Goal: Task Accomplishment & Management: Complete application form

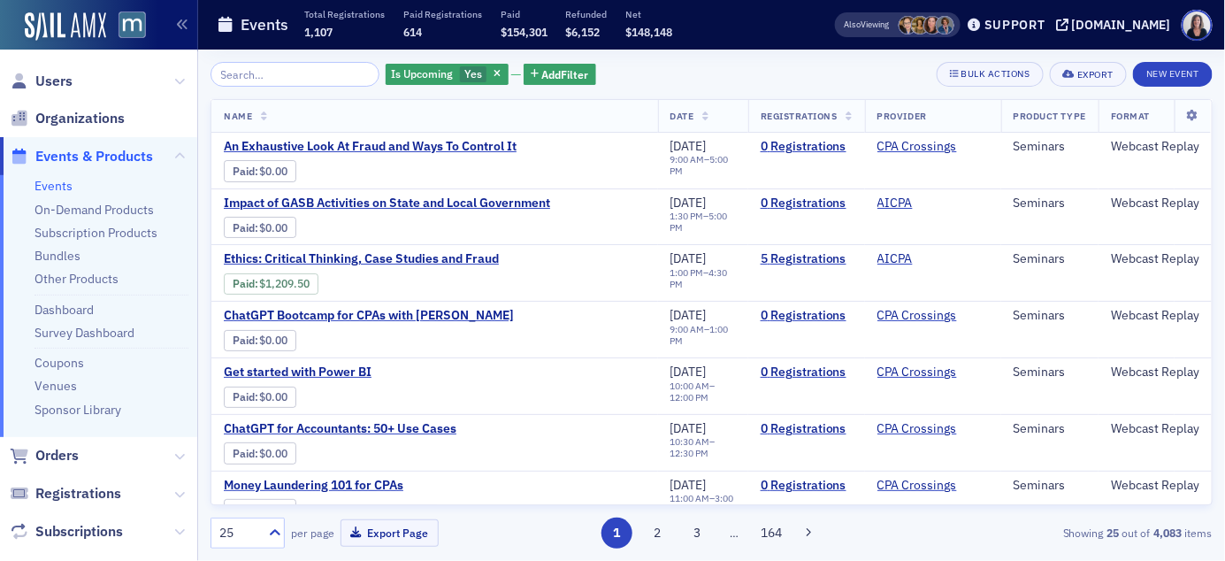
scroll to position [1090, 0]
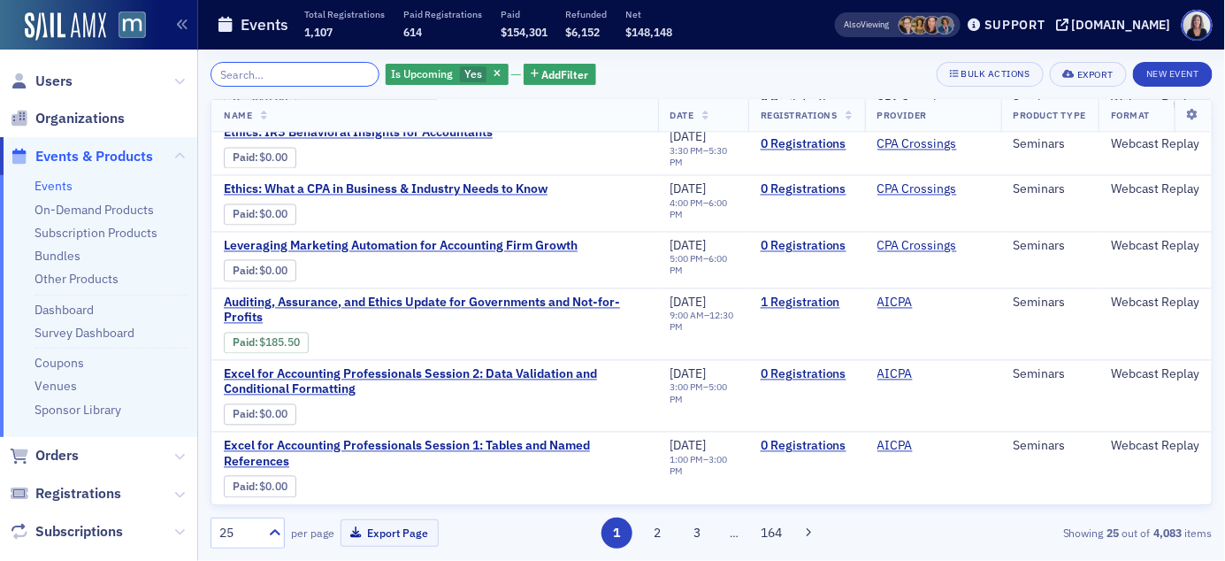
click at [251, 73] on input "search" at bounding box center [295, 74] width 169 height 25
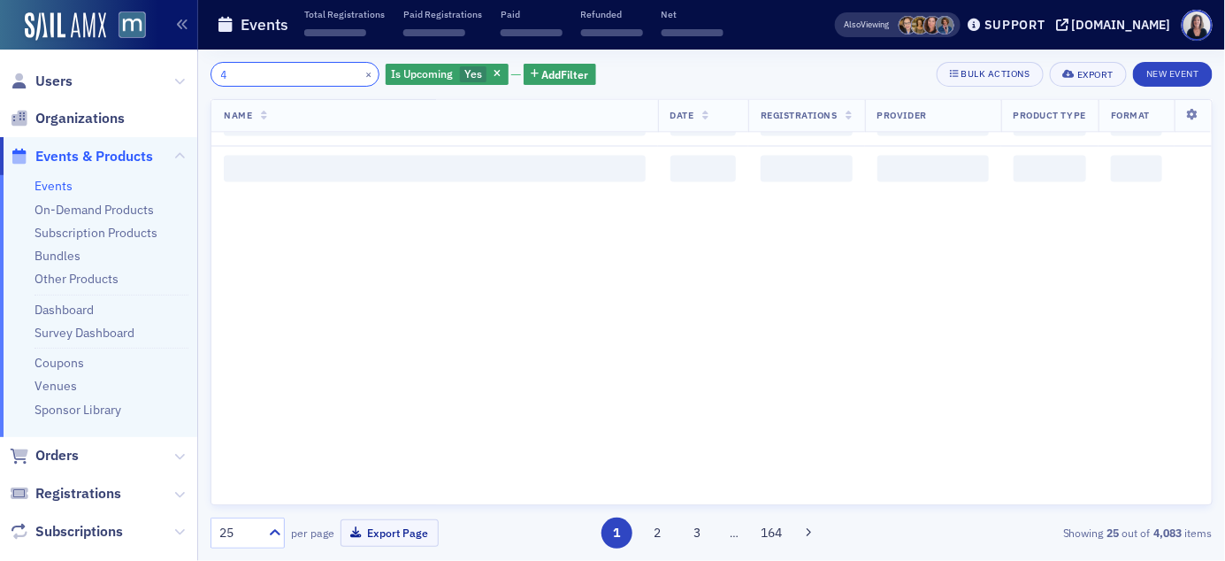
scroll to position [1405, 0]
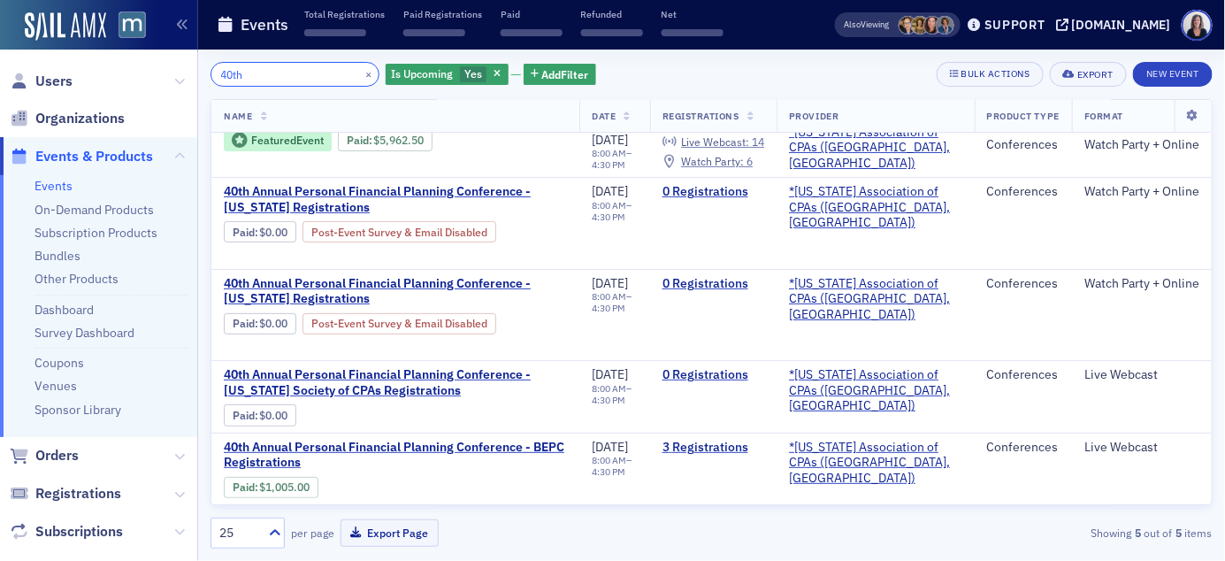
scroll to position [31, 0]
type input "40th"
click at [361, 72] on button "×" at bounding box center [369, 73] width 16 height 16
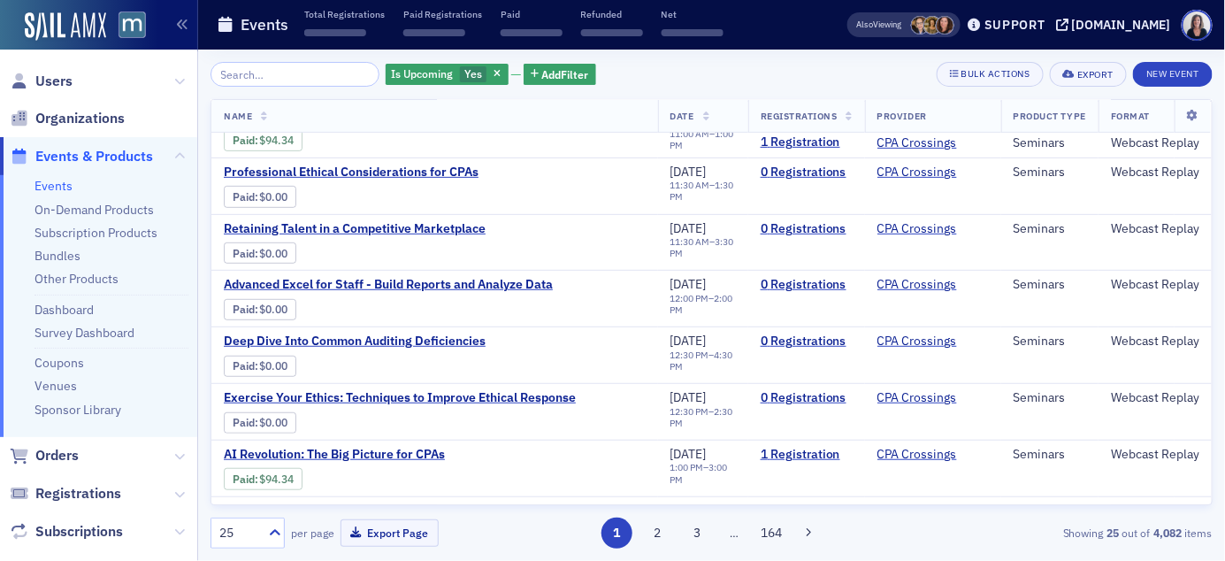
scroll to position [1090, 0]
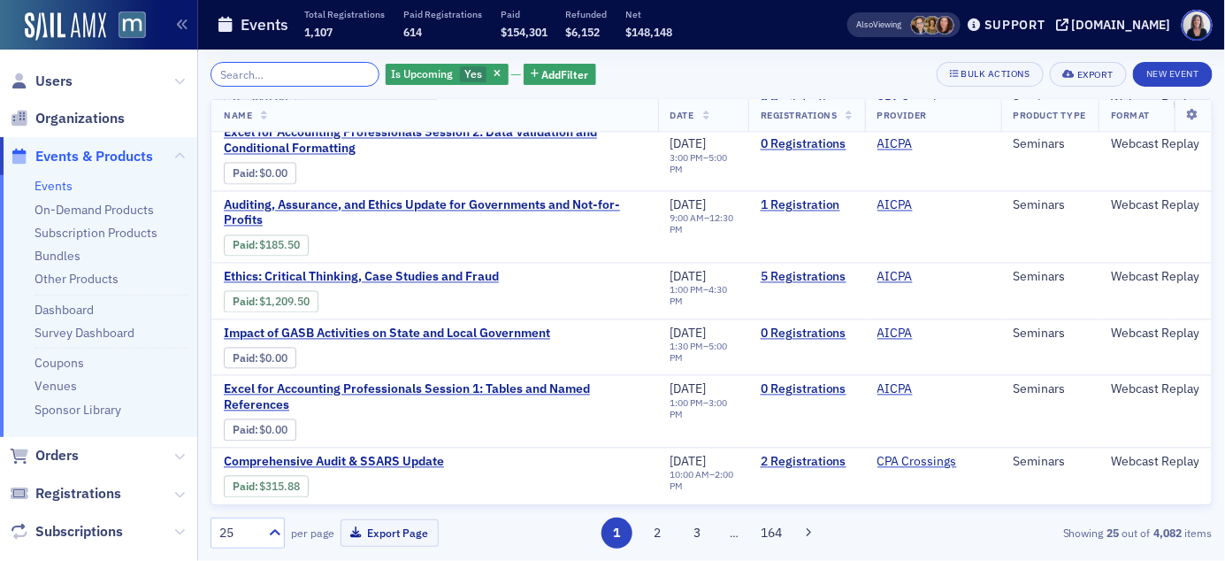
click at [334, 72] on input "search" at bounding box center [295, 74] width 169 height 25
paste input "Vcrone@gwlmcpa.com"
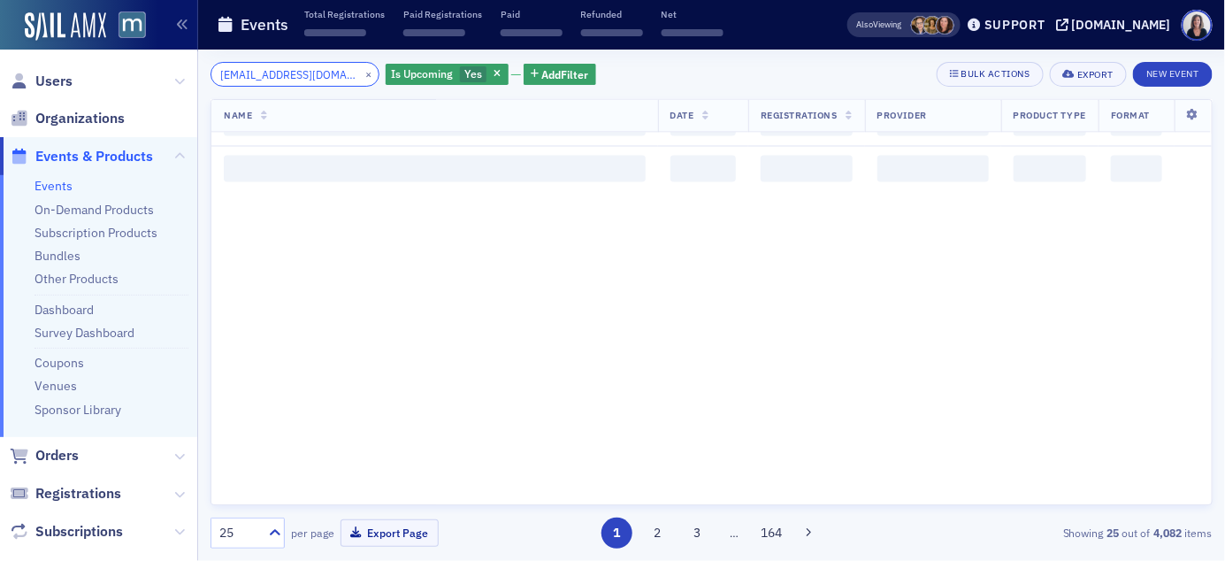
scroll to position [1405, 0]
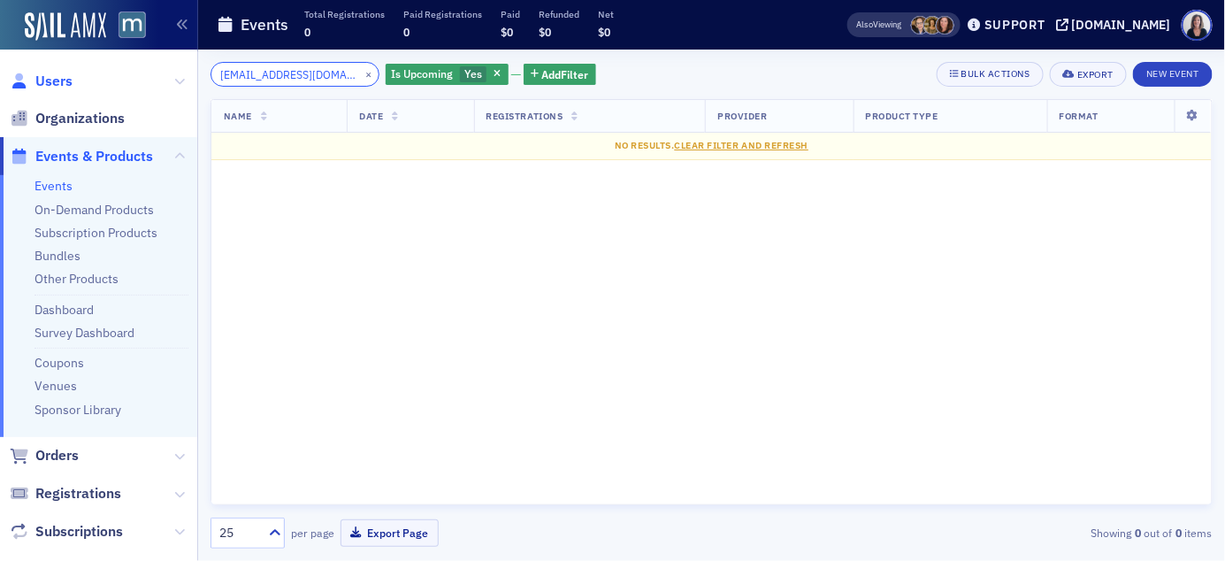
type input "Vcrone@gwlmcpa.com"
click at [56, 81] on span "Users" at bounding box center [53, 81] width 37 height 19
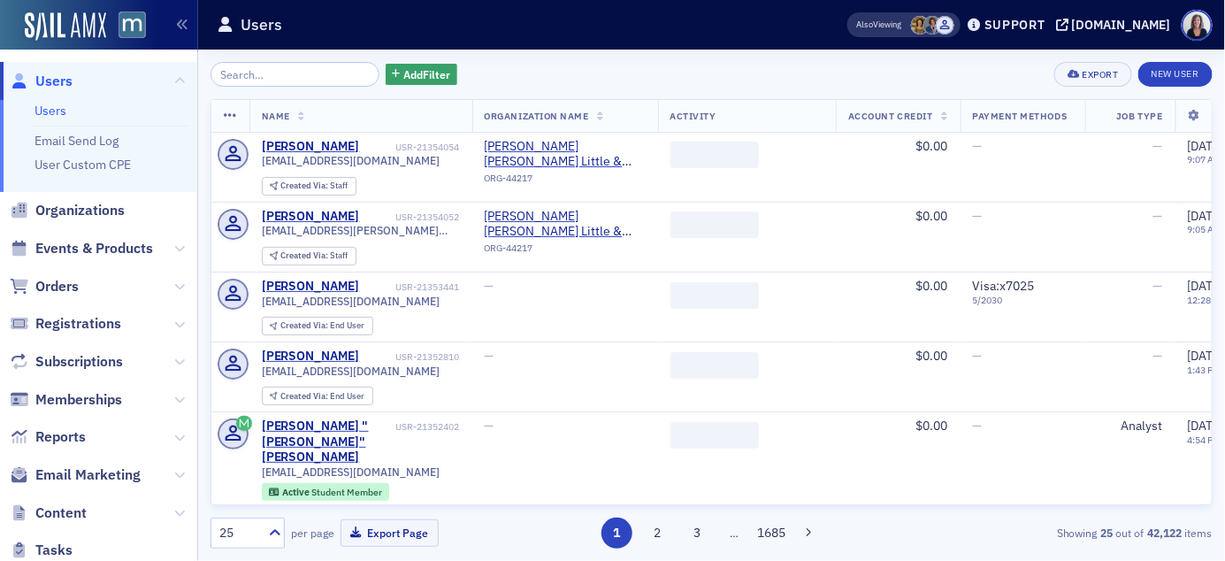
click at [248, 73] on input "search" at bounding box center [295, 74] width 169 height 25
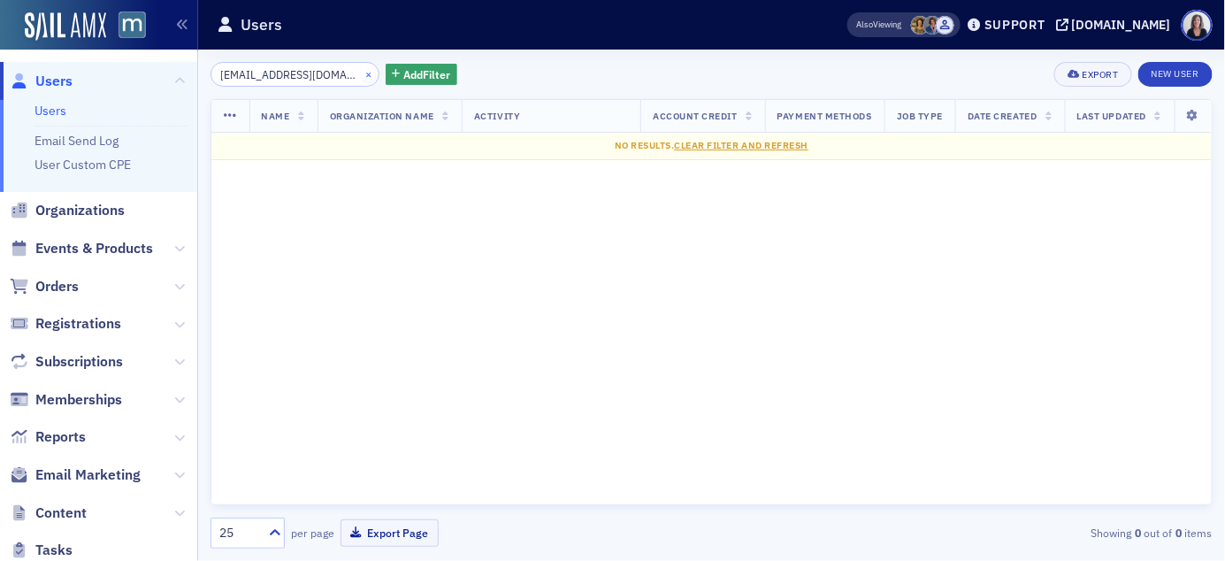
type input "Vcrone@gwlmcpa.com"
click at [361, 78] on button "×" at bounding box center [369, 73] width 16 height 16
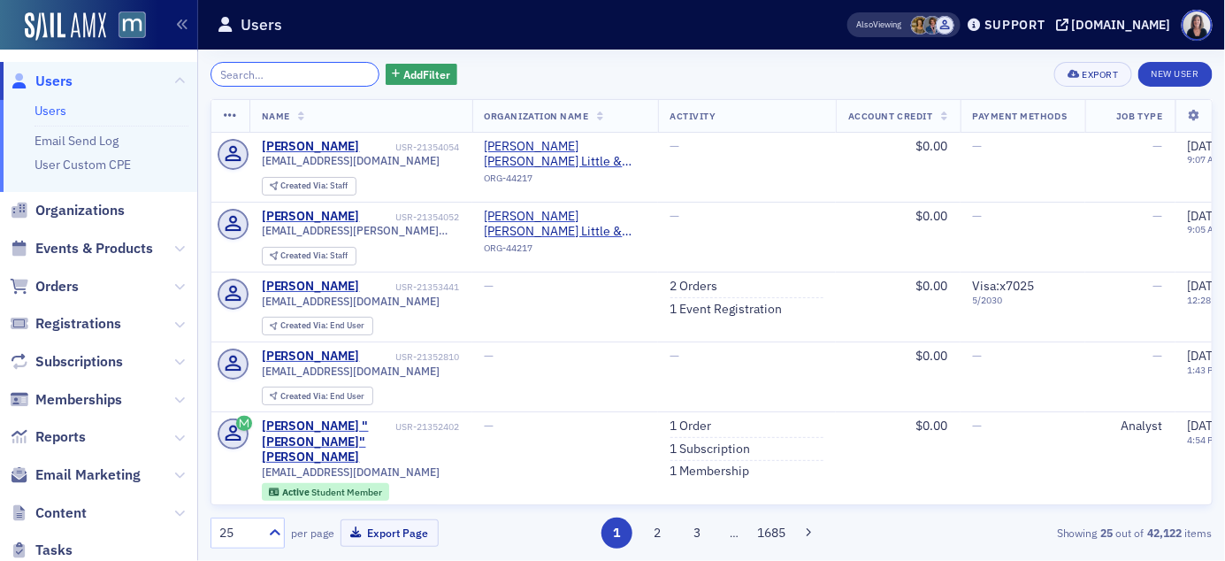
click at [245, 79] on input "search" at bounding box center [295, 74] width 169 height 25
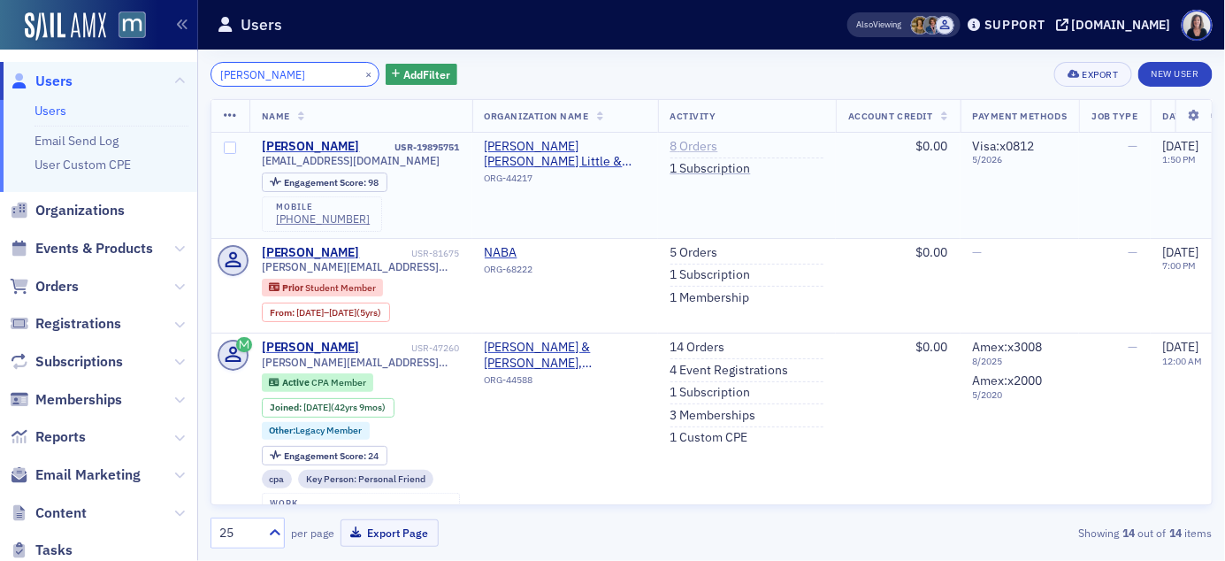
type input "Brandi Selby"
click at [691, 143] on link "8 Orders" at bounding box center [695, 147] width 48 height 16
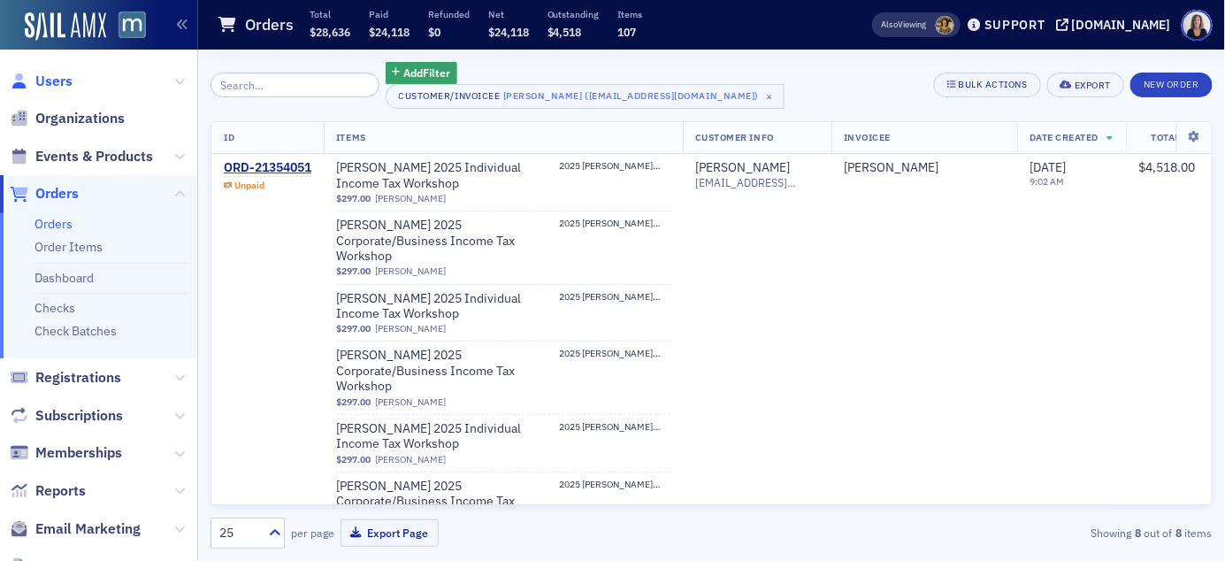
click at [48, 81] on span "Users" at bounding box center [53, 81] width 37 height 19
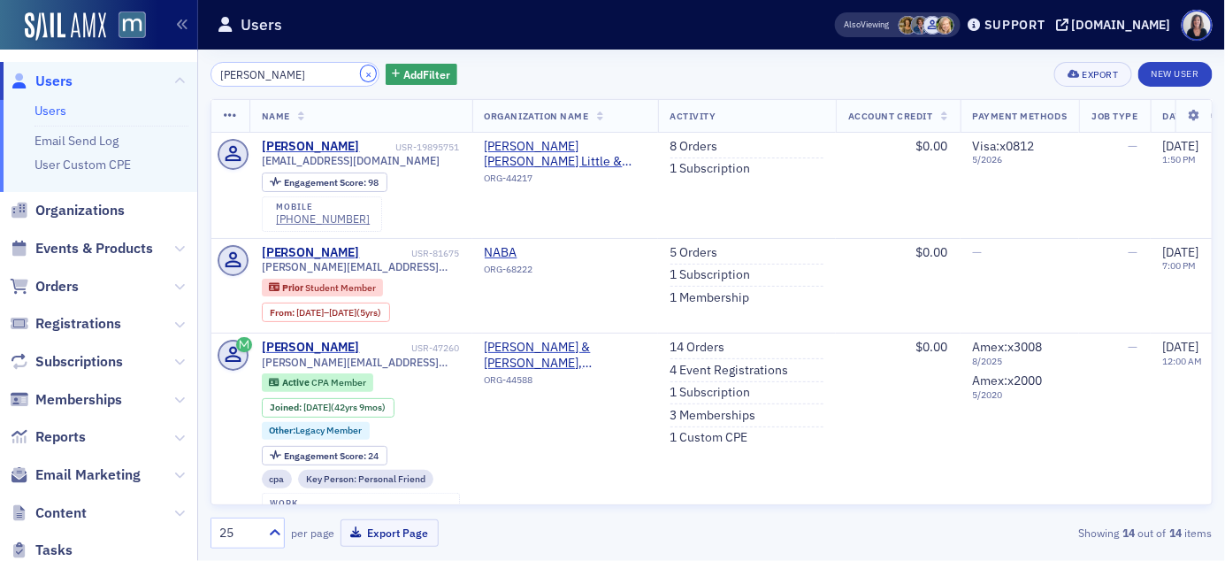
click at [361, 74] on button "×" at bounding box center [369, 73] width 16 height 16
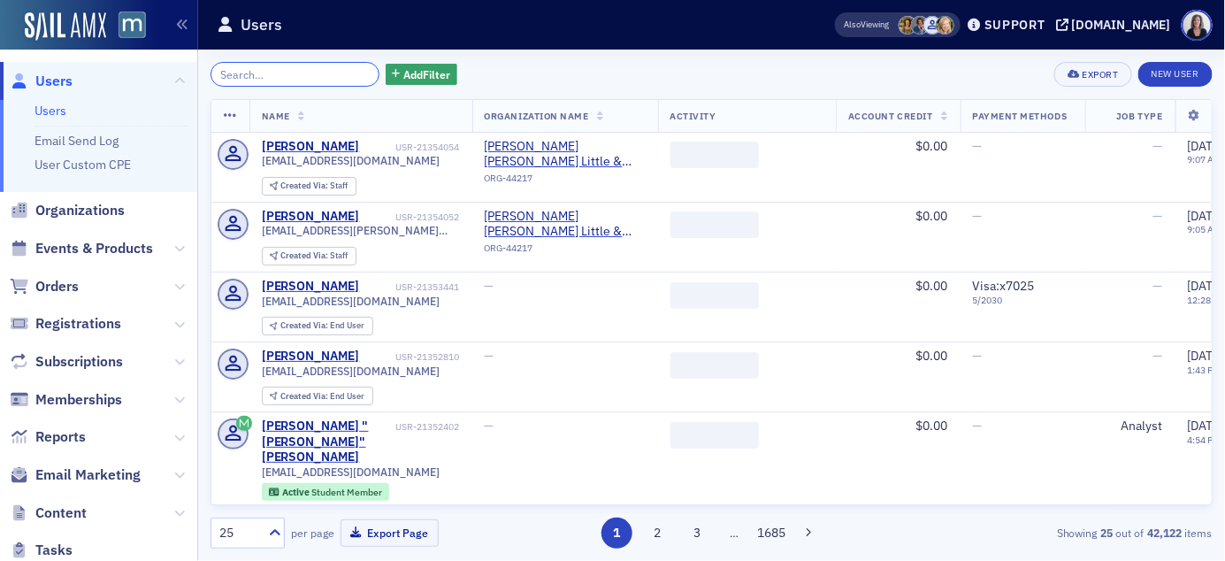
click at [337, 70] on input "search" at bounding box center [295, 74] width 169 height 25
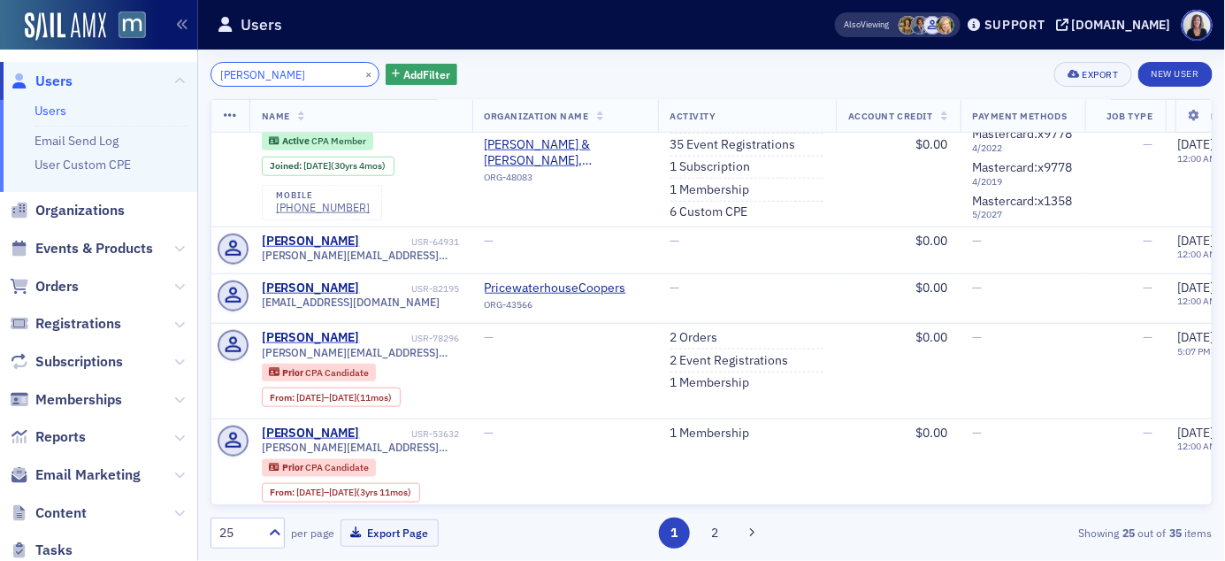
scroll to position [479, 0]
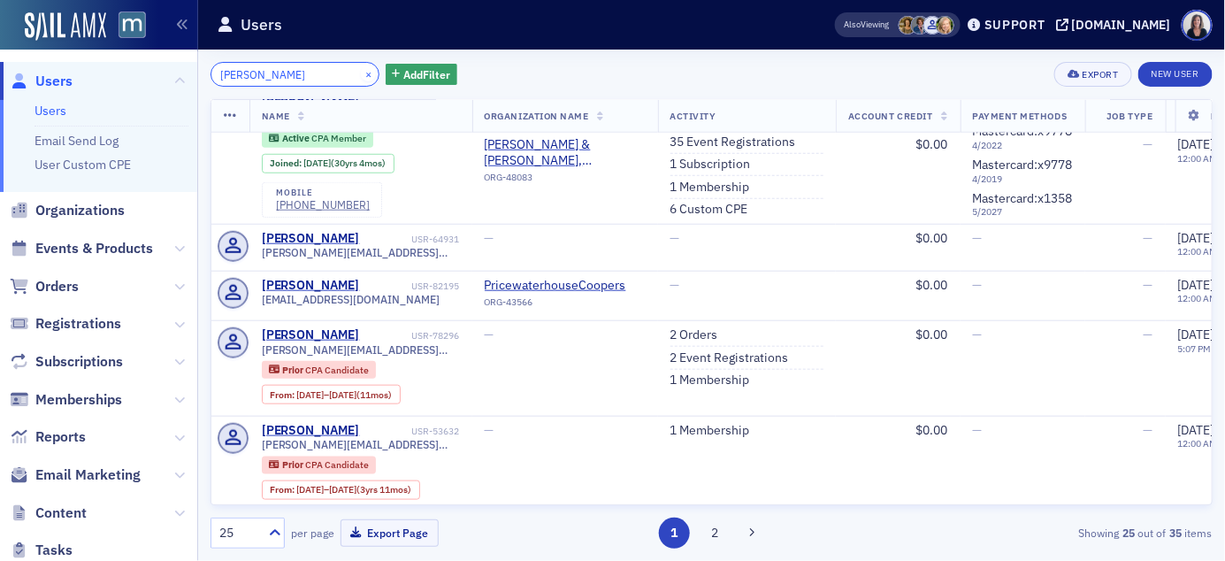
type input "Valerie Crone"
click at [361, 73] on button "×" at bounding box center [369, 73] width 16 height 16
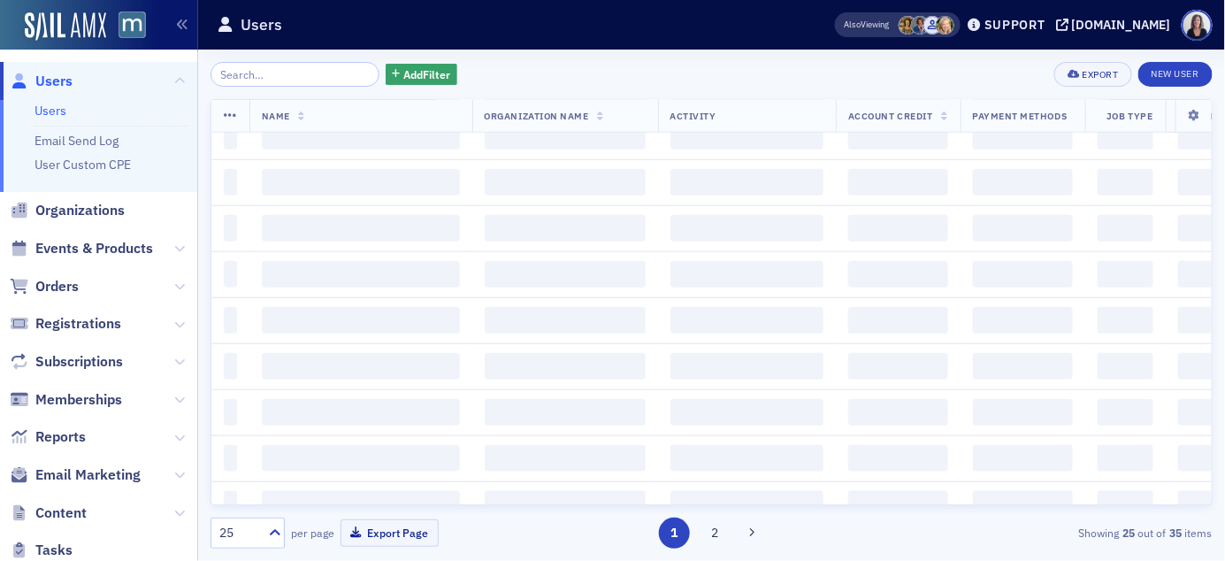
scroll to position [475, 0]
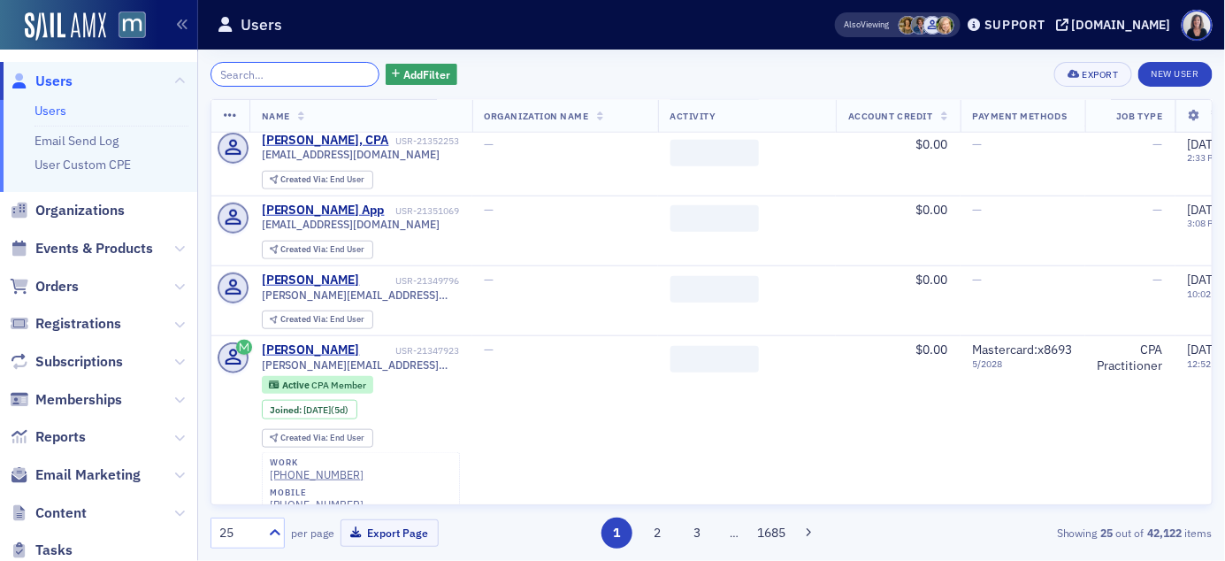
click at [346, 69] on input "search" at bounding box center [295, 74] width 169 height 25
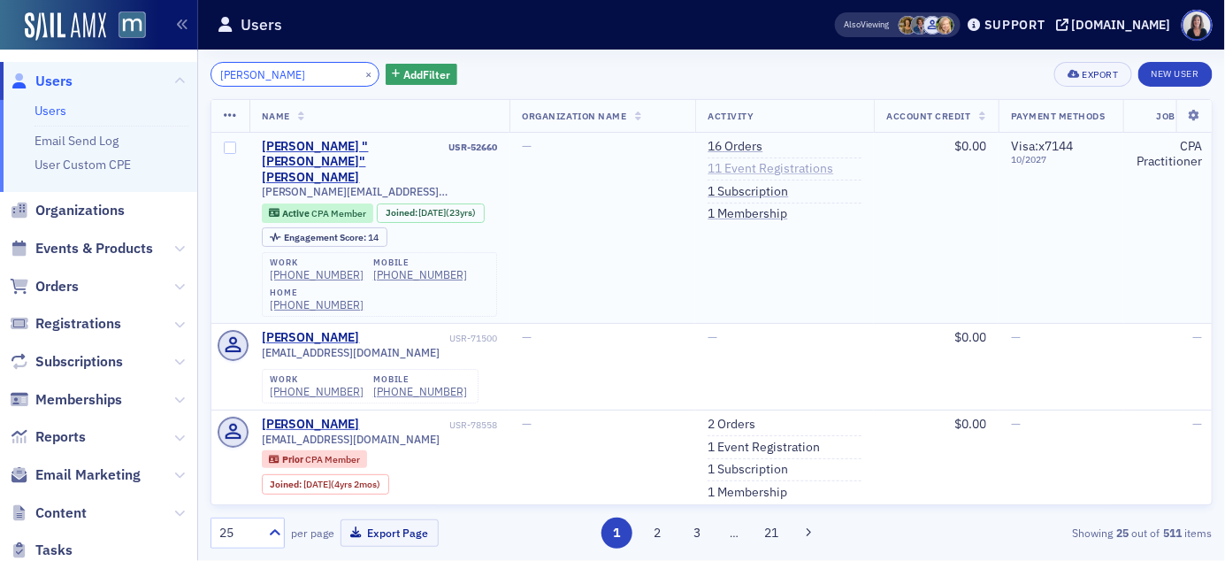
type input "Lee Gardner"
click at [718, 173] on link "11 Event Registrations" at bounding box center [771, 169] width 126 height 16
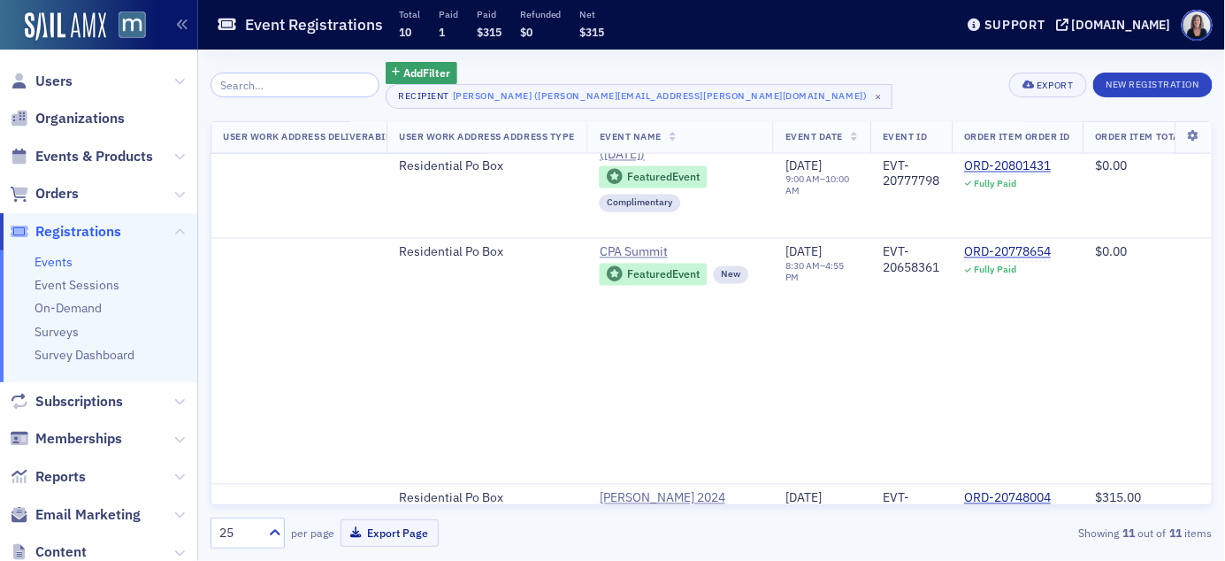
scroll to position [1152, 5706]
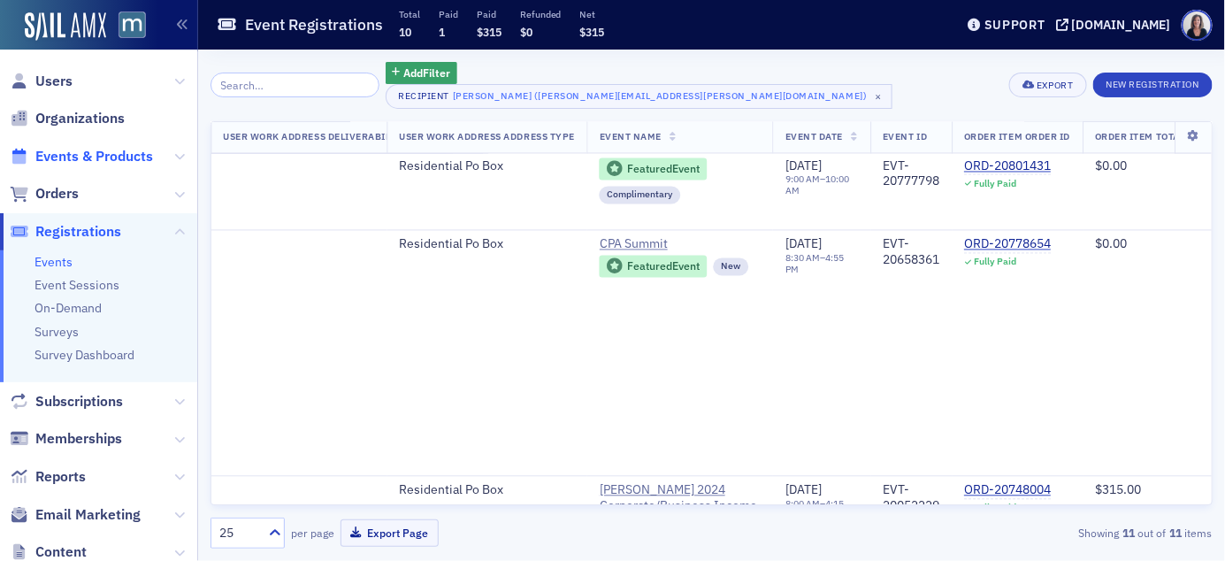
click at [116, 154] on span "Events & Products" at bounding box center [94, 156] width 118 height 19
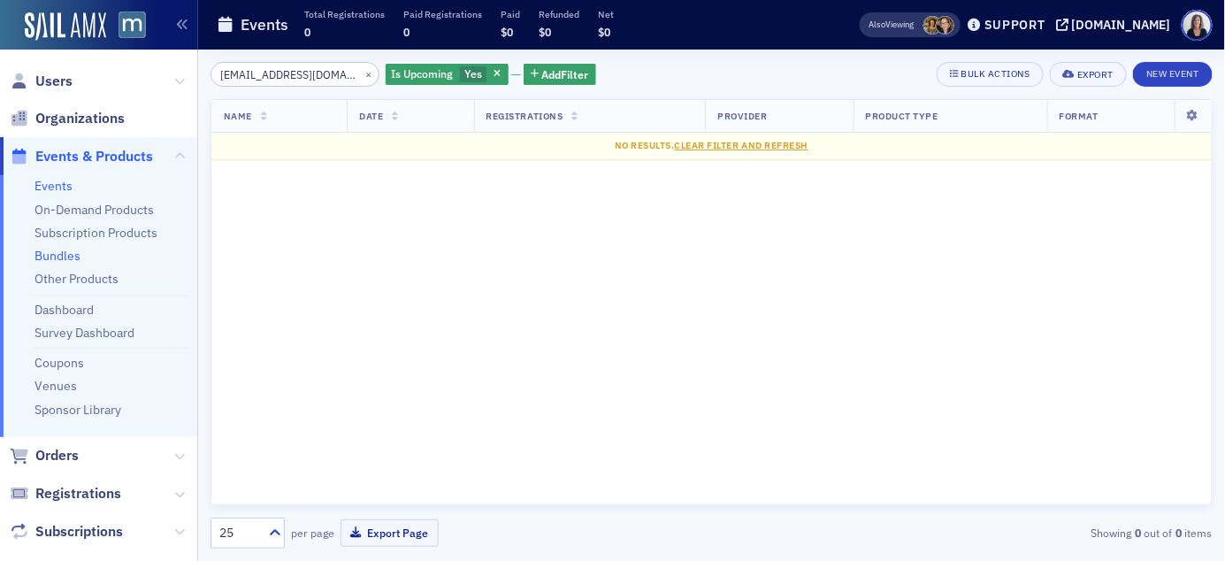
click at [60, 259] on link "Bundles" at bounding box center [58, 256] width 46 height 16
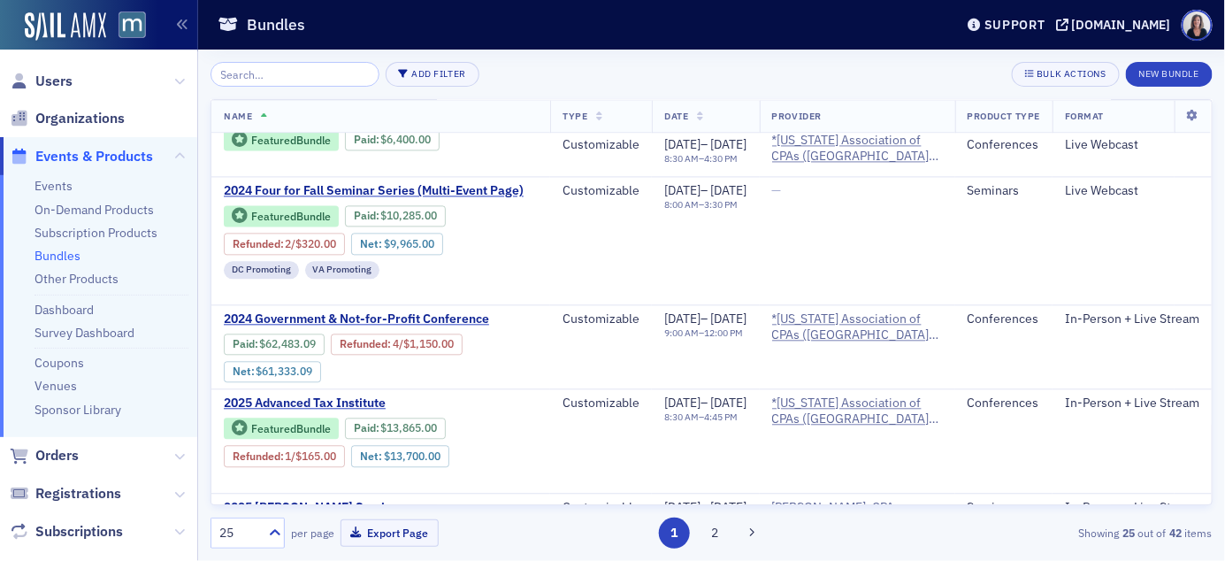
scroll to position [1258, 0]
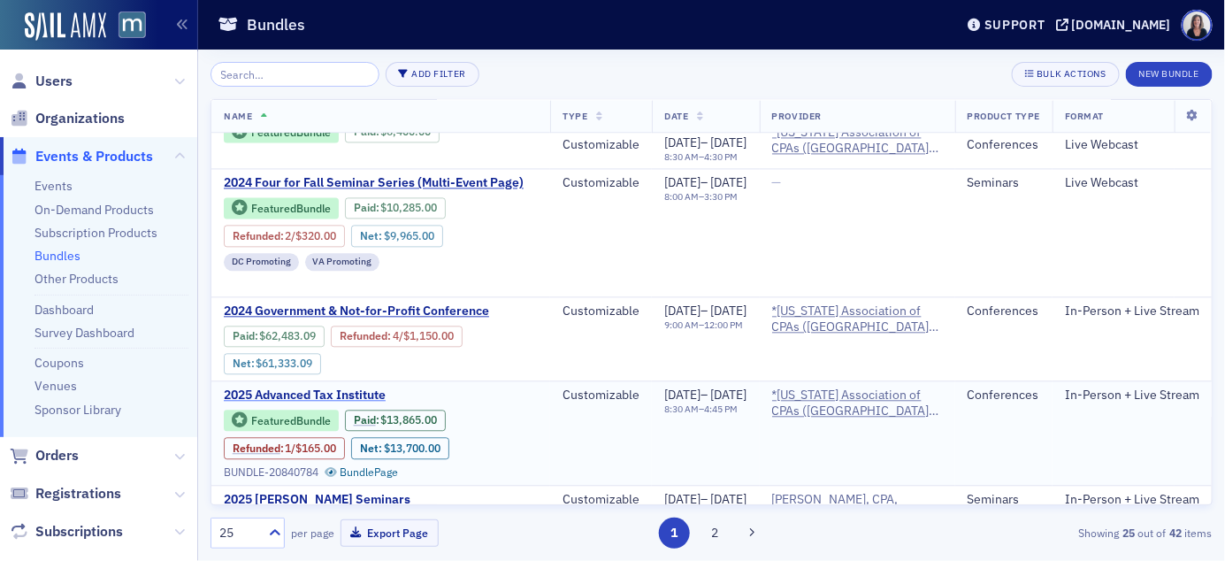
click at [365, 388] on span "2025 Advanced Tax Institute" at bounding box center [372, 396] width 297 height 16
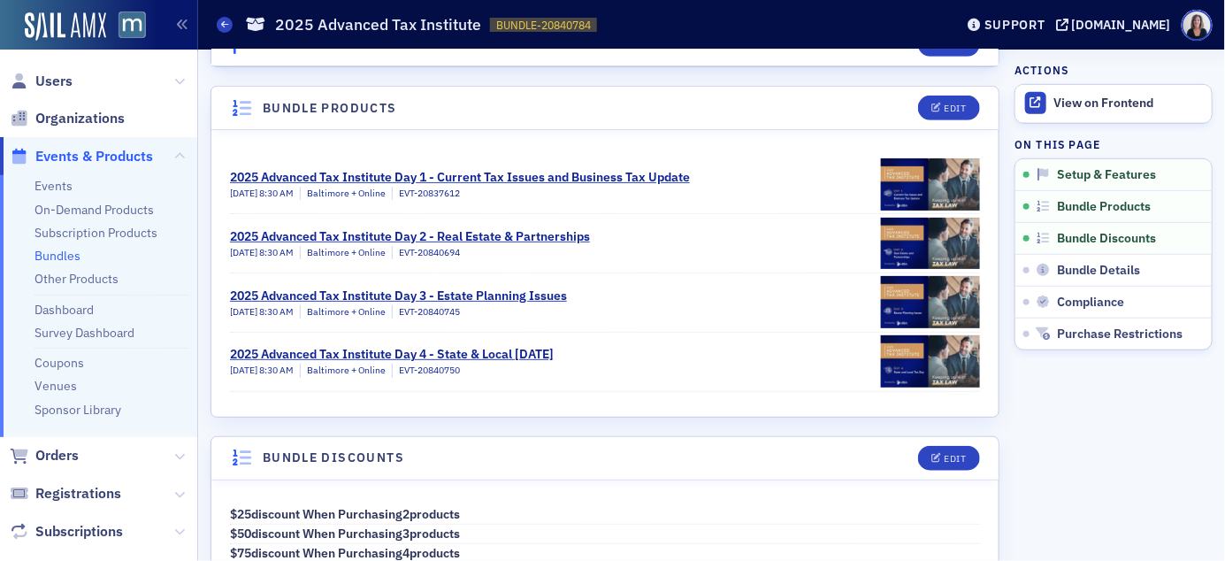
scroll to position [332, 0]
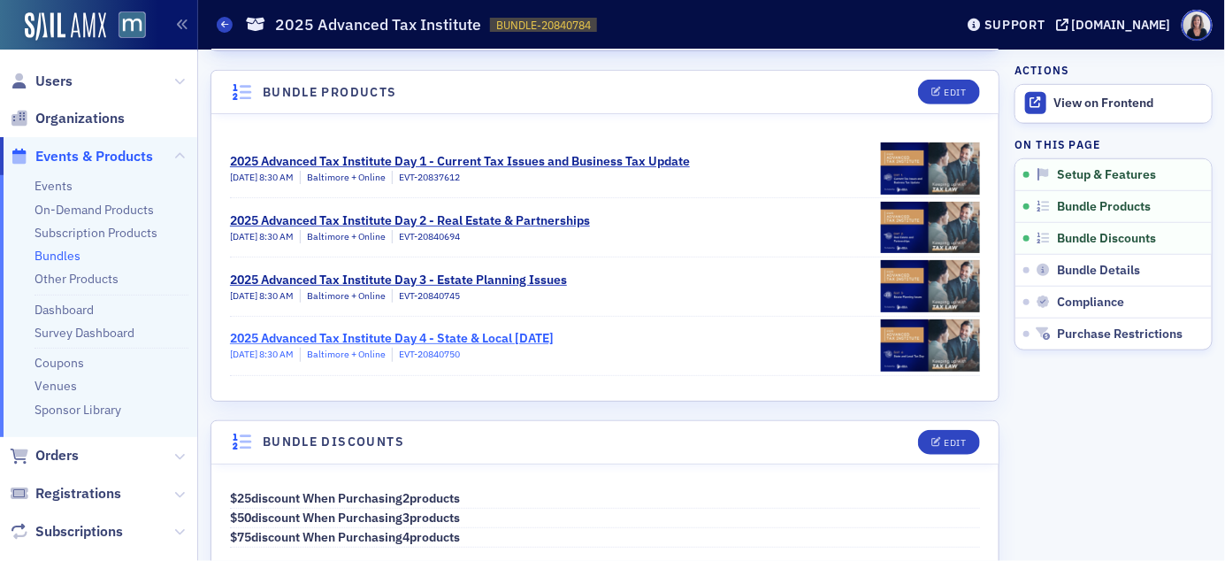
click at [459, 338] on div "2025 Advanced Tax Institute Day 4 - State & Local [DATE]" at bounding box center [392, 338] width 324 height 19
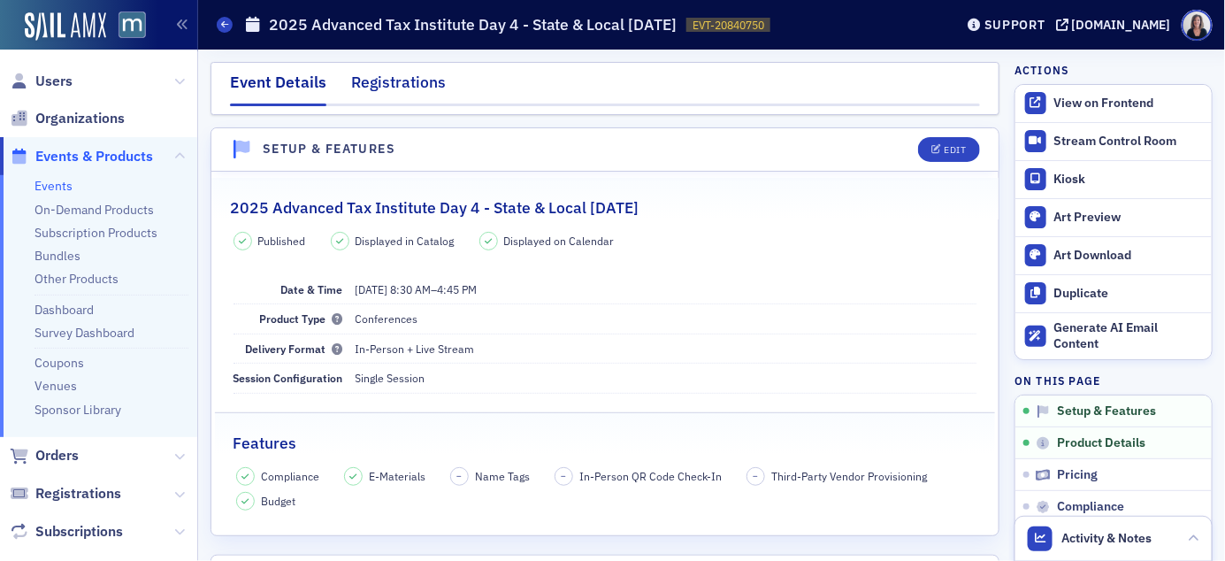
click at [391, 84] on div "Registrations" at bounding box center [398, 87] width 95 height 33
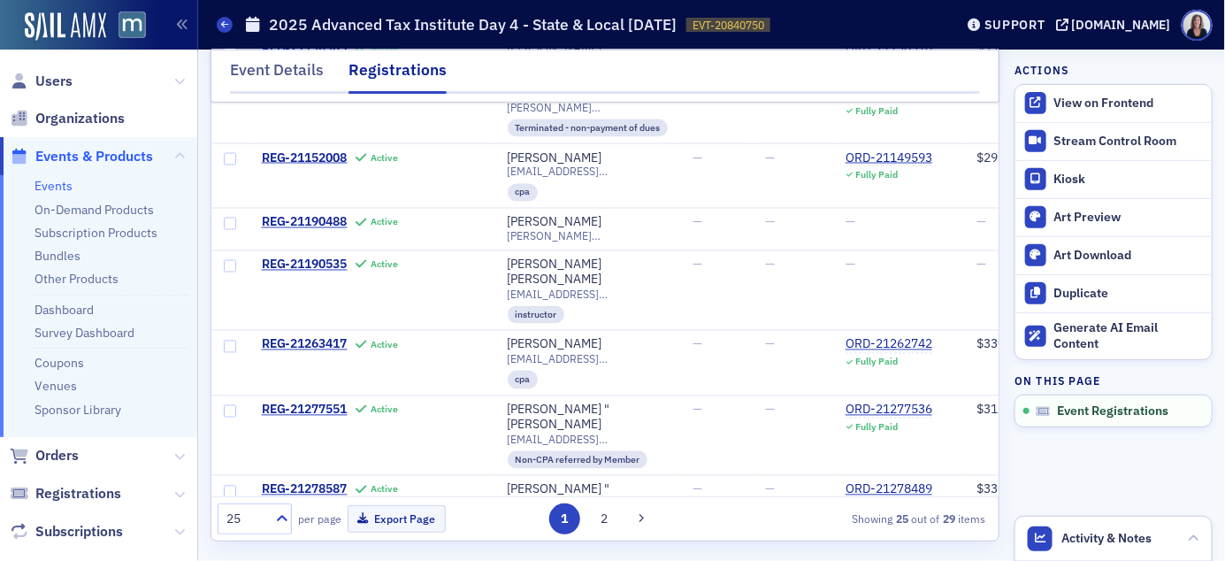
scroll to position [214, 0]
click at [613, 518] on button "2" at bounding box center [604, 518] width 31 height 31
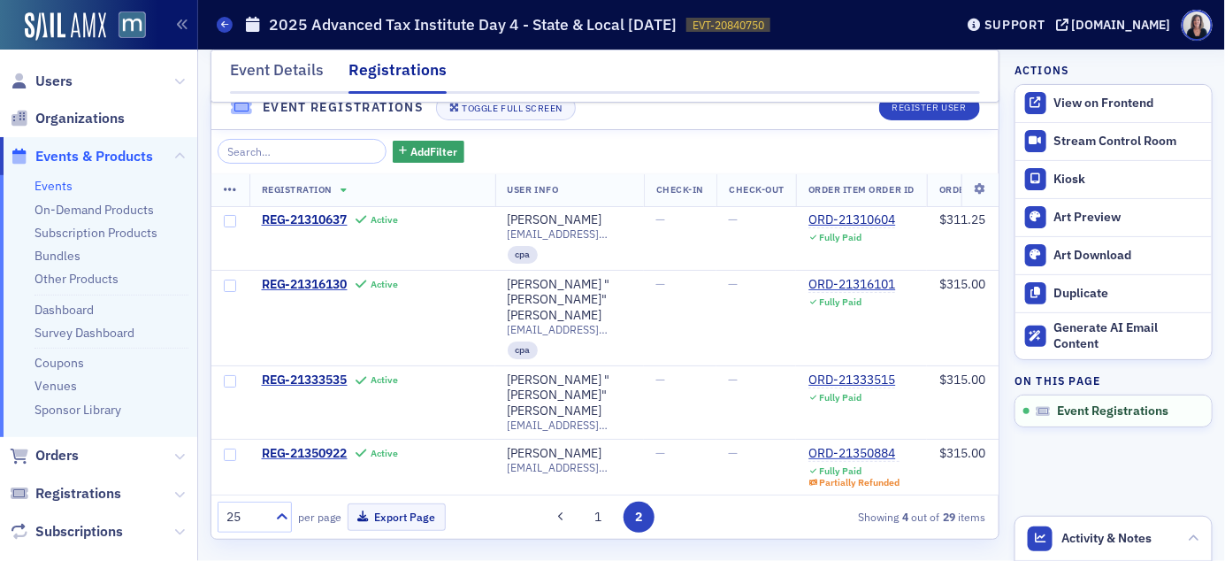
scroll to position [0, 0]
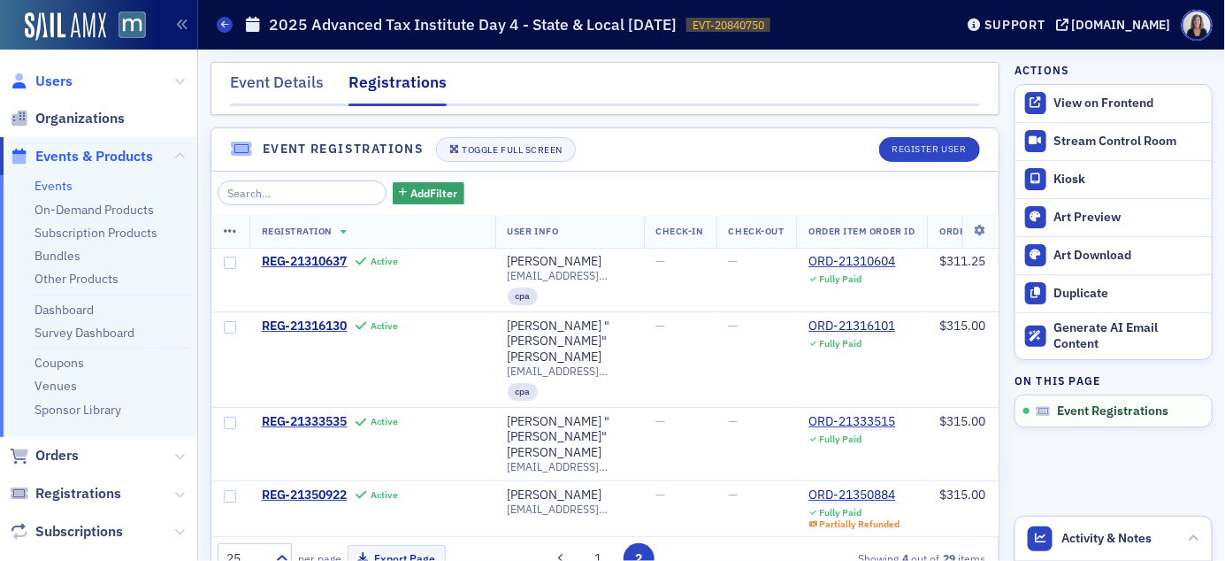
click at [58, 82] on span "Users" at bounding box center [53, 81] width 37 height 19
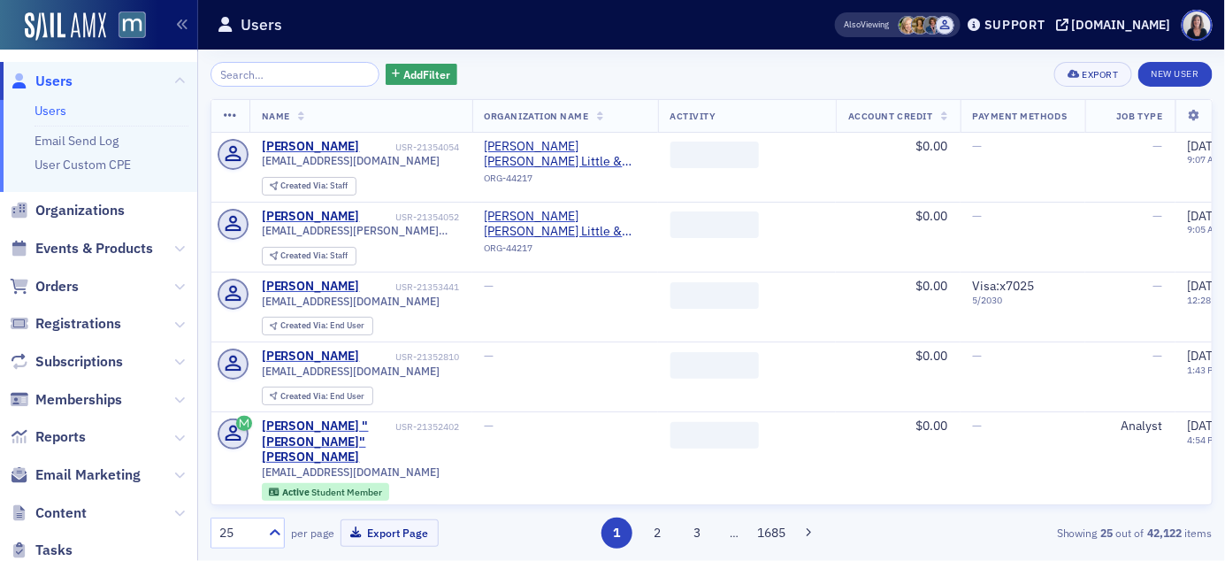
click at [325, 78] on input "search" at bounding box center [295, 74] width 169 height 25
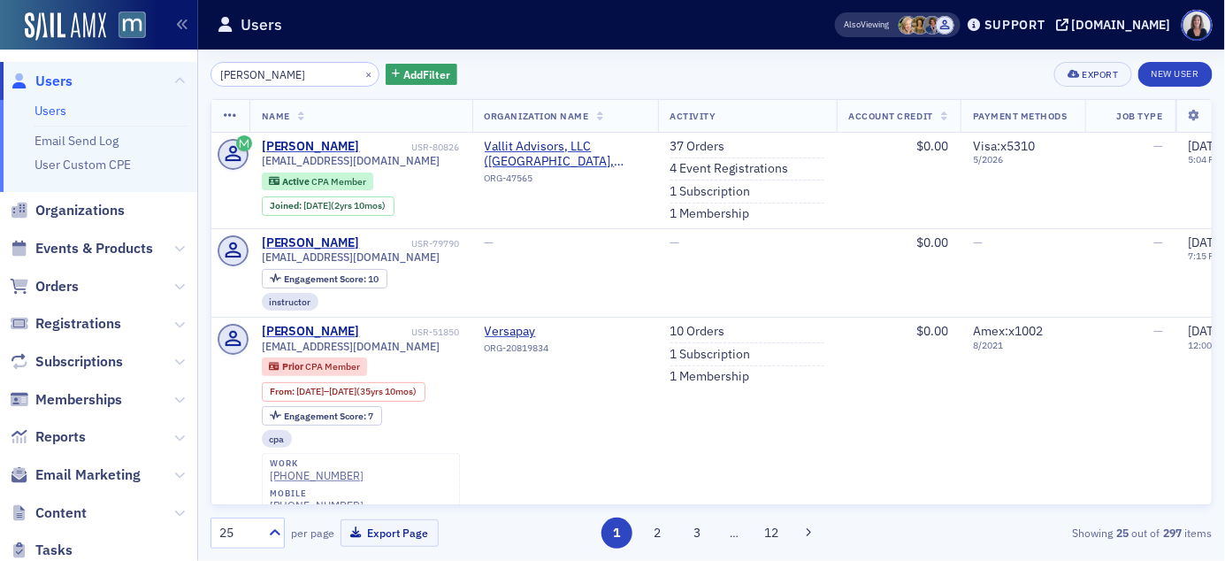
type input "[PERSON_NAME]"
click at [361, 70] on button "×" at bounding box center [369, 73] width 16 height 16
click at [353, 70] on input "search" at bounding box center [295, 74] width 169 height 25
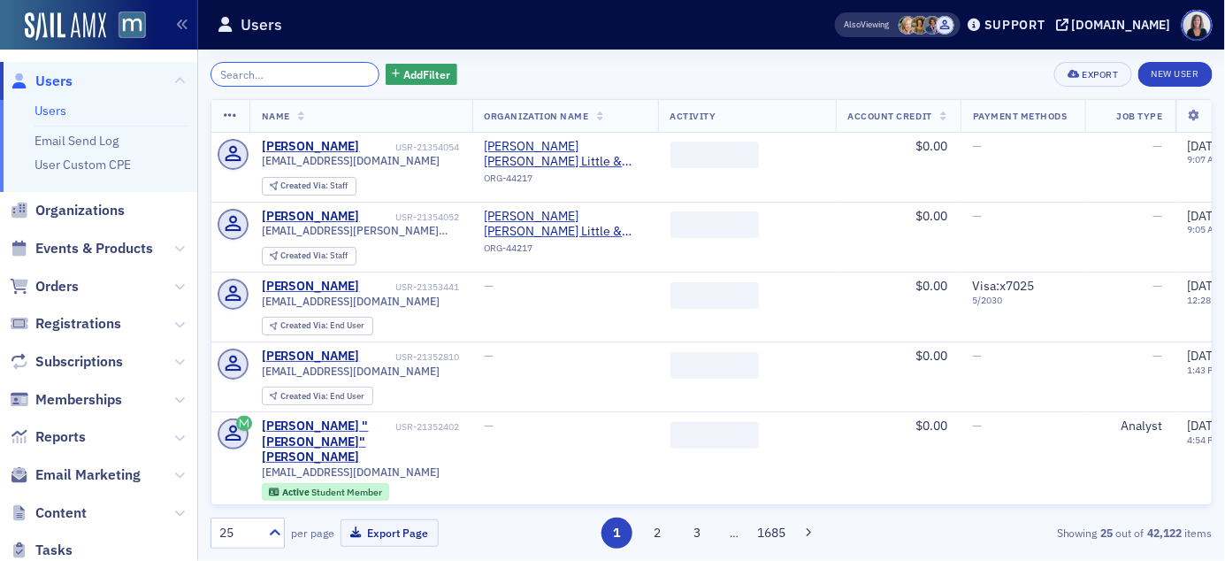
click at [343, 67] on input "search" at bounding box center [295, 74] width 169 height 25
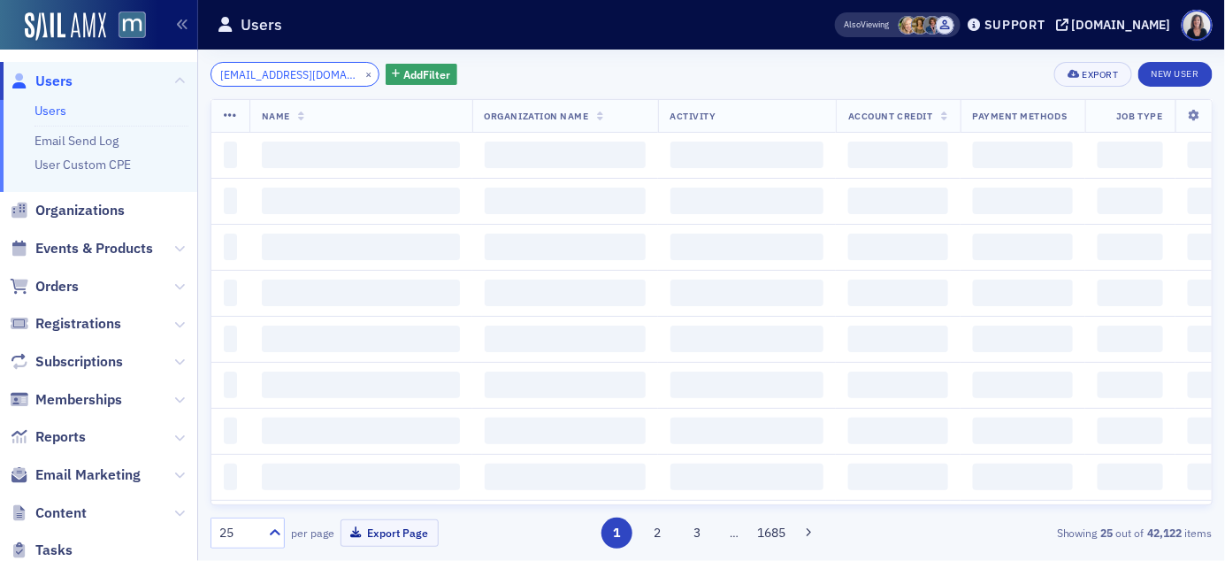
scroll to position [0, 12]
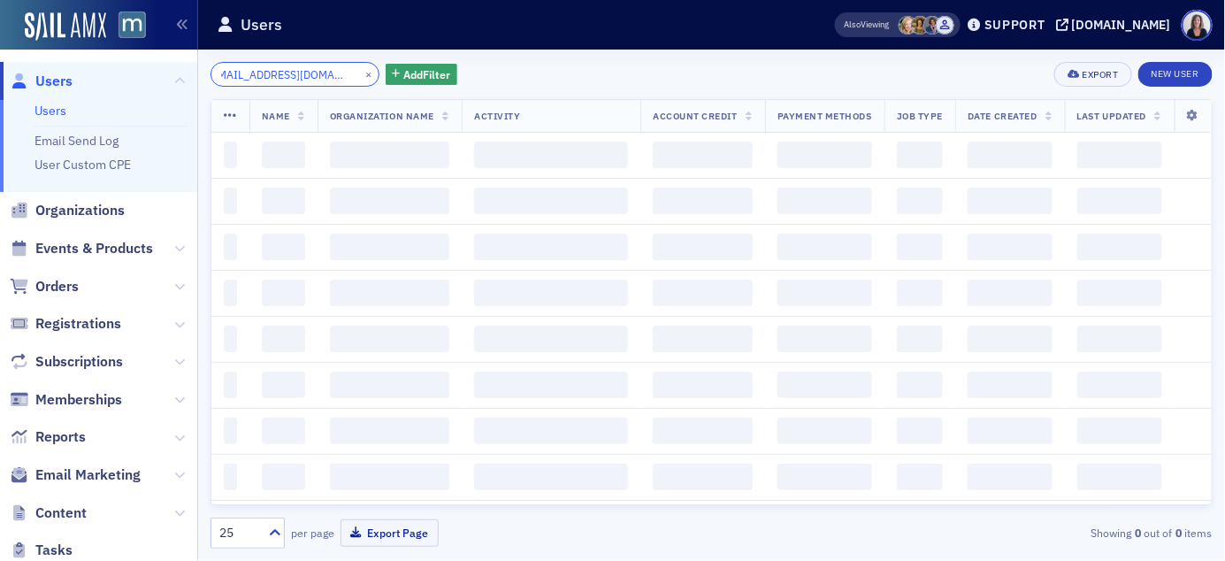
scroll to position [0, 6]
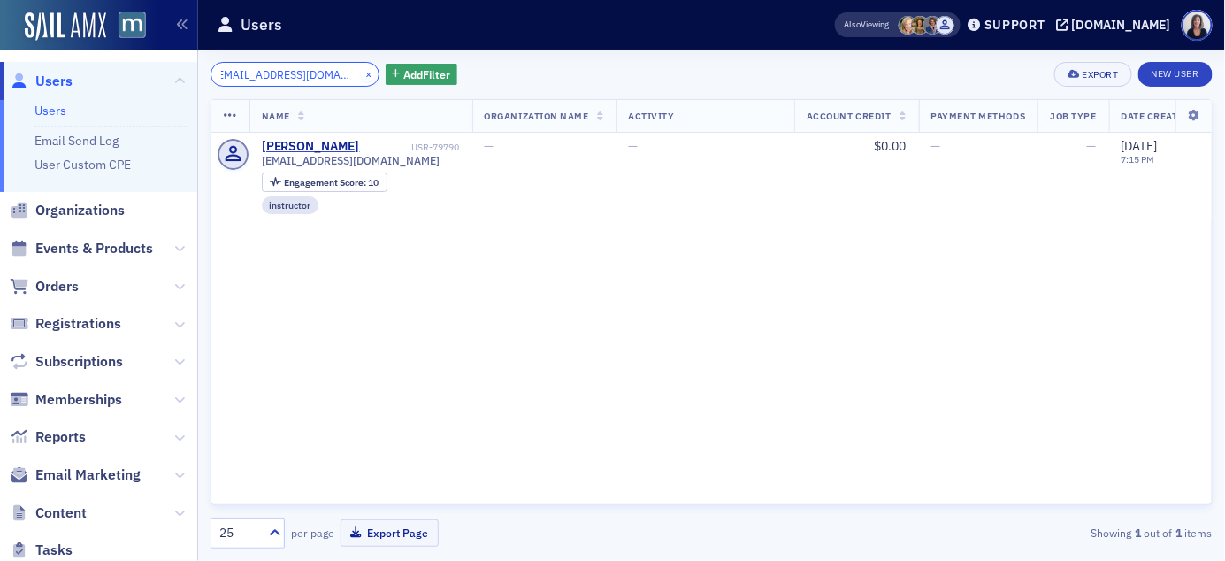
type input "[EMAIL_ADDRESS][DOMAIN_NAME]"
click at [361, 72] on button "×" at bounding box center [369, 73] width 16 height 16
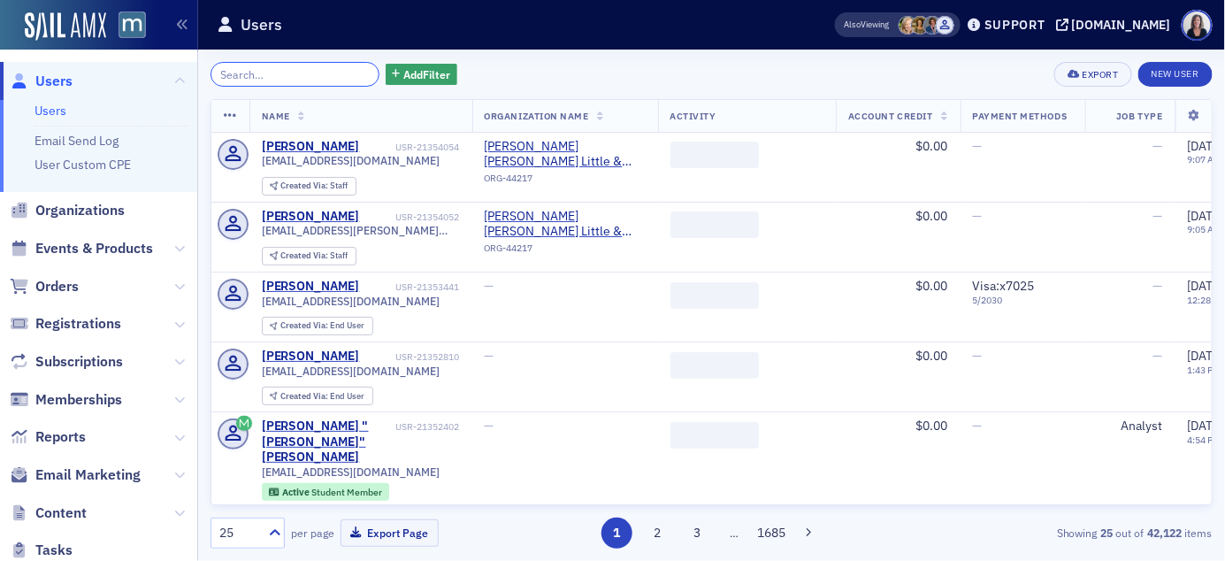
click at [337, 67] on input "search" at bounding box center [295, 74] width 169 height 25
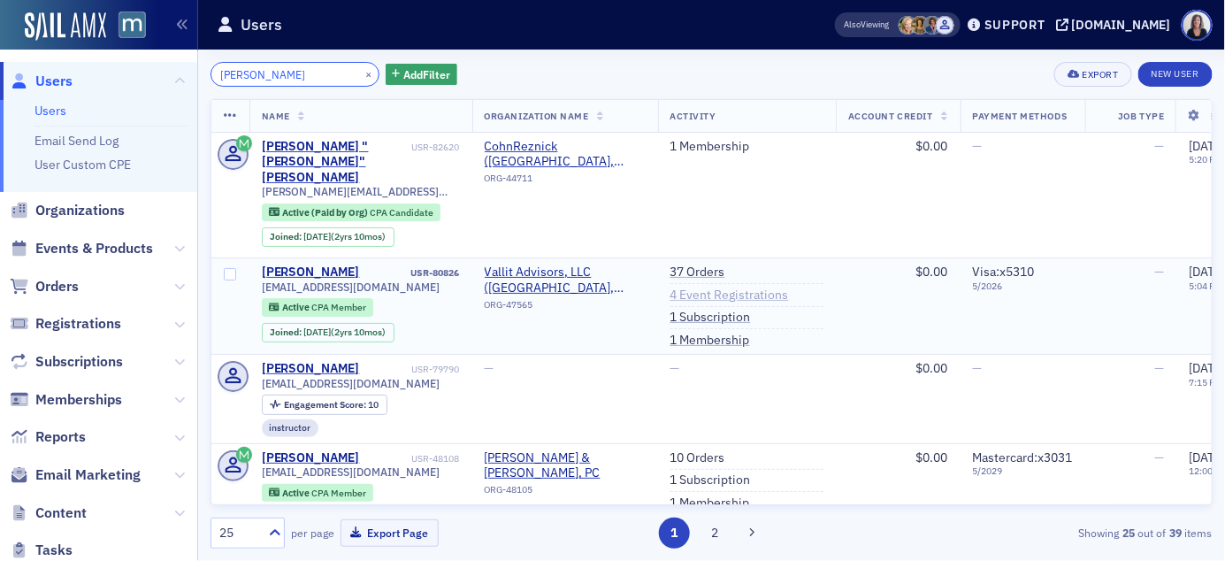
type input "[PERSON_NAME]"
click at [710, 288] on link "4 Event Registrations" at bounding box center [730, 296] width 119 height 16
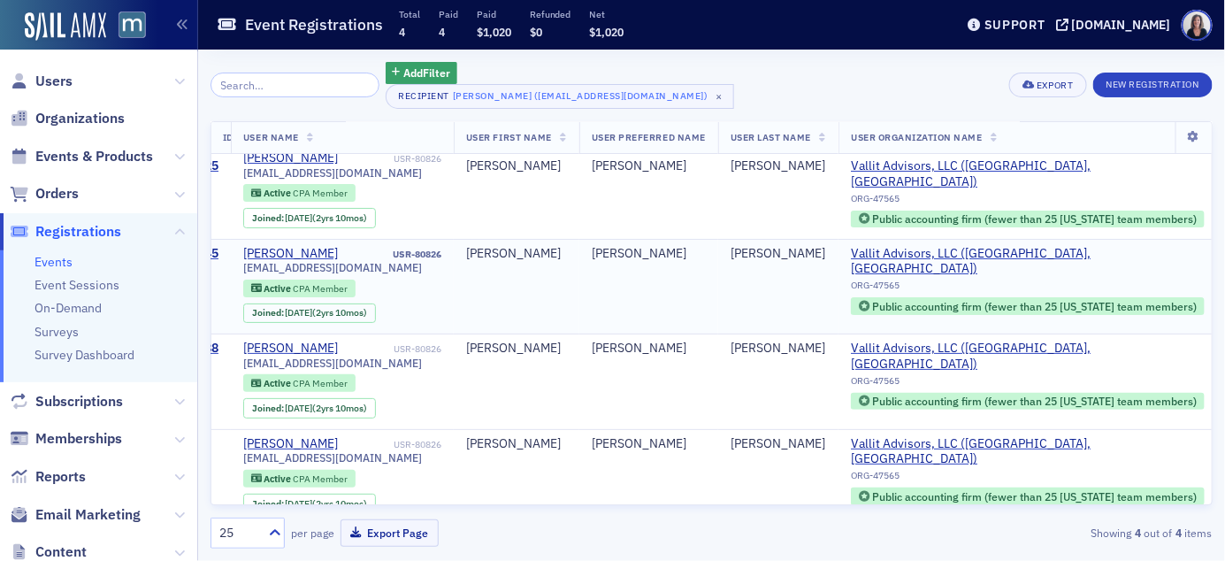
scroll to position [27, 0]
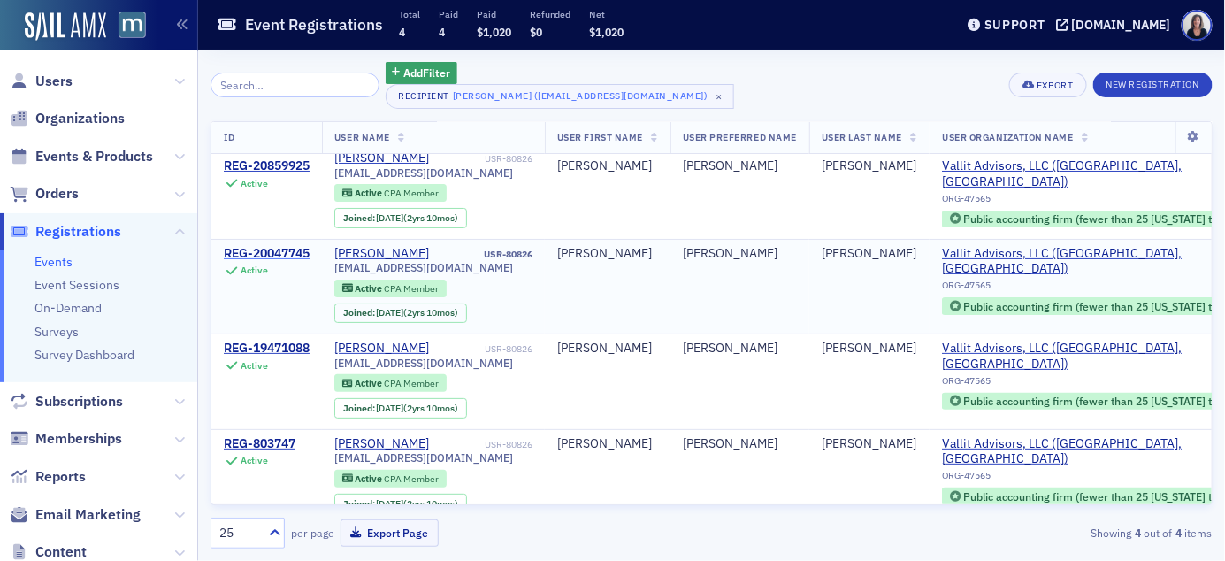
click at [276, 250] on div "REG-20047745" at bounding box center [267, 254] width 86 height 16
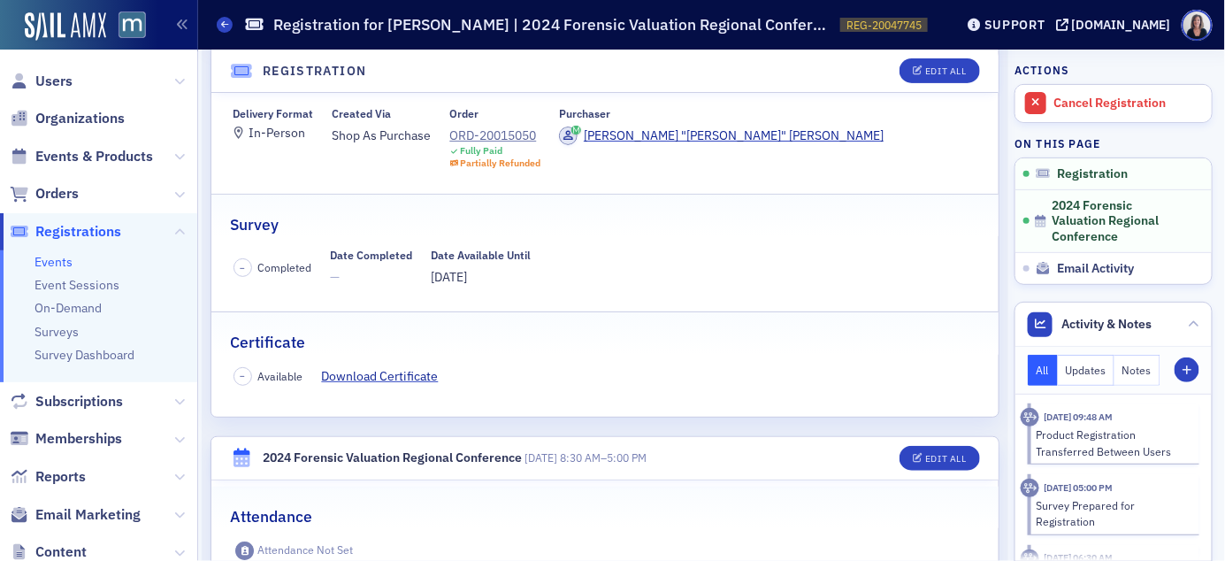
scroll to position [196, 0]
click at [390, 374] on link "Download Certificate" at bounding box center [387, 375] width 130 height 19
click at [948, 76] on button "Edit All" at bounding box center [940, 70] width 80 height 25
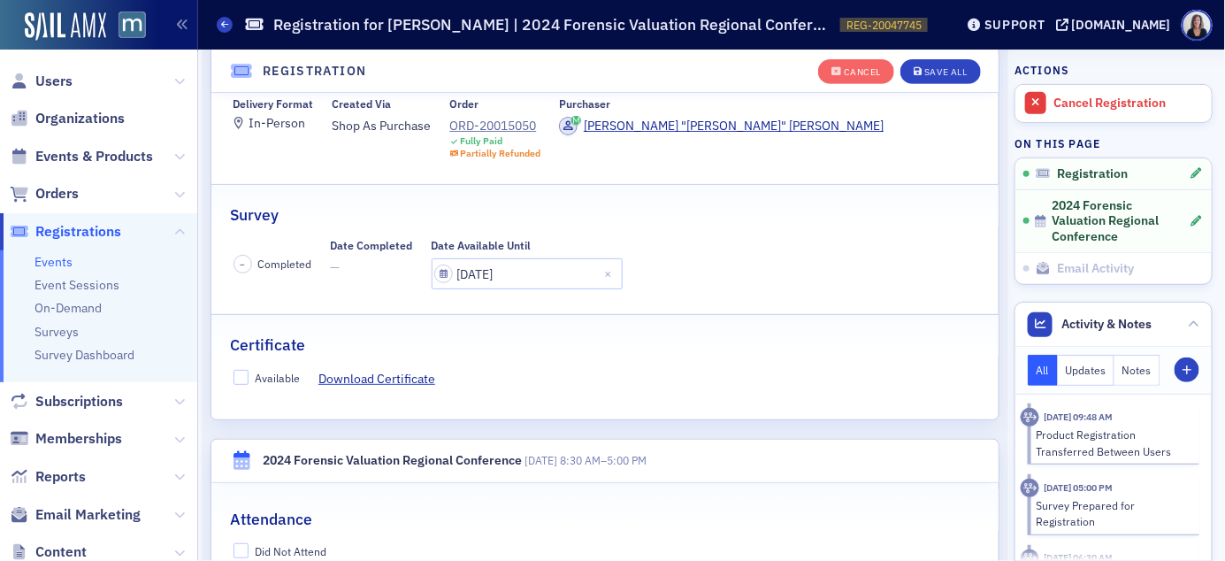
scroll to position [260, 0]
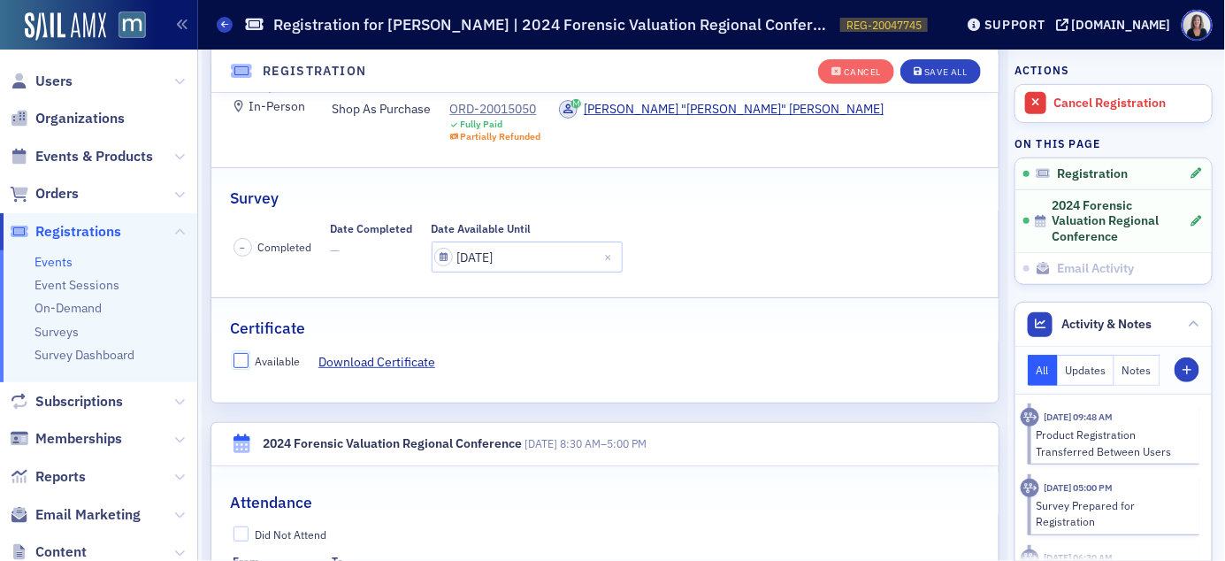
click at [242, 357] on input "Available" at bounding box center [242, 361] width 16 height 16
checkbox input "true"
click at [957, 74] on div "Save All" at bounding box center [946, 72] width 42 height 10
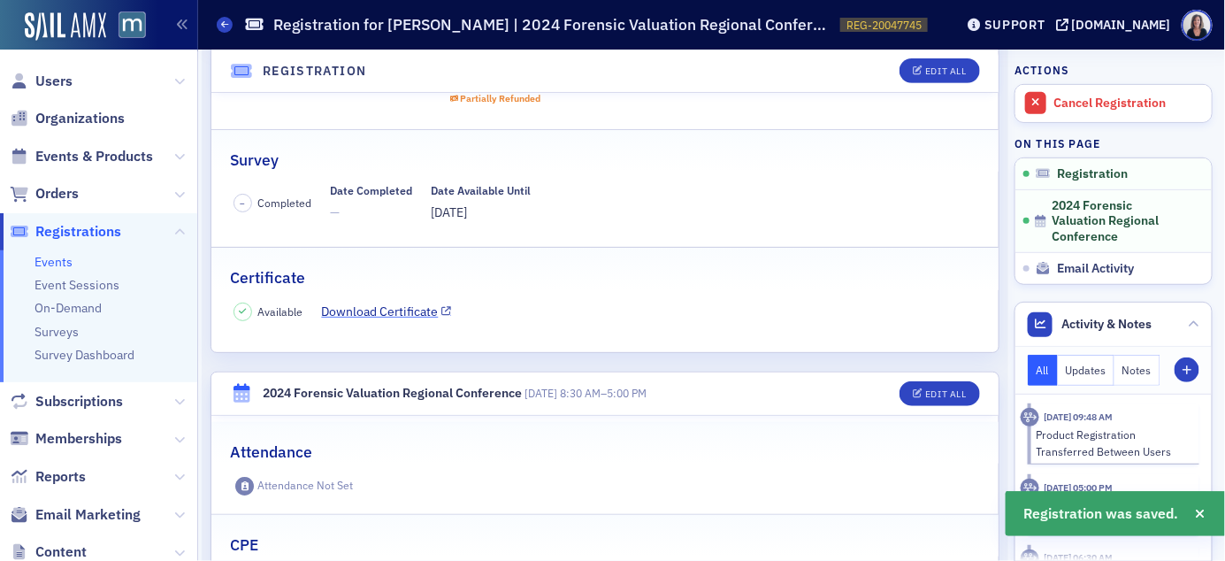
click at [403, 312] on link "Download Certificate" at bounding box center [387, 312] width 130 height 19
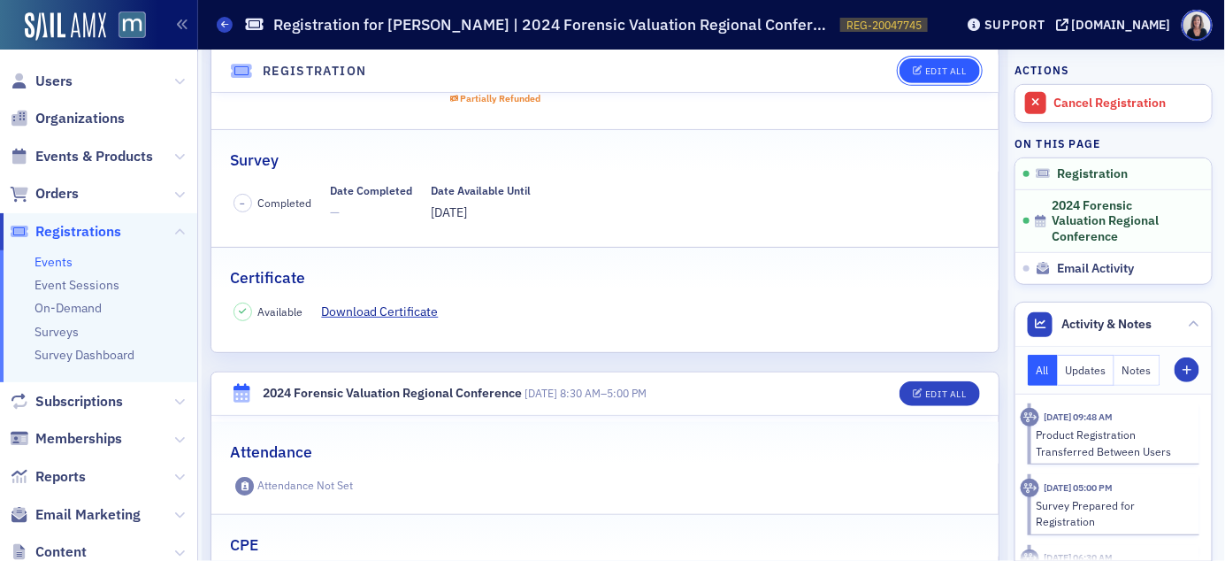
click at [941, 73] on div "Edit All" at bounding box center [945, 71] width 41 height 10
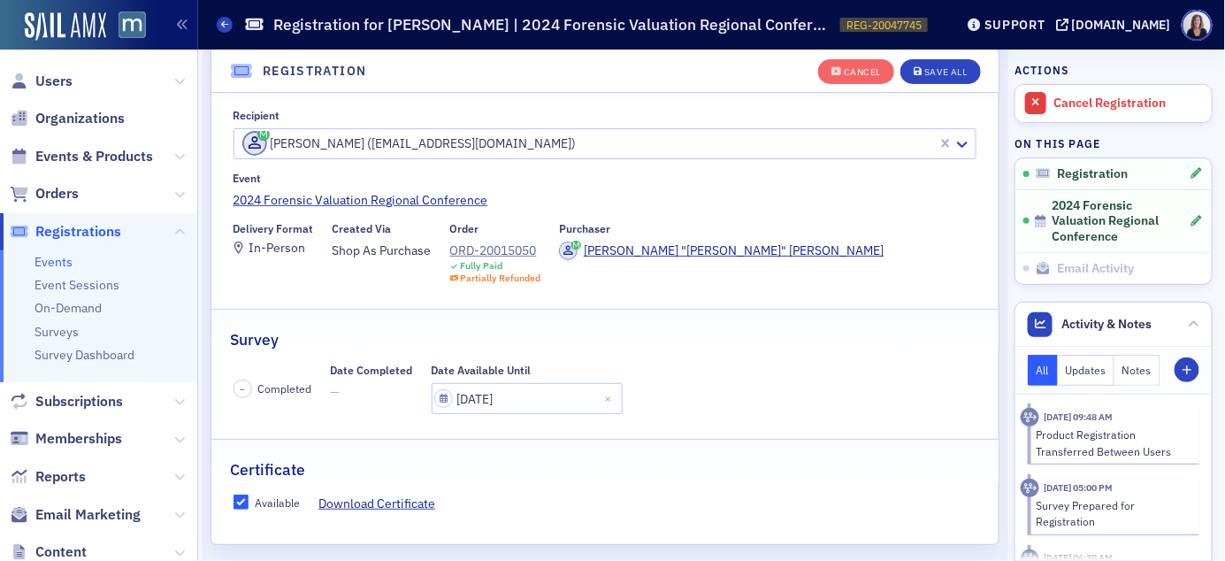
scroll to position [120, 0]
click at [599, 396] on button "Close" at bounding box center [611, 396] width 24 height 31
click at [543, 391] on input "text" at bounding box center [527, 396] width 191 height 31
select select "9"
select select "2025"
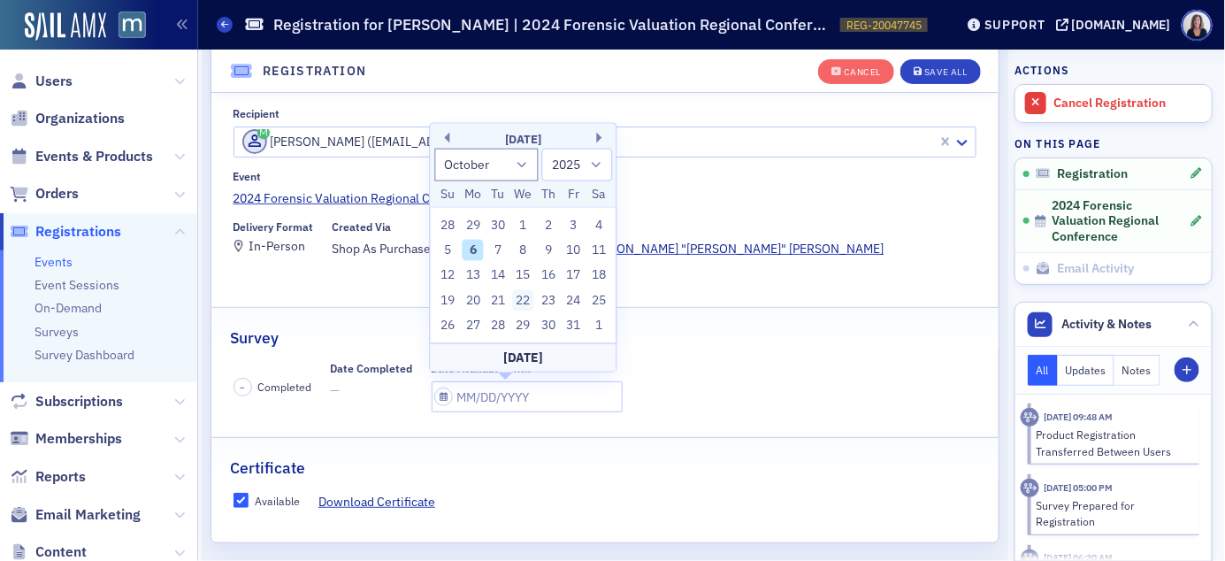
click at [527, 297] on div "22" at bounding box center [523, 300] width 21 height 21
type input "[DATE]"
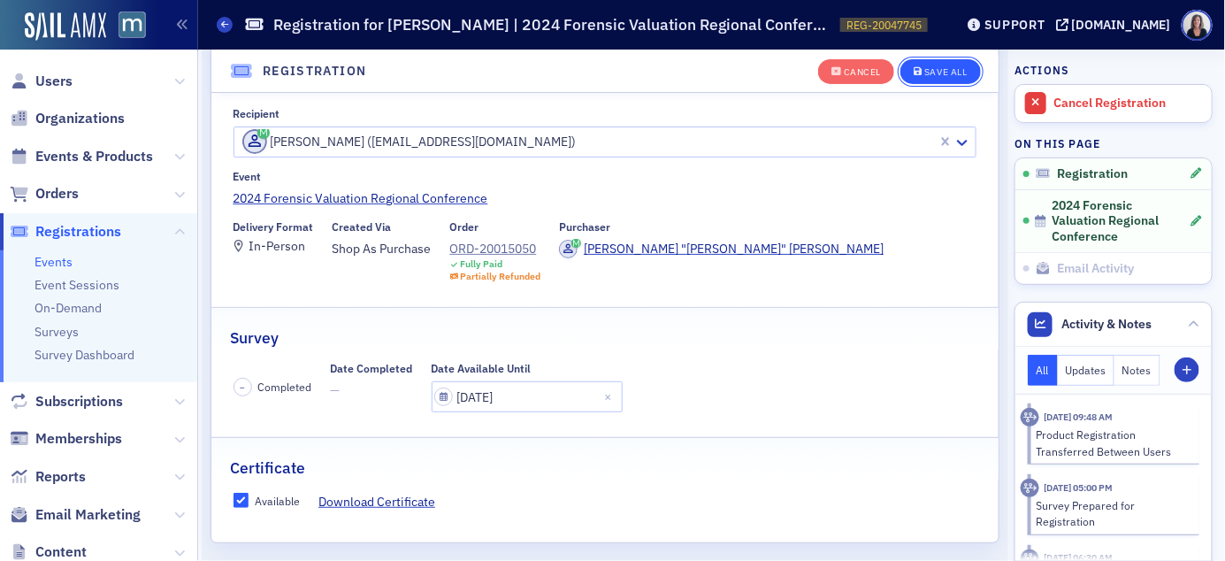
click at [943, 73] on div "Save All" at bounding box center [946, 72] width 42 height 10
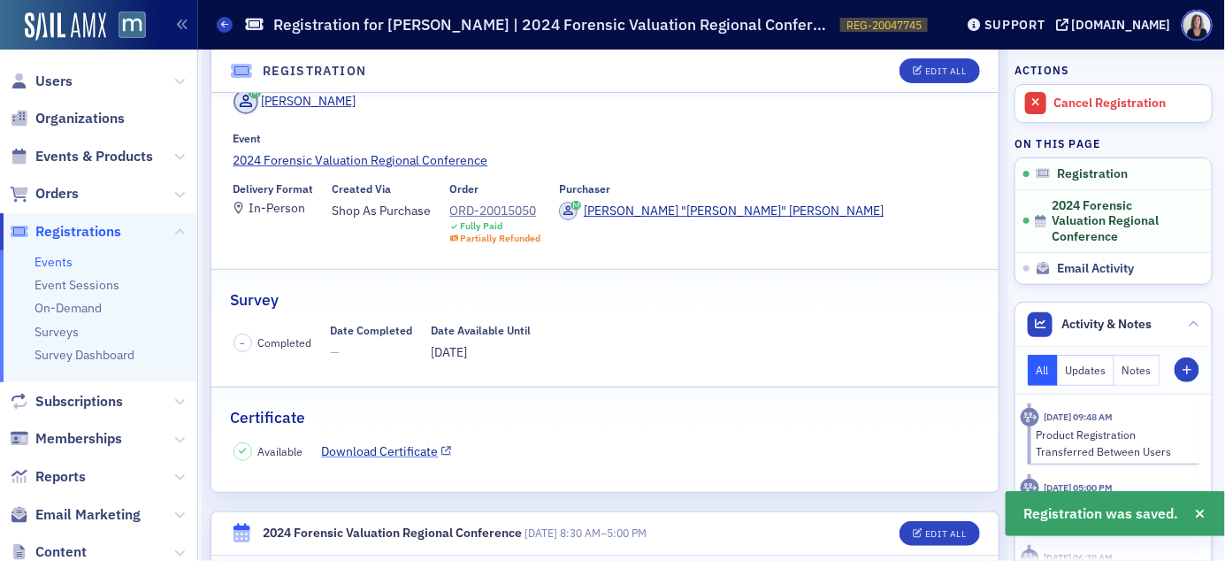
click at [416, 451] on link "Download Certificate" at bounding box center [387, 451] width 130 height 19
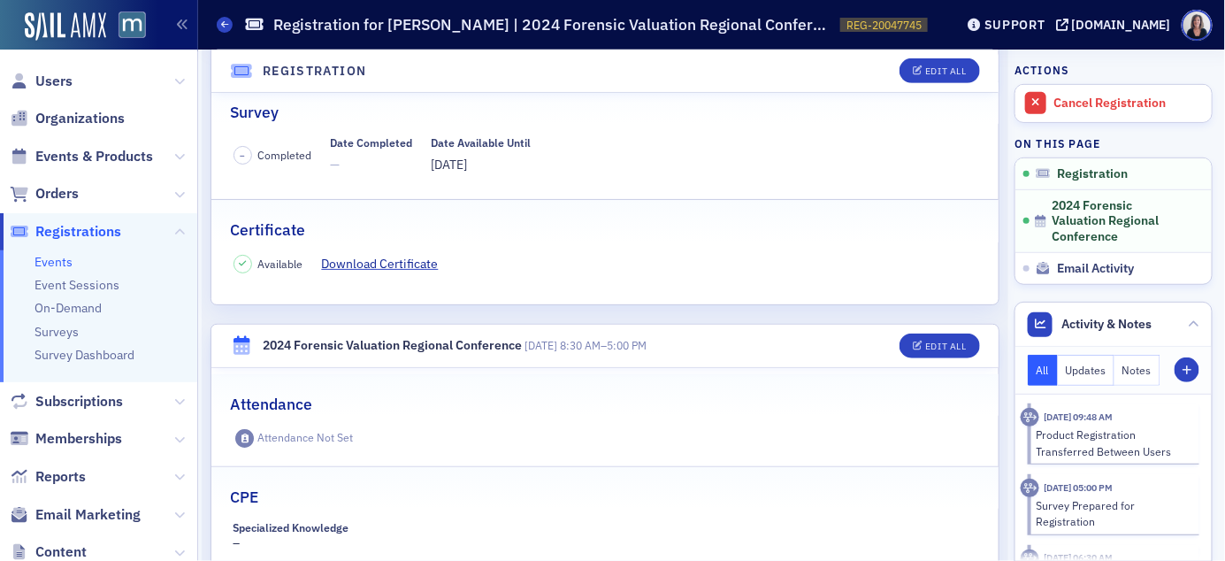
scroll to position [319, 0]
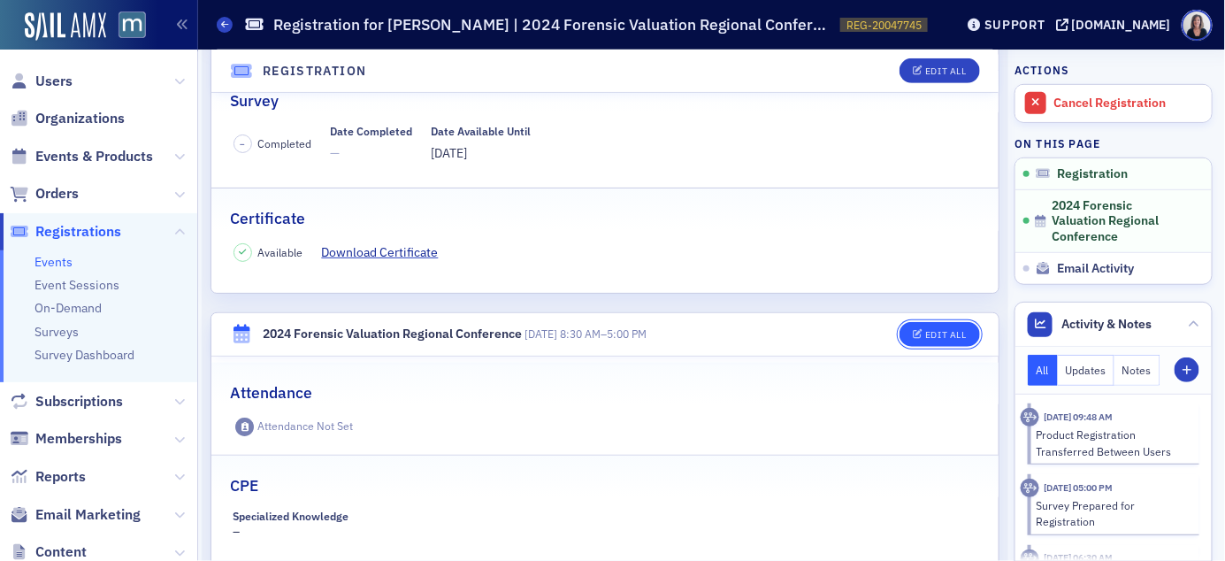
click at [932, 335] on div "Edit All" at bounding box center [945, 335] width 41 height 10
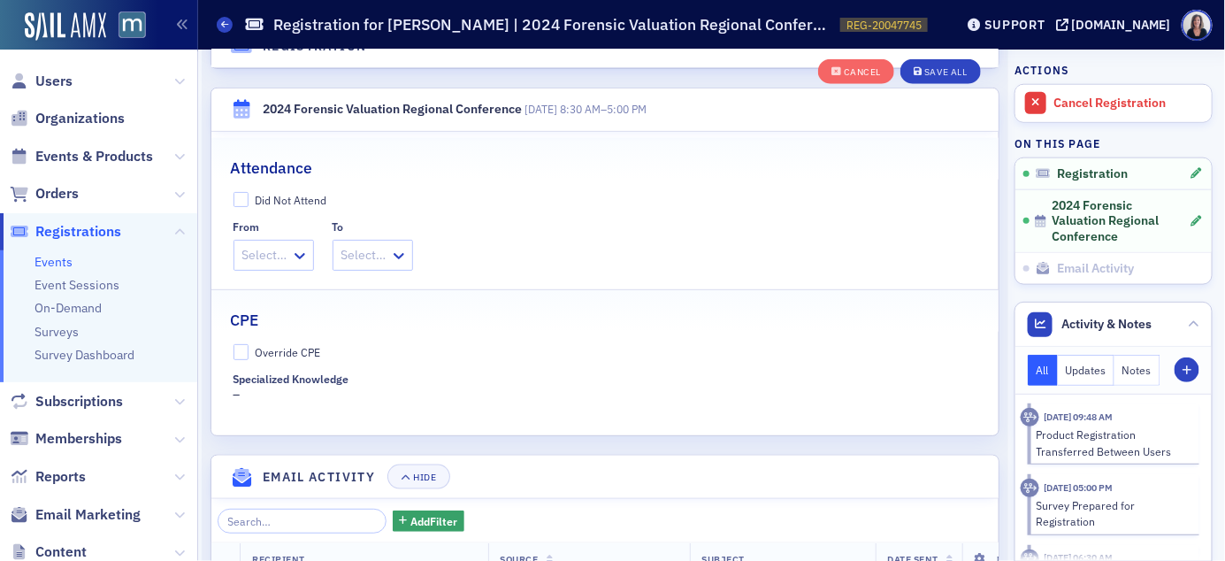
scroll to position [623, 0]
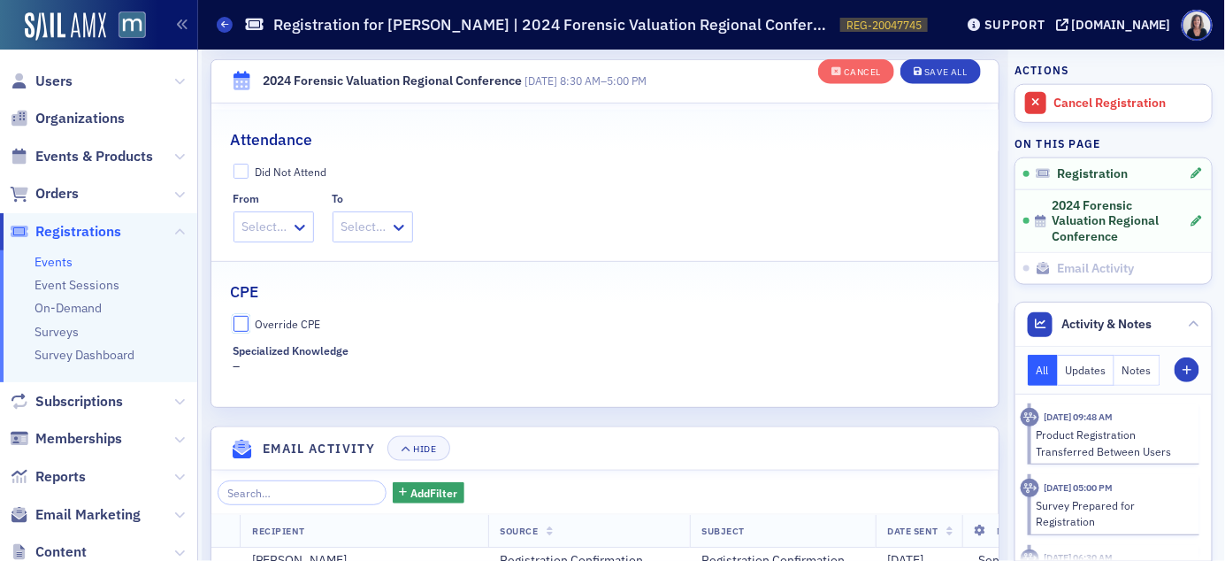
click at [241, 322] on input "Override CPE" at bounding box center [242, 324] width 16 height 16
checkbox input "true"
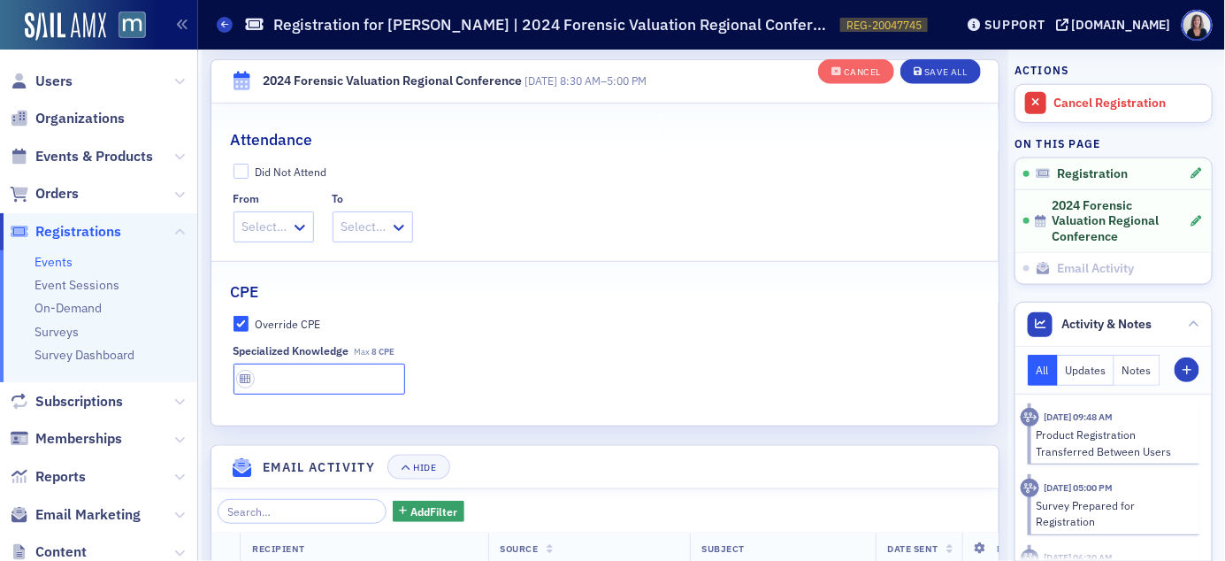
click at [265, 375] on input "text" at bounding box center [320, 379] width 172 height 31
type input "8 CPE"
click at [479, 362] on div "Specialized Knowledge Max 8 CPE 8 CPE" at bounding box center [606, 369] width 744 height 50
click at [953, 79] on button "Save All" at bounding box center [941, 71] width 80 height 25
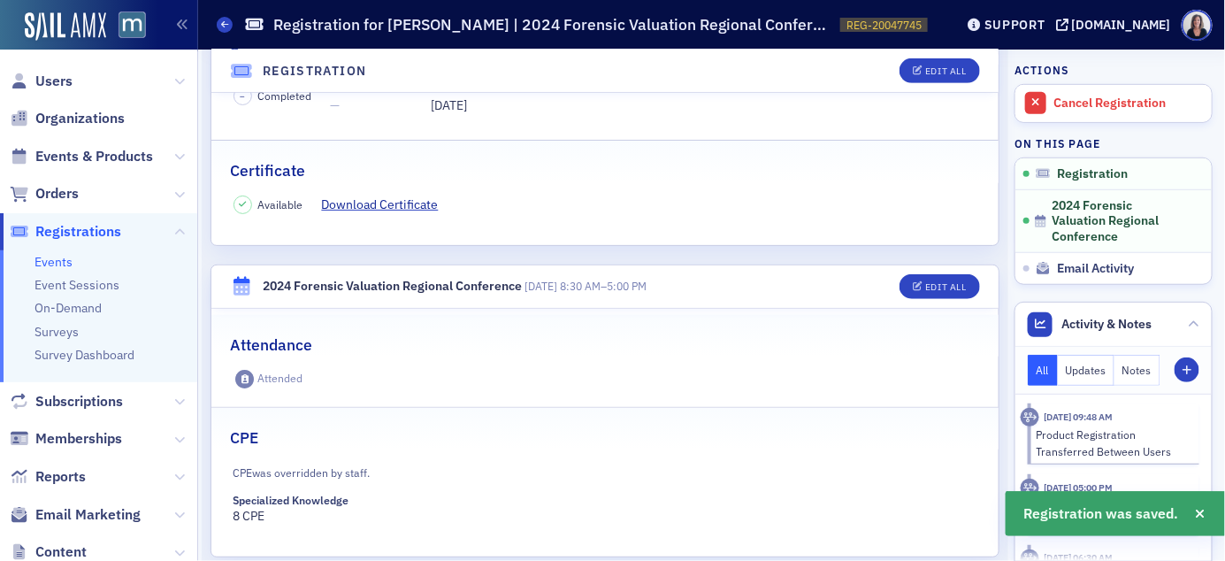
scroll to position [359, 0]
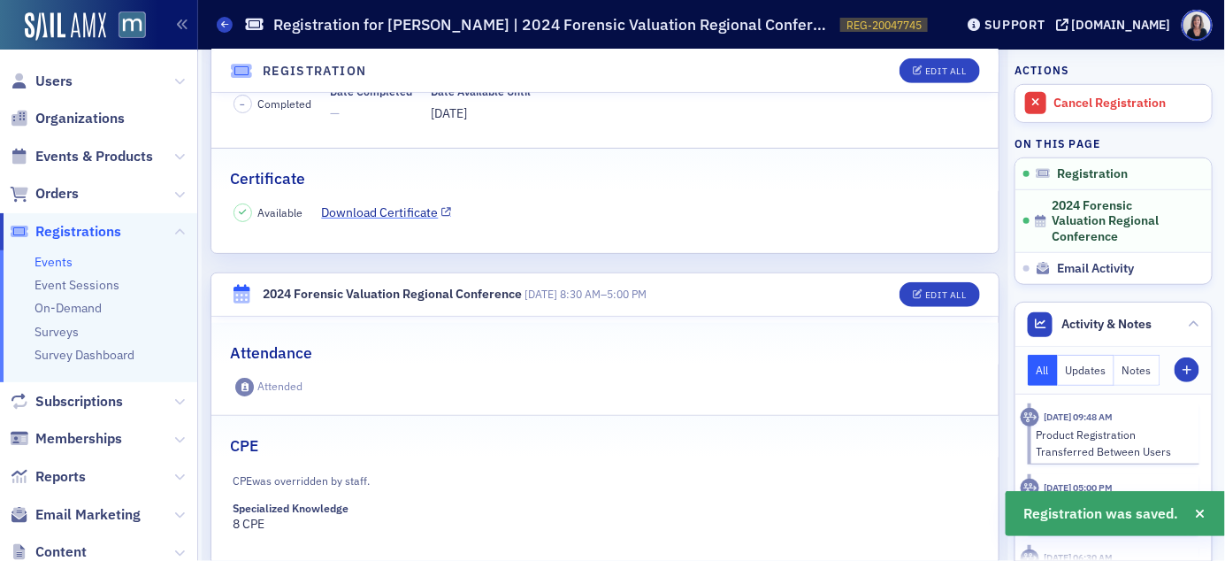
click at [428, 207] on link "Download Certificate" at bounding box center [387, 212] width 130 height 19
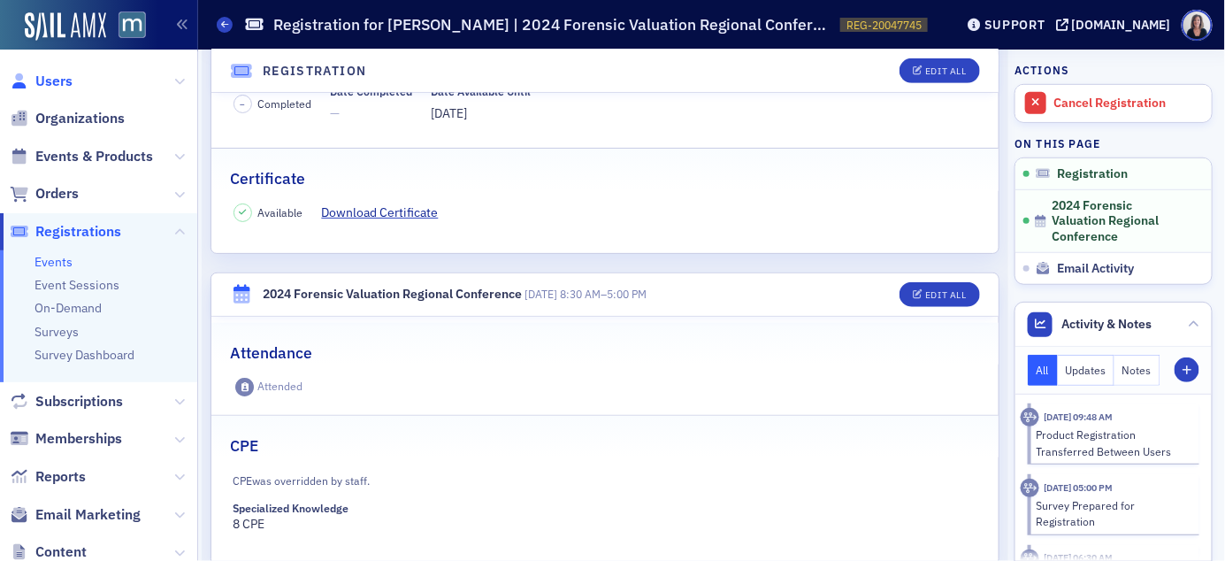
click at [70, 81] on span "Users" at bounding box center [53, 81] width 37 height 19
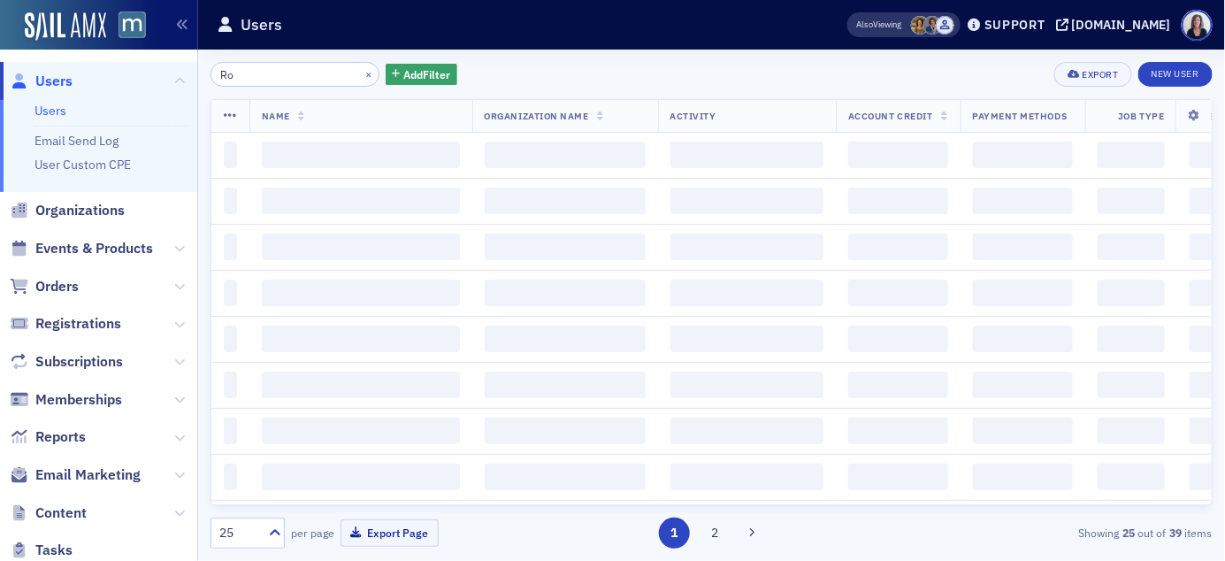
type input "R"
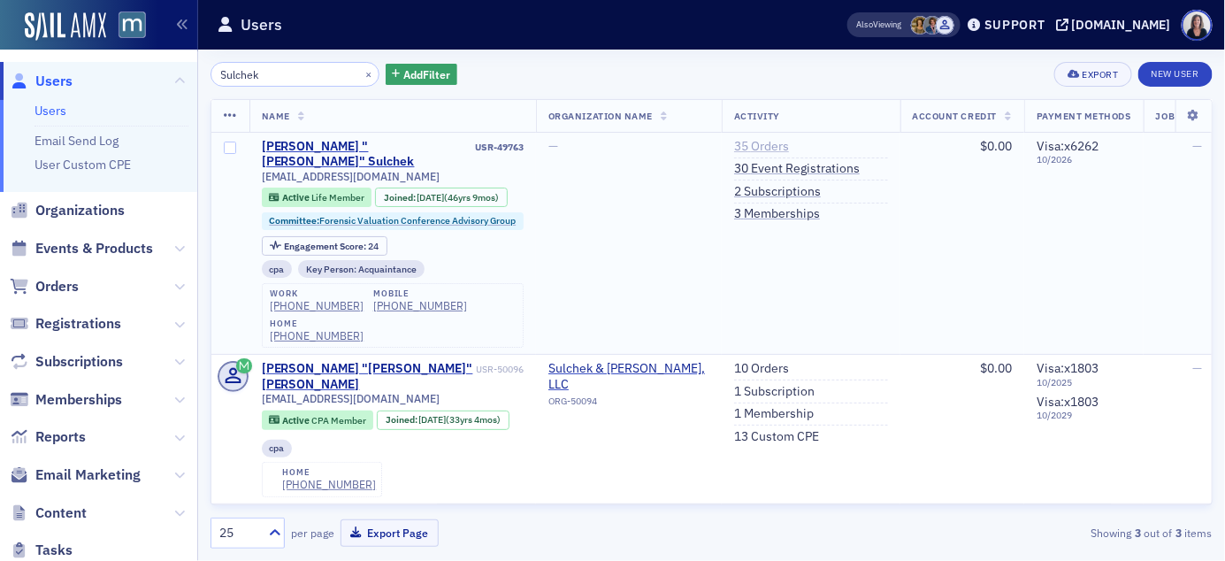
type input "Sulchek"
click at [782, 148] on link "35 Orders" at bounding box center [761, 147] width 55 height 16
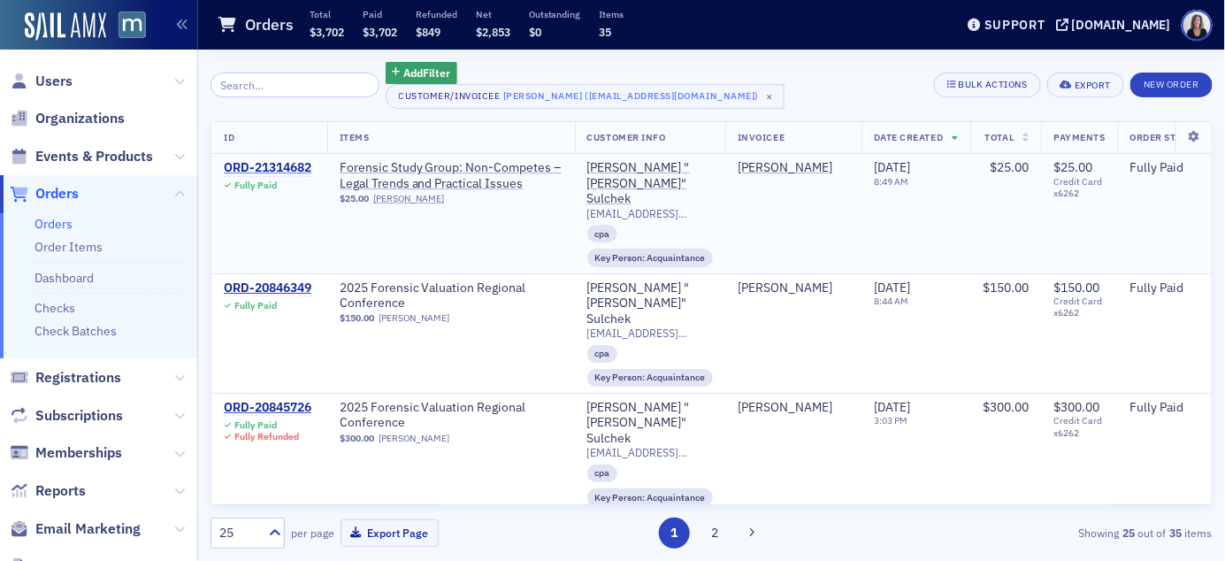
click at [304, 167] on div "ORD-21314682" at bounding box center [268, 168] width 88 height 16
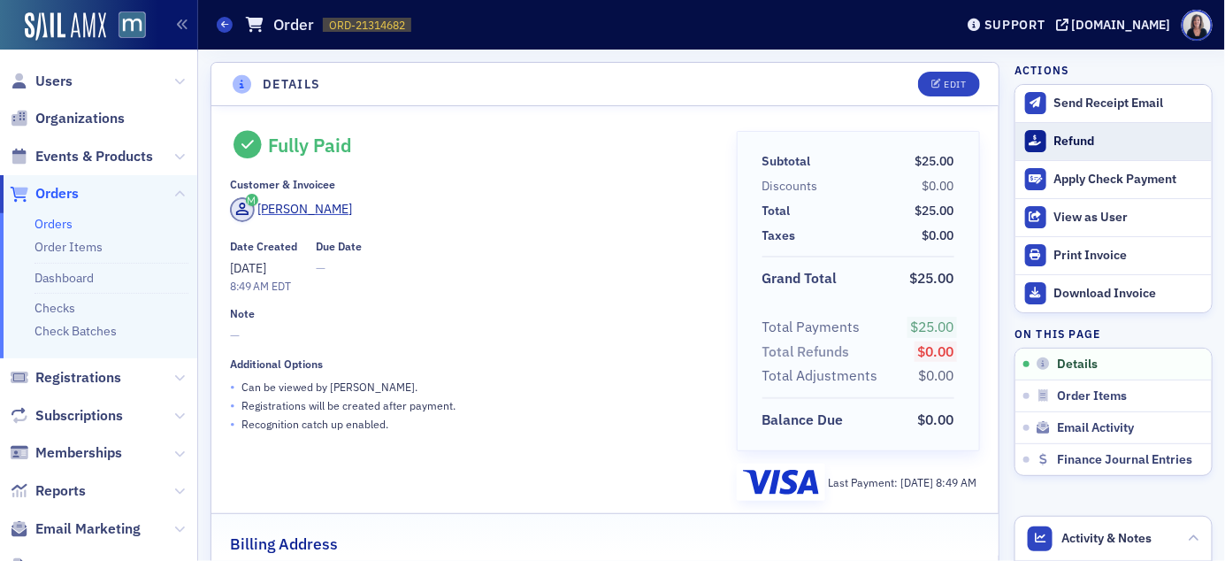
click at [1065, 142] on div "Refund" at bounding box center [1129, 142] width 149 height 16
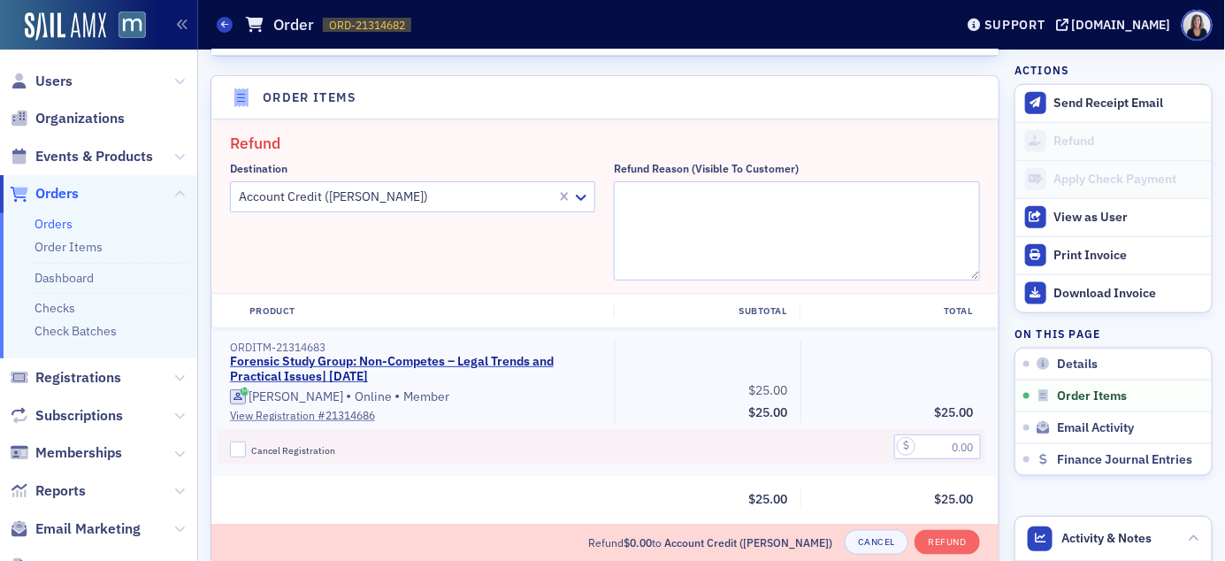
scroll to position [614, 0]
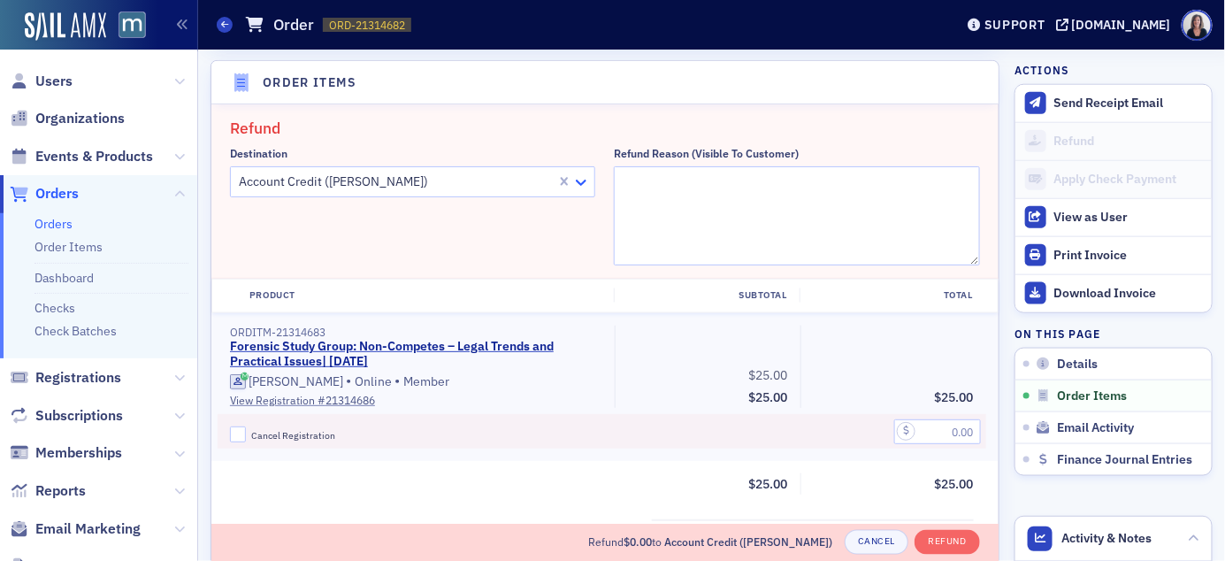
click at [584, 183] on icon at bounding box center [581, 182] width 18 height 18
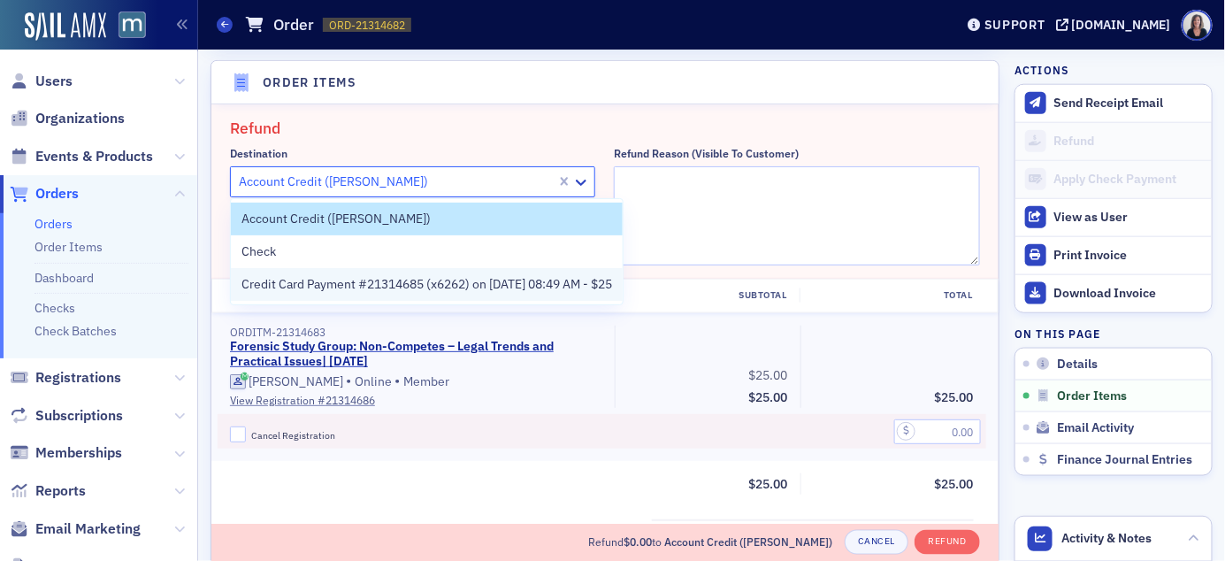
click at [556, 283] on span "Credit Card Payment #21314685 (x6262) on [DATE] 08:49 AM - $25" at bounding box center [427, 284] width 371 height 19
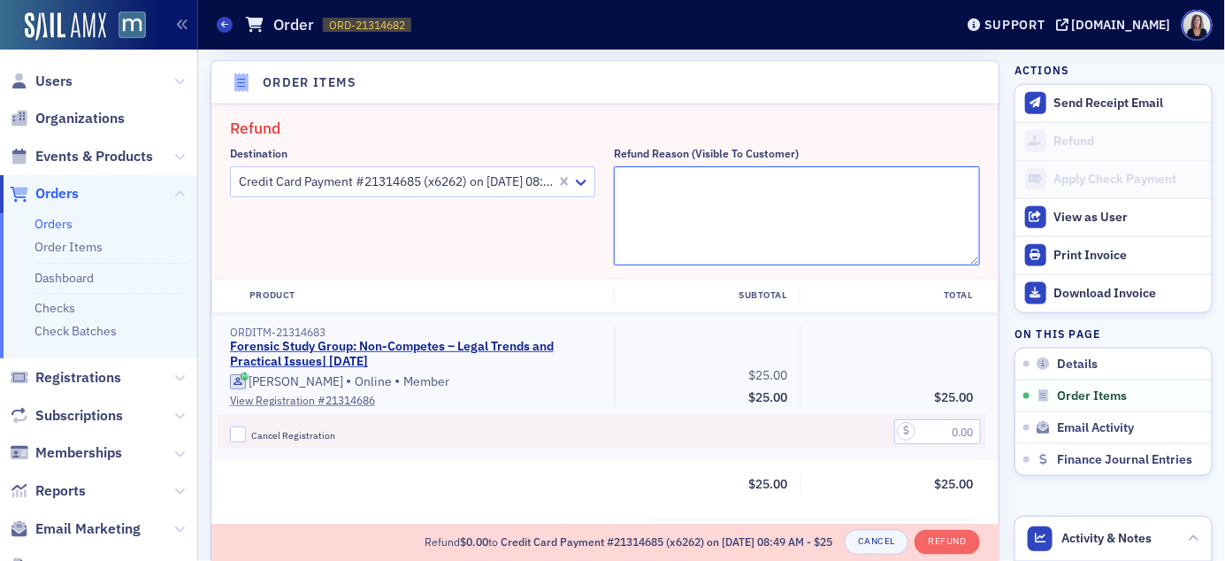
click at [673, 187] on textarea "Refund Reason (Visible to Customer)" at bounding box center [796, 215] width 365 height 99
type textarea "Was called to court that day for a trial. [PERSON_NAME] asked that we cancel hi…"
click at [948, 433] on input "text" at bounding box center [937, 431] width 87 height 25
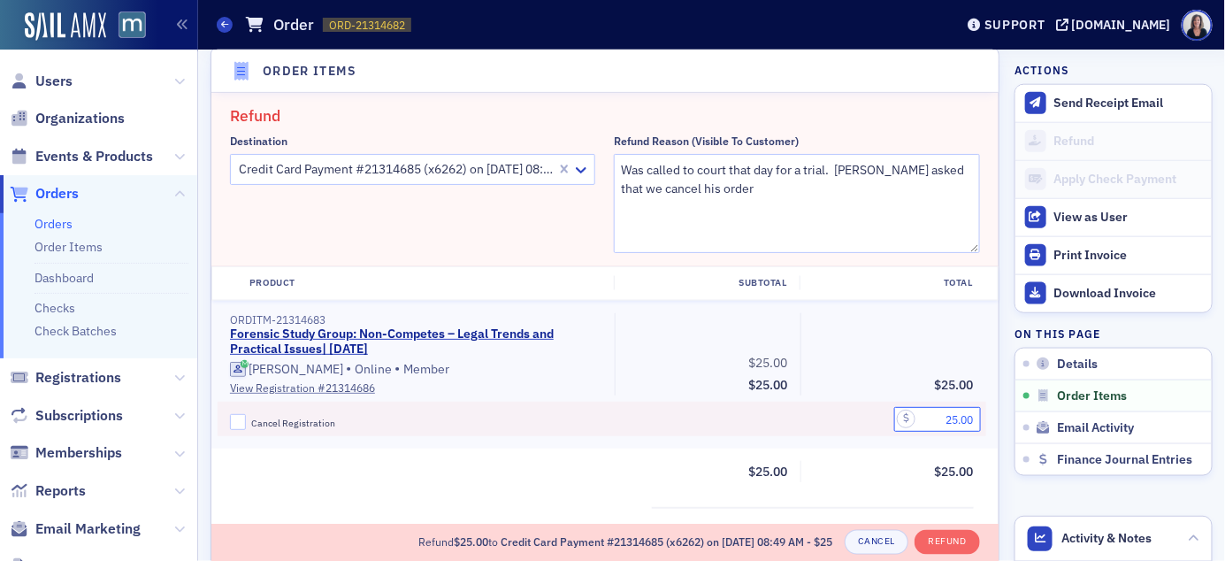
scroll to position [635, 0]
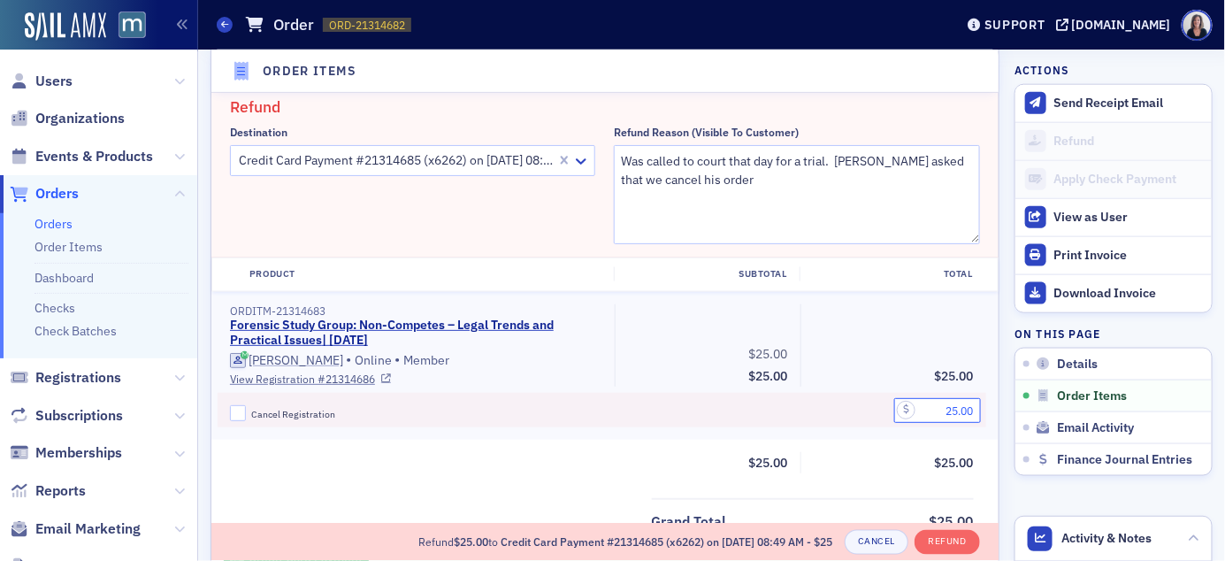
type input "25.00"
click at [241, 411] on input "Cancel Registration" at bounding box center [238, 413] width 16 height 16
checkbox input "true"
click at [958, 540] on button "Refund" at bounding box center [947, 542] width 65 height 25
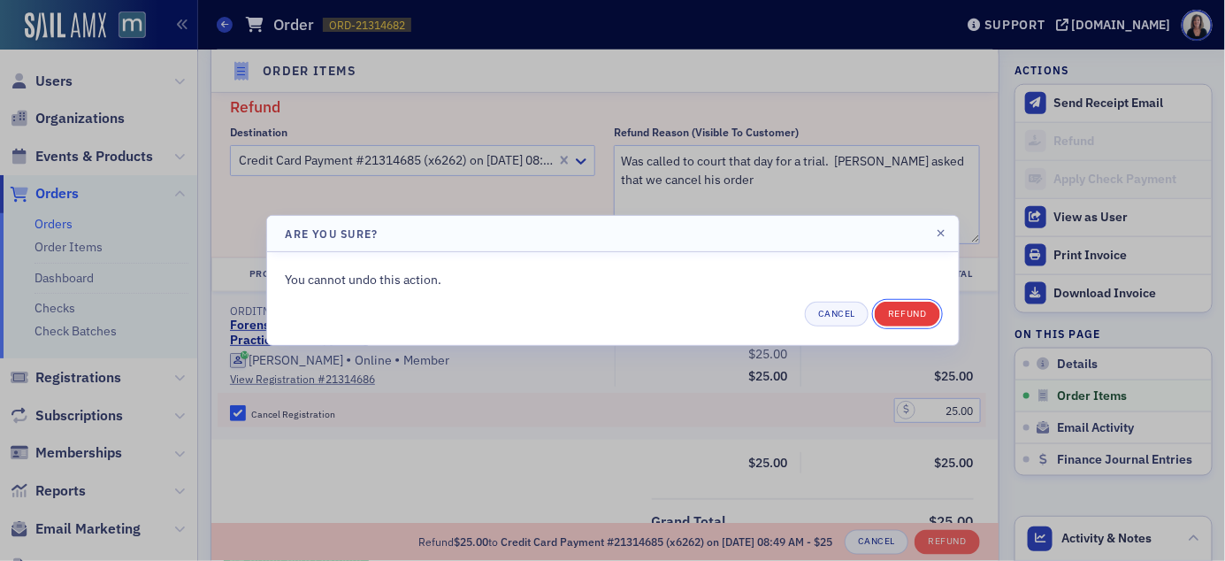
click at [905, 314] on button "Refund" at bounding box center [907, 314] width 65 height 25
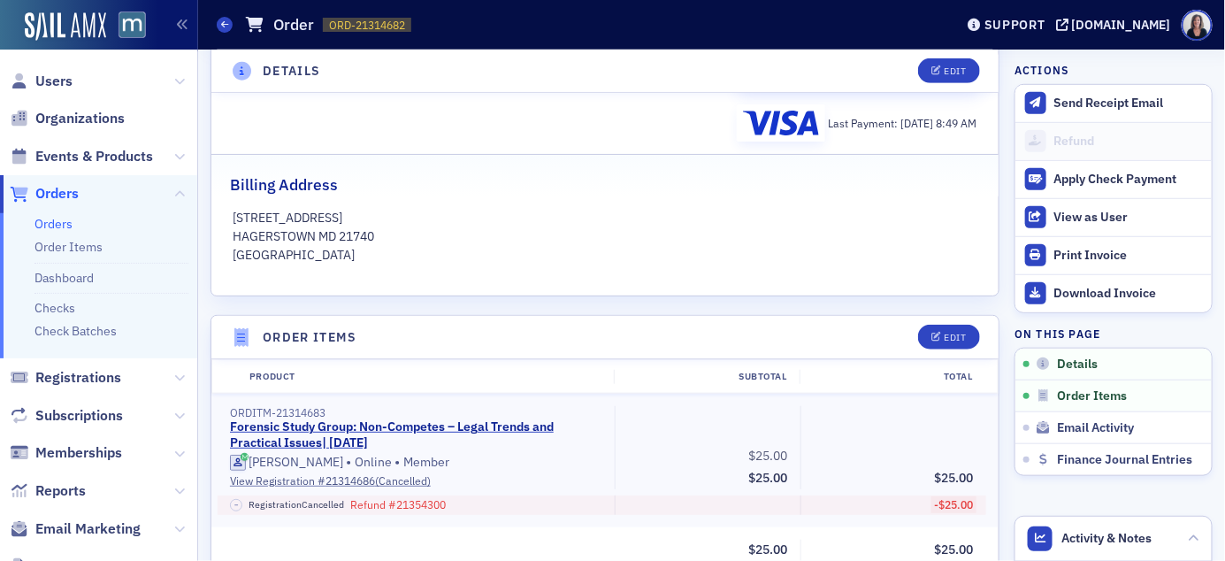
scroll to position [413, 0]
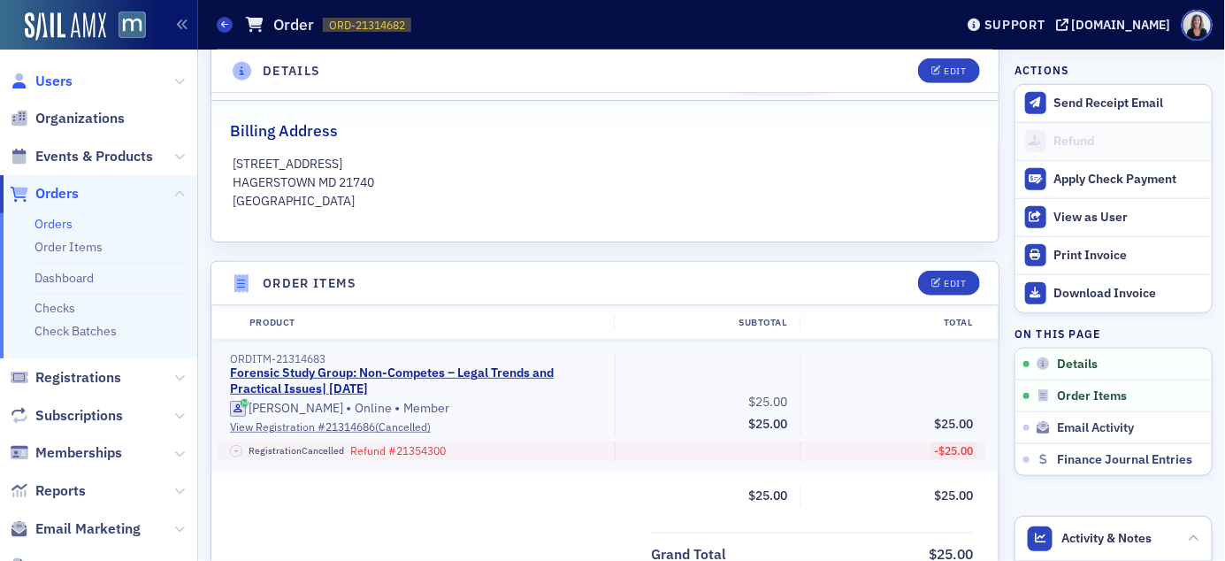
click at [61, 78] on span "Users" at bounding box center [53, 81] width 37 height 19
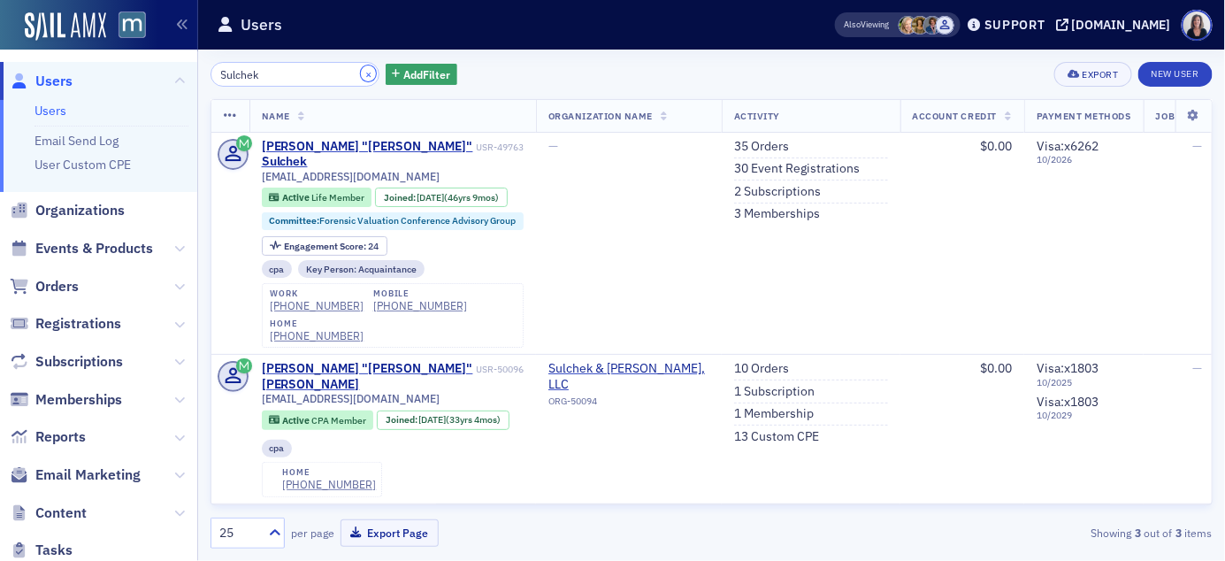
click at [361, 76] on button "×" at bounding box center [369, 73] width 16 height 16
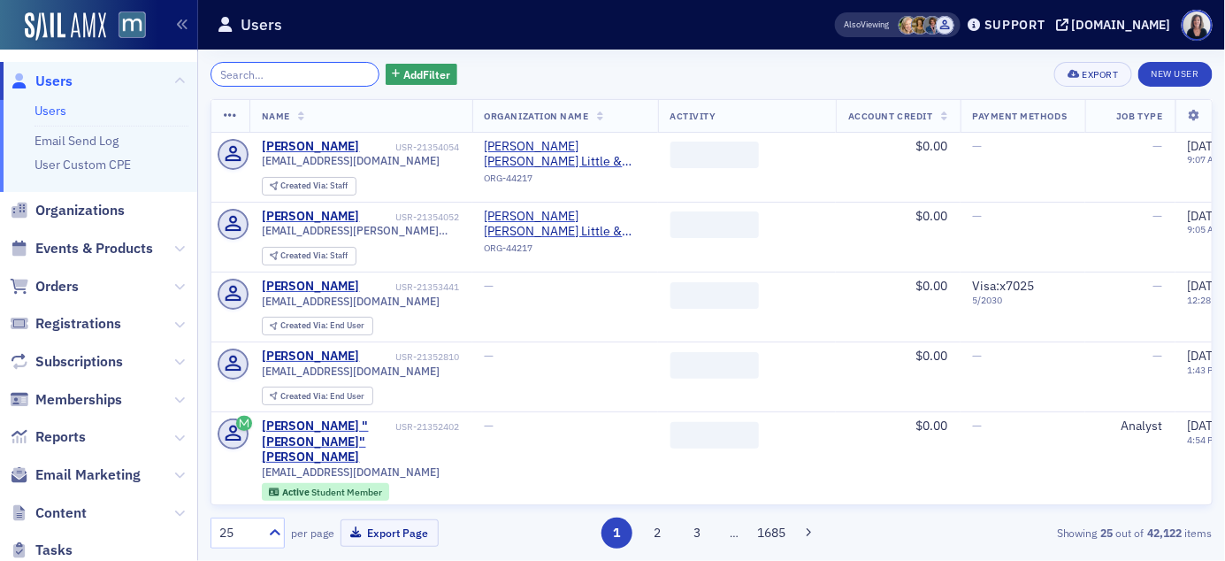
click at [334, 73] on input "search" at bounding box center [295, 74] width 169 height 25
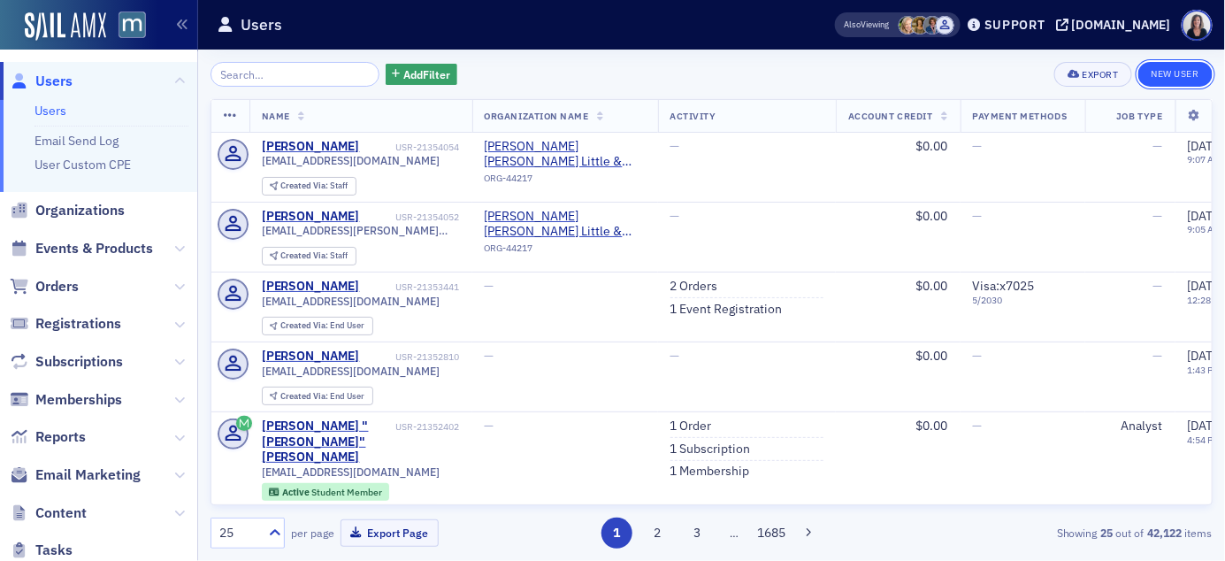
click at [1176, 81] on link "New User" at bounding box center [1176, 74] width 74 height 25
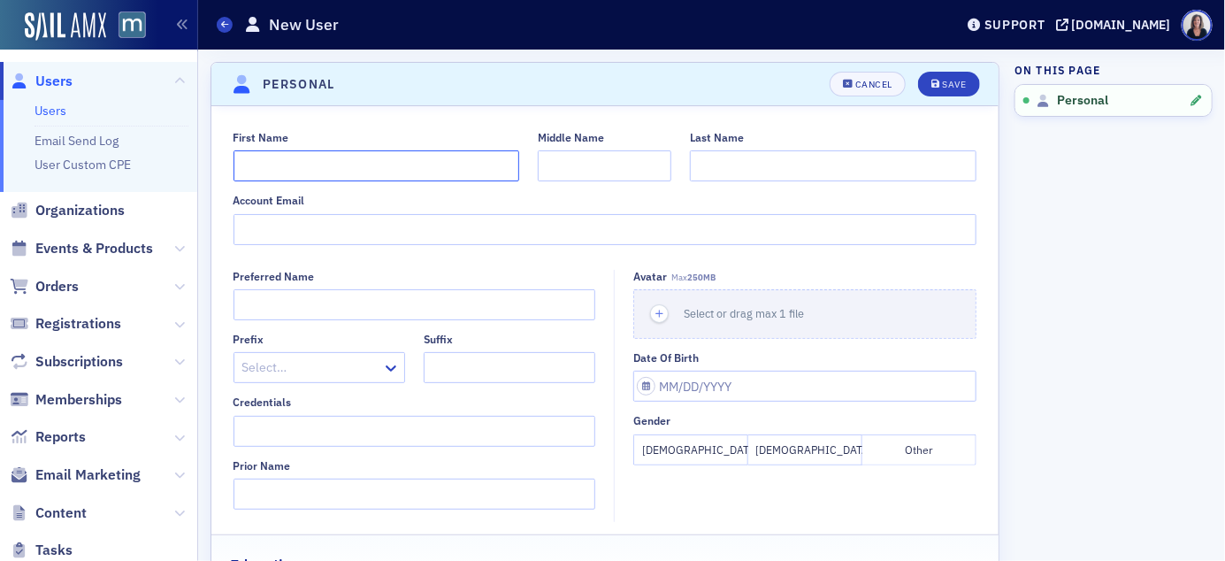
click at [436, 158] on input "First Name" at bounding box center [377, 165] width 287 height 31
type input "William"
type input "Perryman"
click at [338, 224] on input "Account Email" at bounding box center [606, 229] width 744 height 31
paste input "bperryman@billperryman.com"
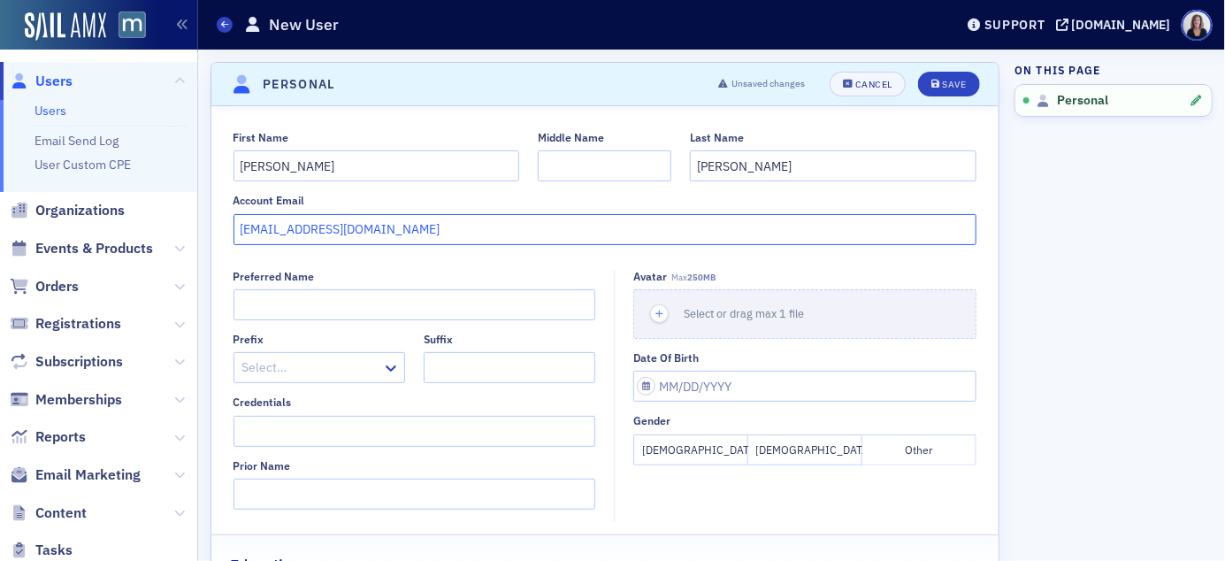
type input "bperryman@billperryman.com"
click at [478, 266] on div "First Name William Middle Name Last Name Perryman Account Email bperryman@billp…" at bounding box center [604, 412] width 787 height 612
click at [810, 442] on button "Male" at bounding box center [805, 449] width 114 height 31
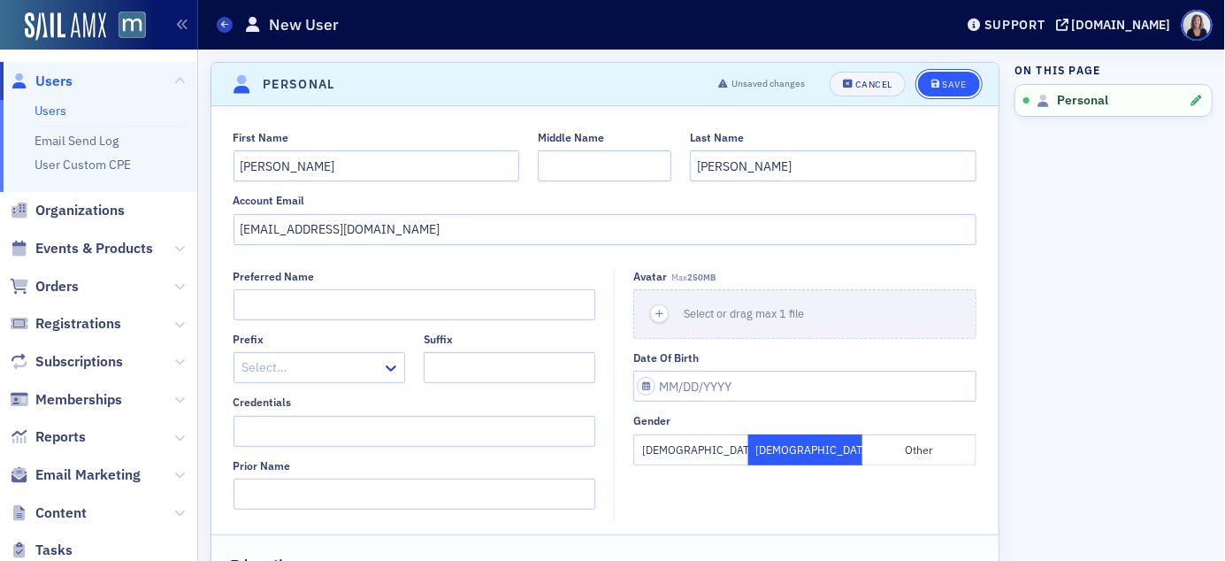
click at [953, 83] on div "Save" at bounding box center [954, 85] width 24 height 10
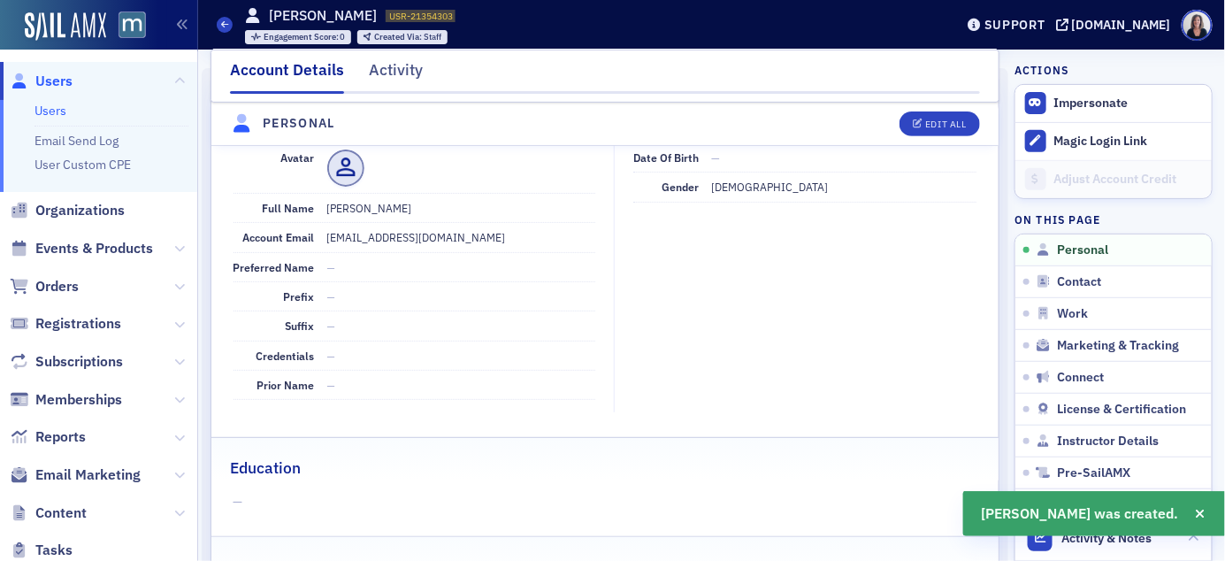
scroll to position [213, 0]
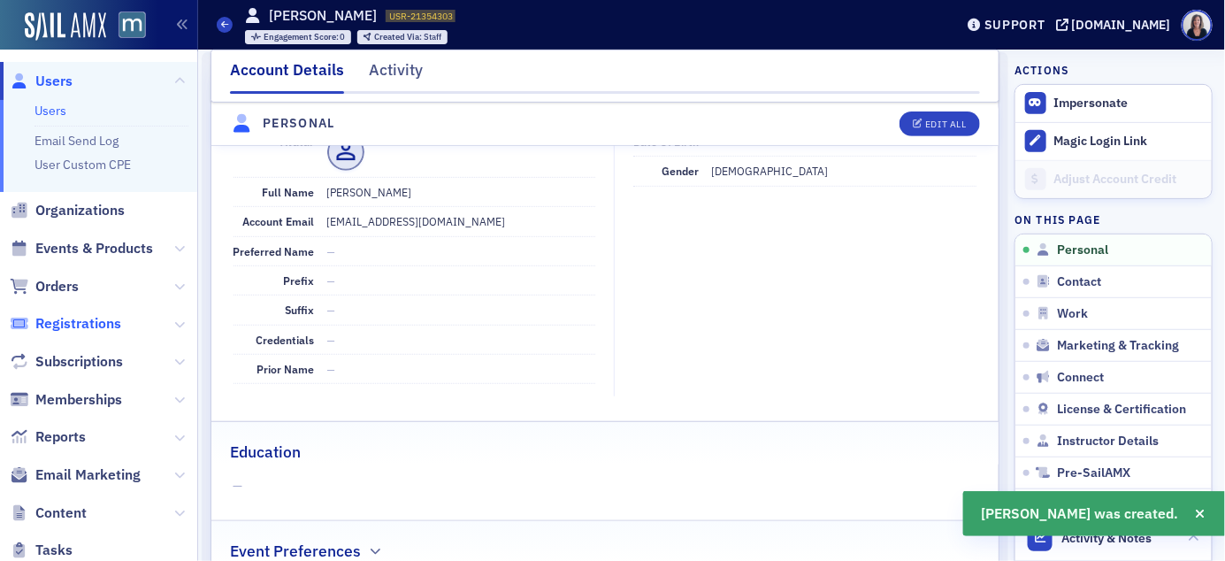
click at [96, 324] on span "Registrations" at bounding box center [78, 323] width 86 height 19
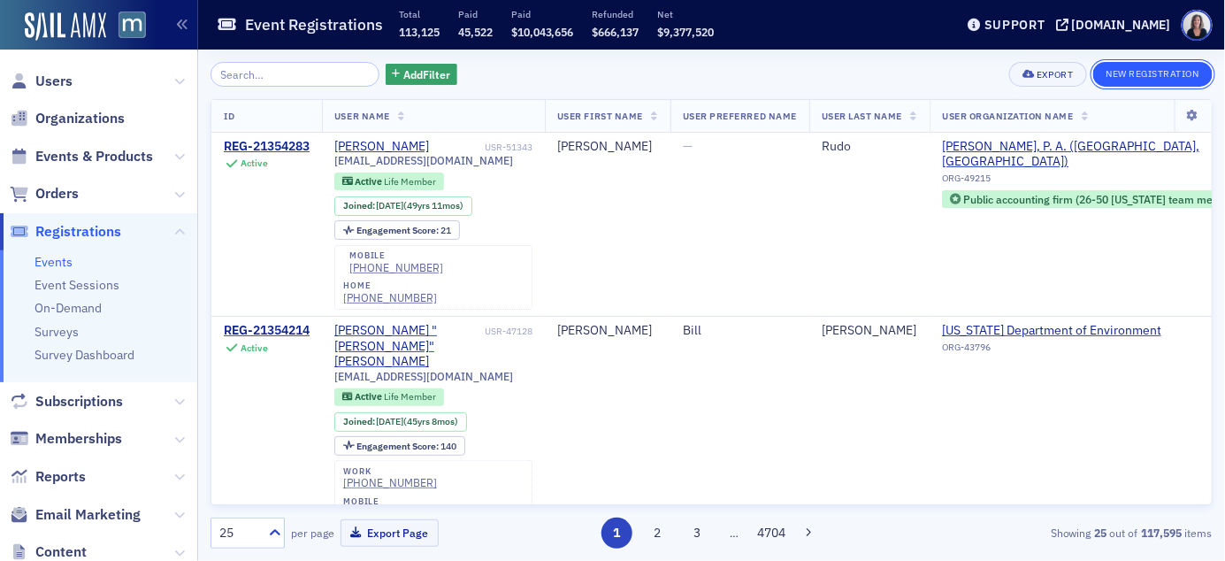
click at [1175, 75] on button "New Registration" at bounding box center [1153, 74] width 119 height 25
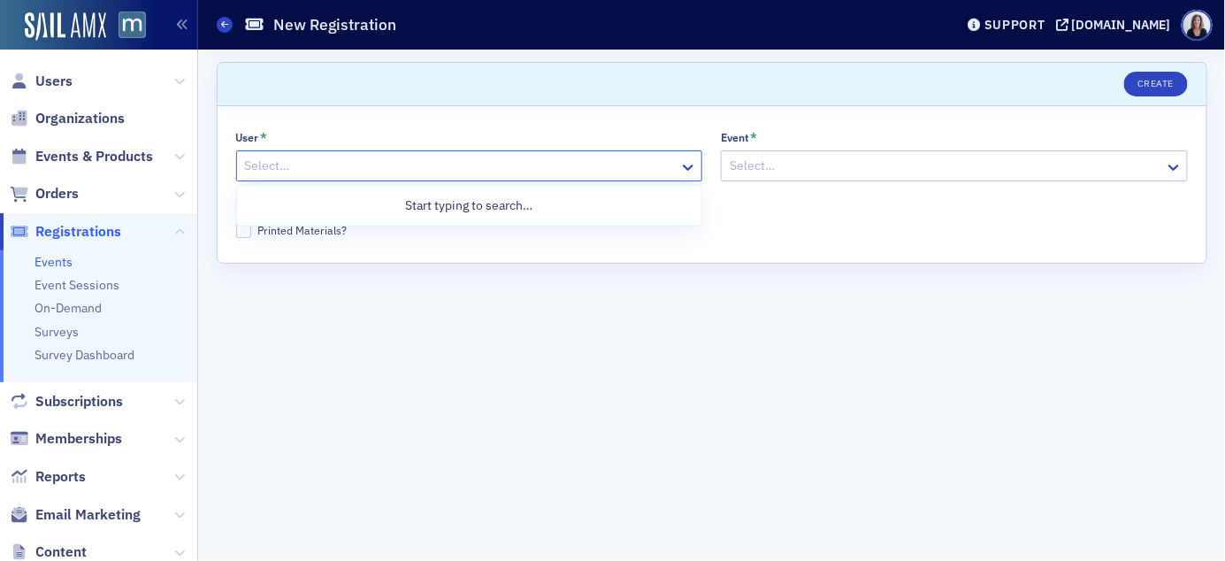
click at [584, 165] on div at bounding box center [460, 166] width 435 height 22
paste input "bperryman@billperryman.com"
type input "bperryman@billperryman.com"
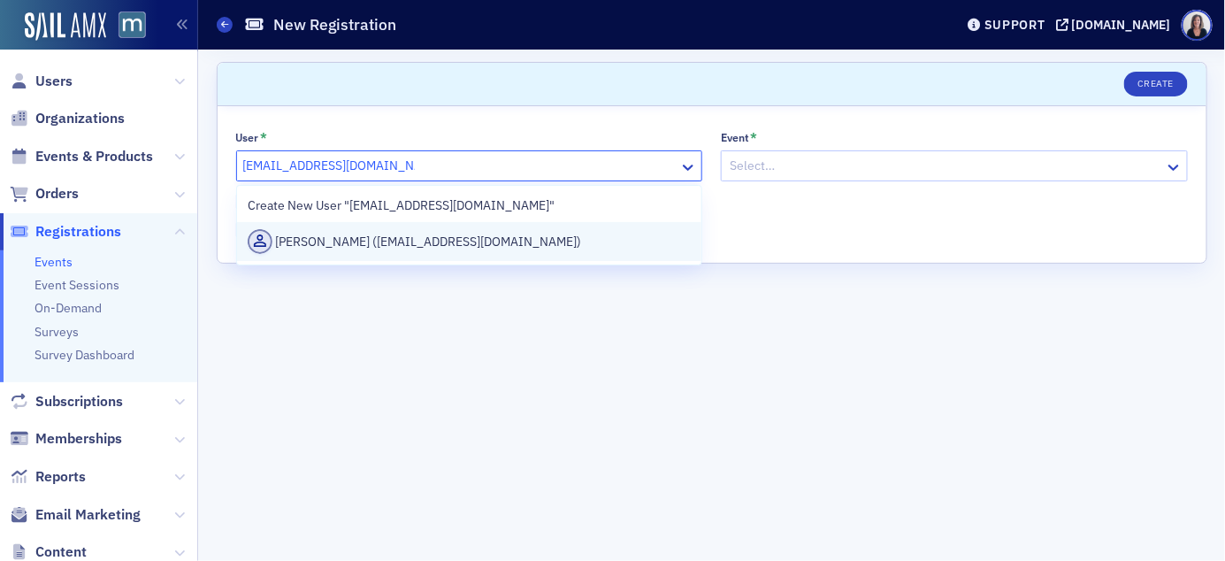
click at [526, 234] on div "William Perryman (bperryman@billperryman.com)" at bounding box center [469, 241] width 443 height 25
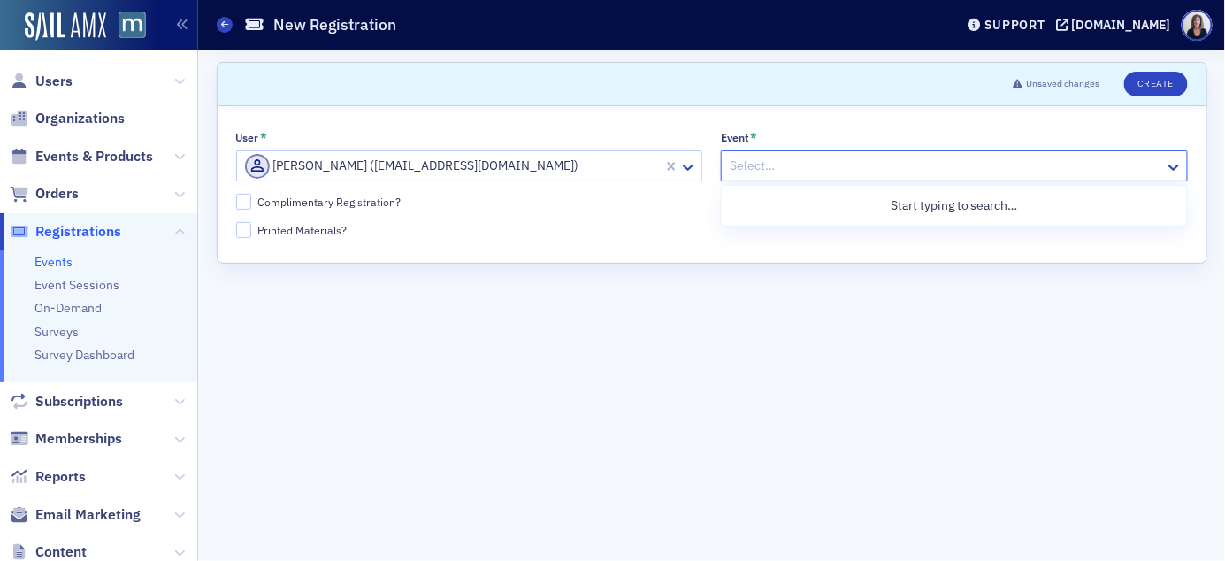
click at [771, 157] on div at bounding box center [945, 166] width 435 height 22
type input "40th"
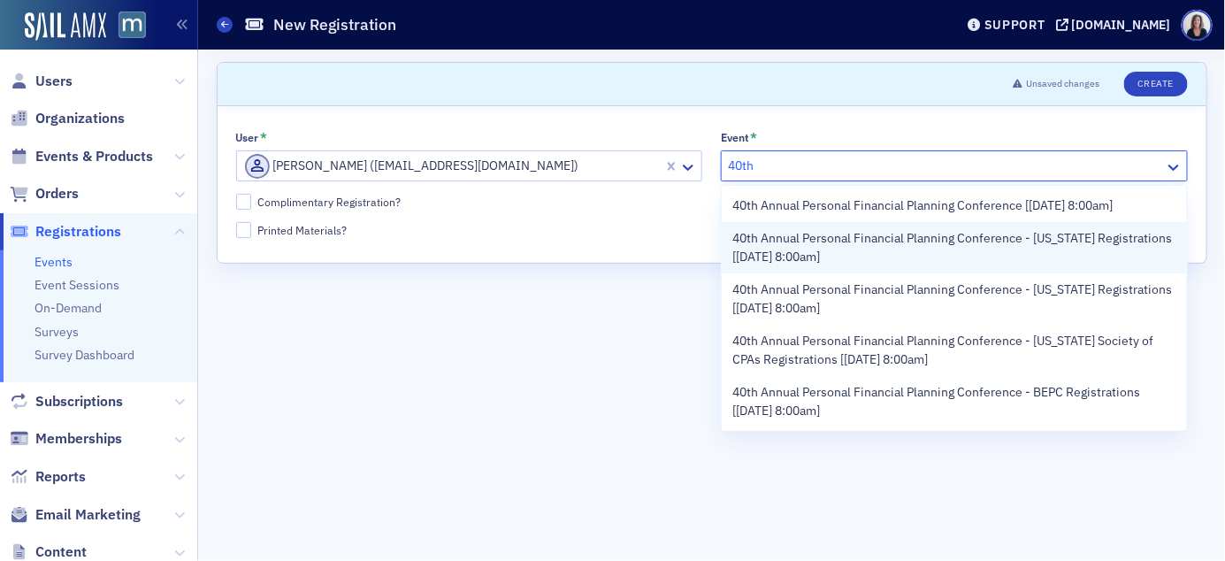
click at [787, 235] on span "40th Annual Personal Financial Planning Conference - Oklahoma Registrations [10…" at bounding box center [954, 247] width 443 height 37
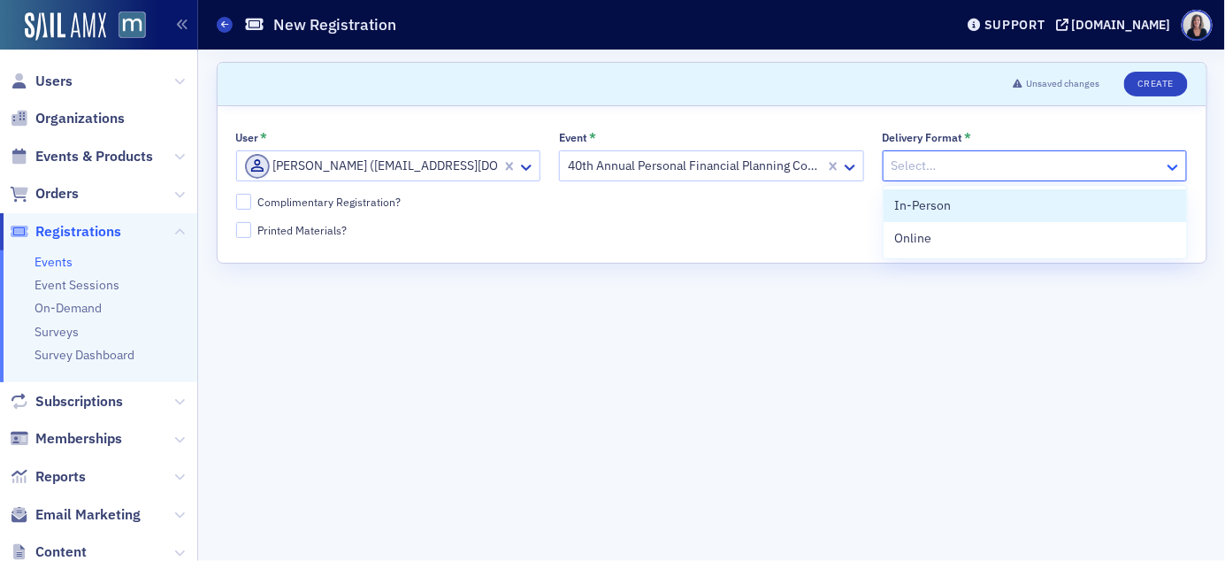
click at [1178, 168] on icon at bounding box center [1173, 167] width 18 height 18
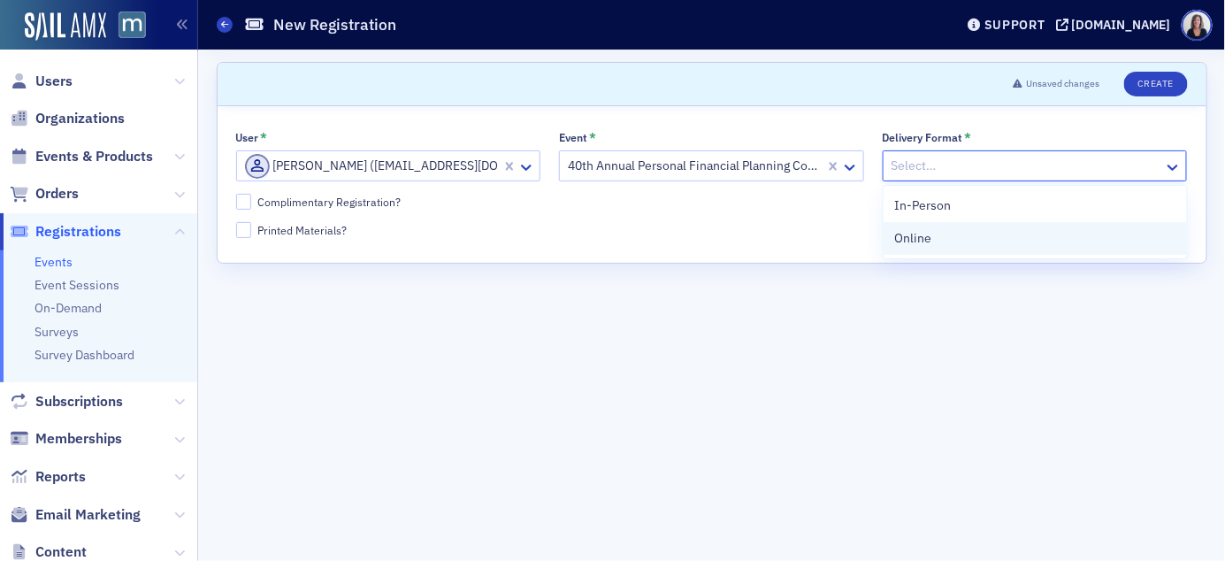
click at [1150, 228] on div "Online" at bounding box center [1035, 238] width 303 height 33
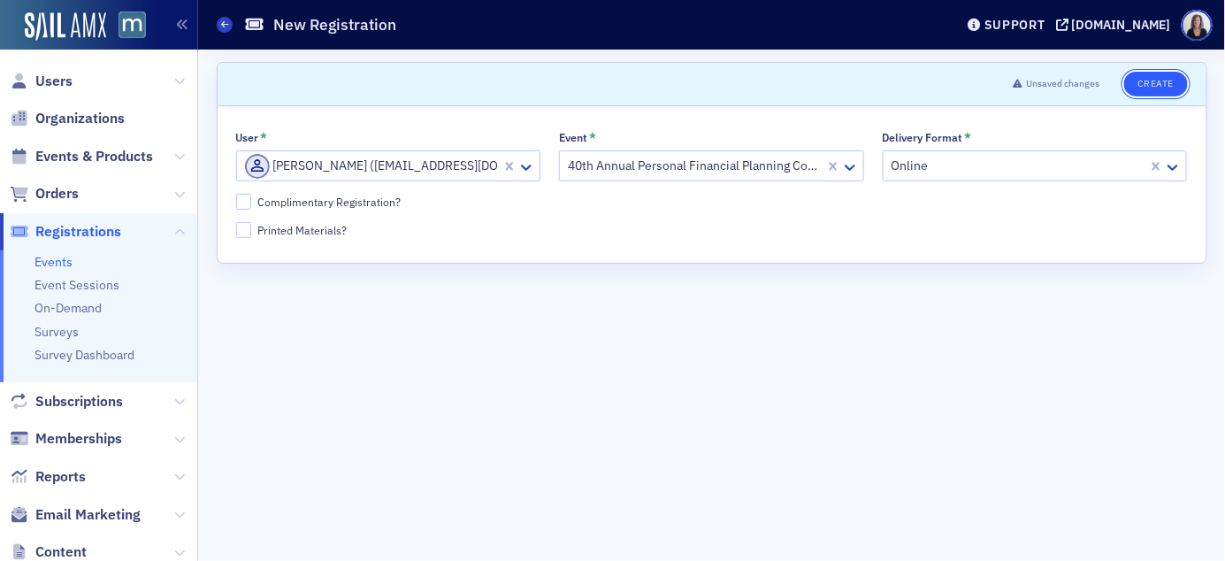
click at [1174, 84] on button "Create" at bounding box center [1155, 84] width 63 height 25
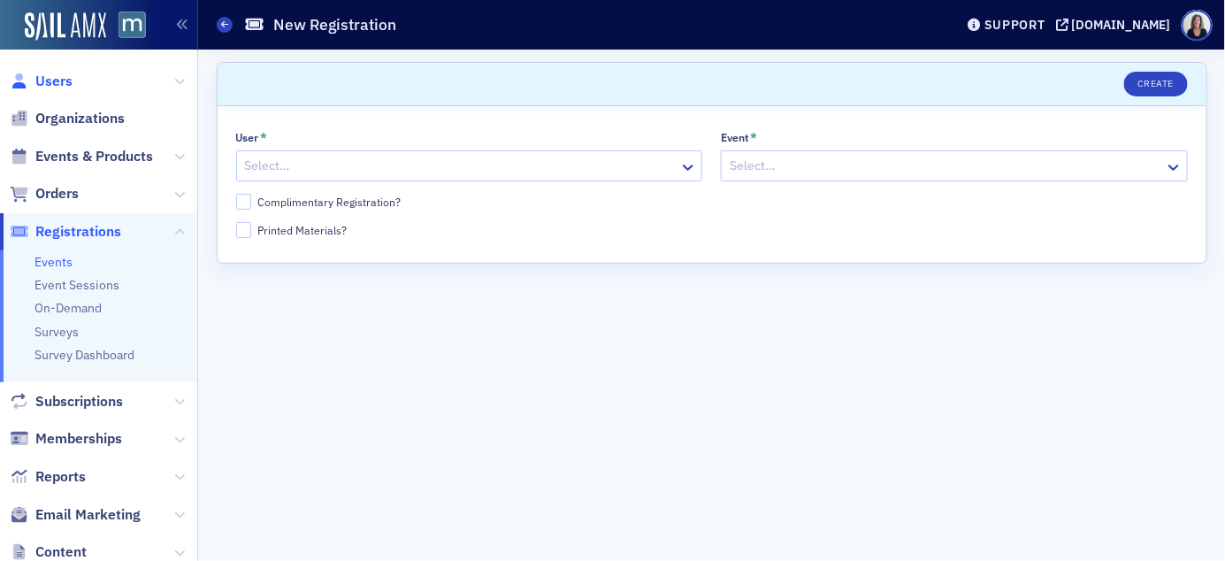
click at [60, 79] on span "Users" at bounding box center [53, 81] width 37 height 19
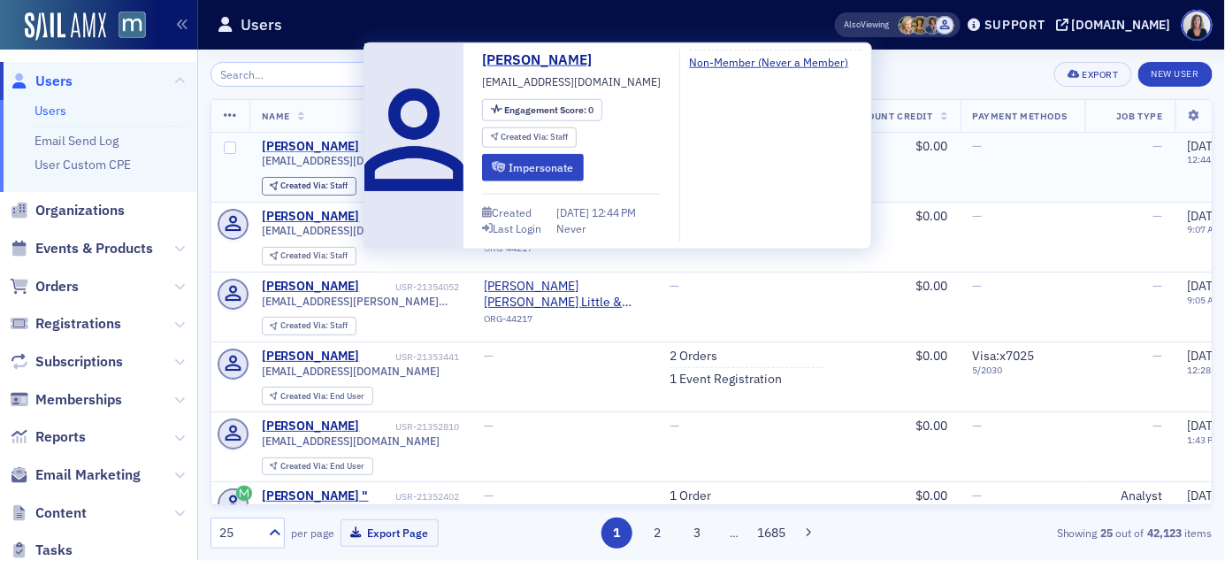
click at [337, 144] on div "William Perryman" at bounding box center [311, 147] width 98 height 16
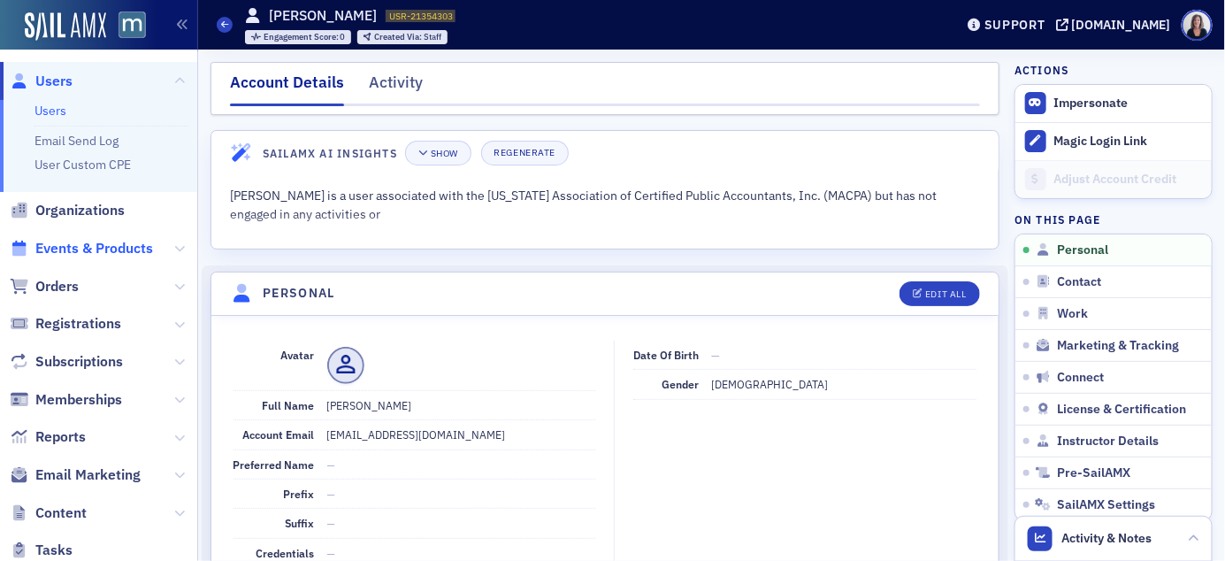
click at [113, 245] on span "Events & Products" at bounding box center [94, 248] width 118 height 19
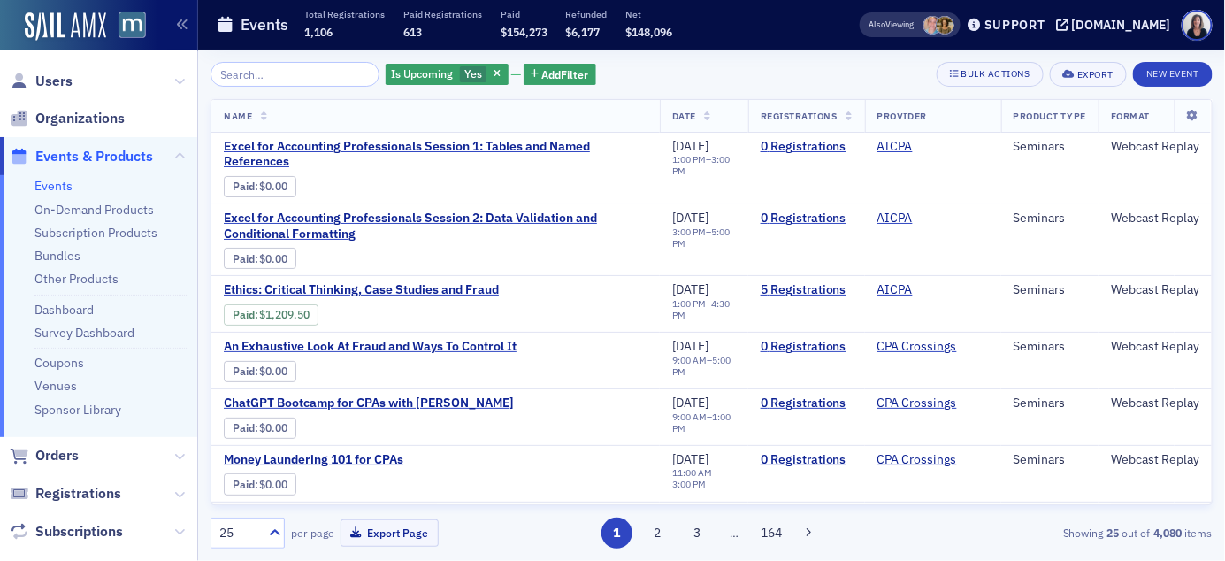
click at [254, 70] on input "search" at bounding box center [295, 74] width 169 height 25
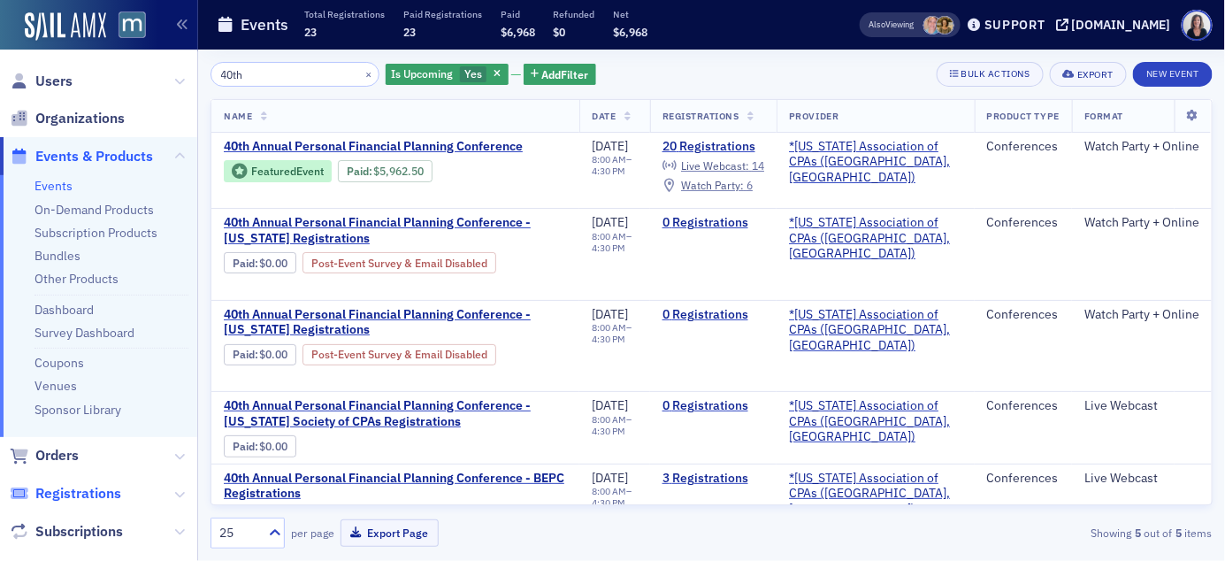
type input "40th"
click at [68, 495] on span "Registrations" at bounding box center [78, 493] width 86 height 19
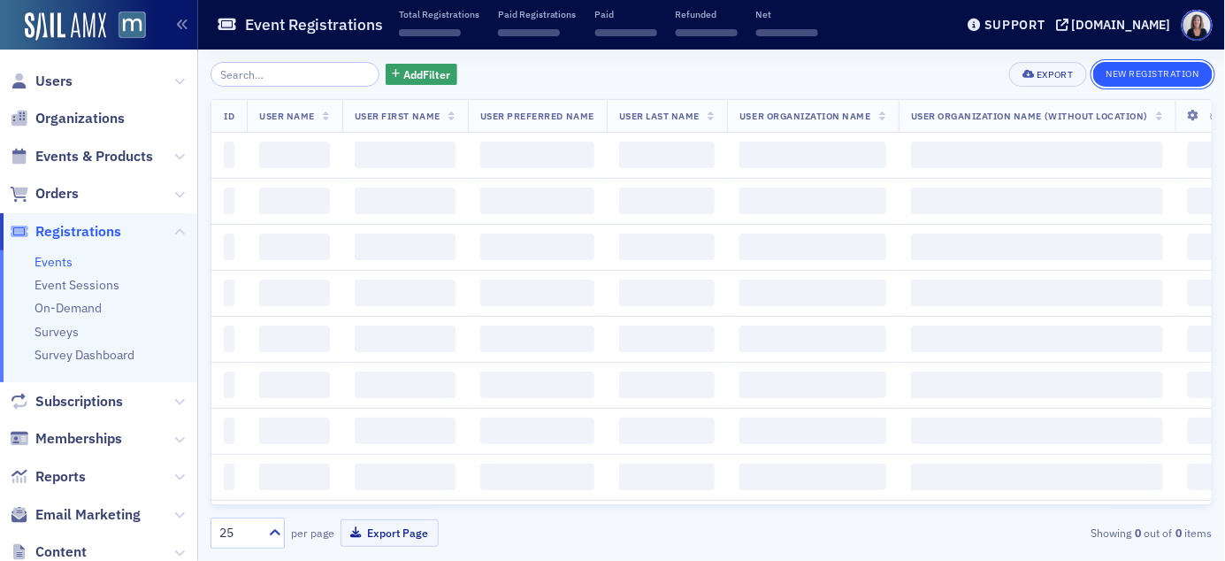
click at [1170, 73] on button "New Registration" at bounding box center [1153, 74] width 119 height 25
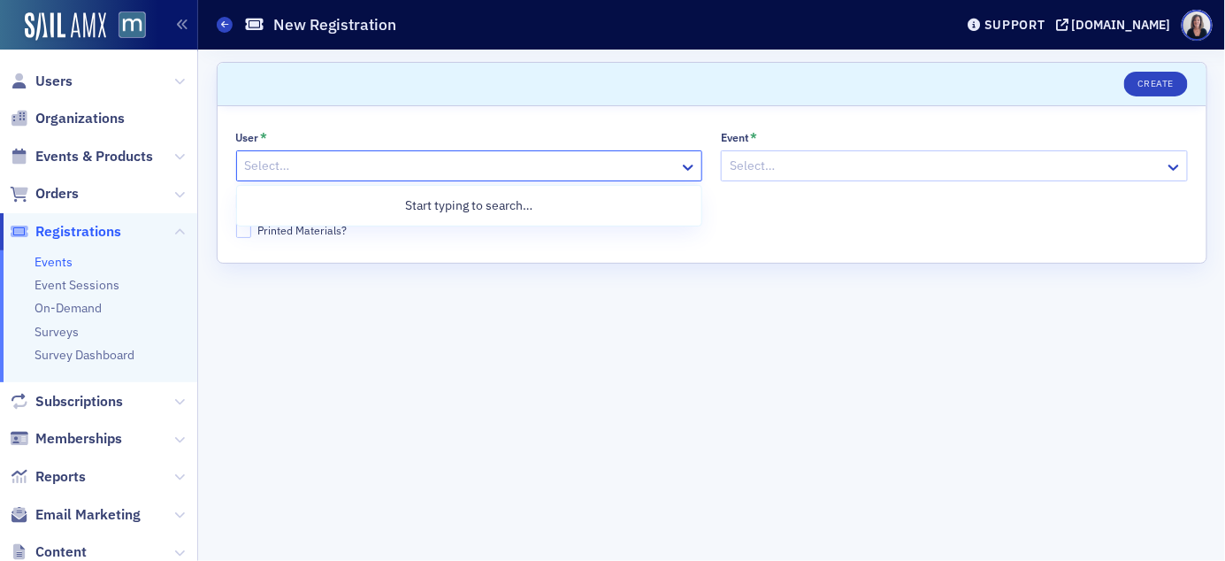
click at [489, 168] on div at bounding box center [460, 166] width 435 height 22
paste input "bperryman@billperryman.com"
type input "bperryman@billperryman.com"
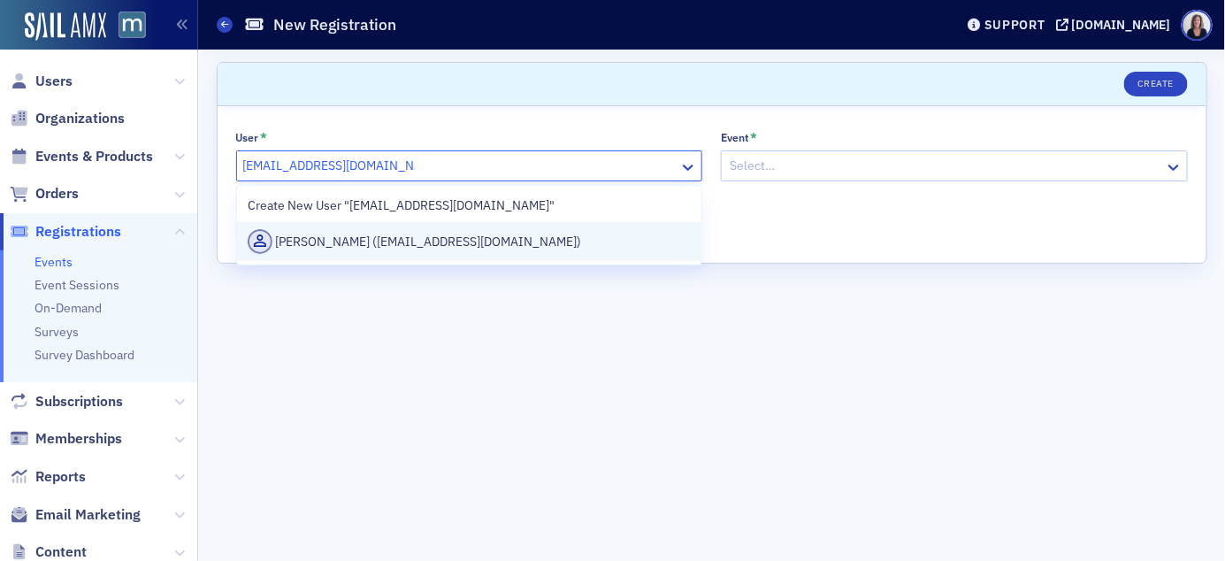
click at [473, 242] on div "William Perryman (bperryman@billperryman.com)" at bounding box center [469, 241] width 443 height 25
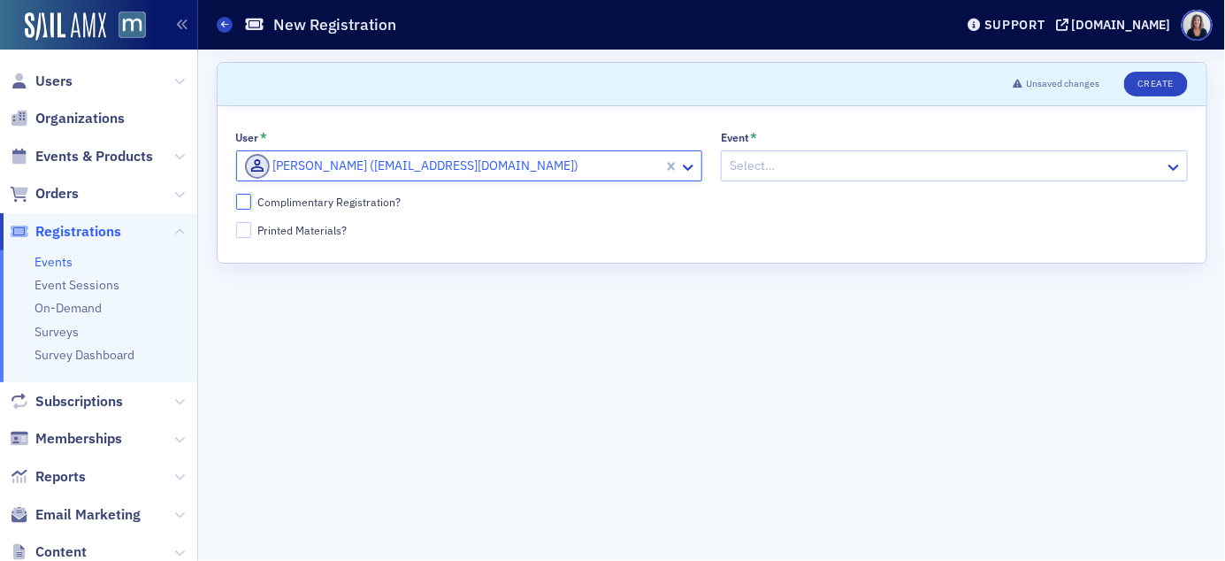
click at [247, 205] on input "Complimentary Registration?" at bounding box center [244, 202] width 16 height 16
checkbox input "true"
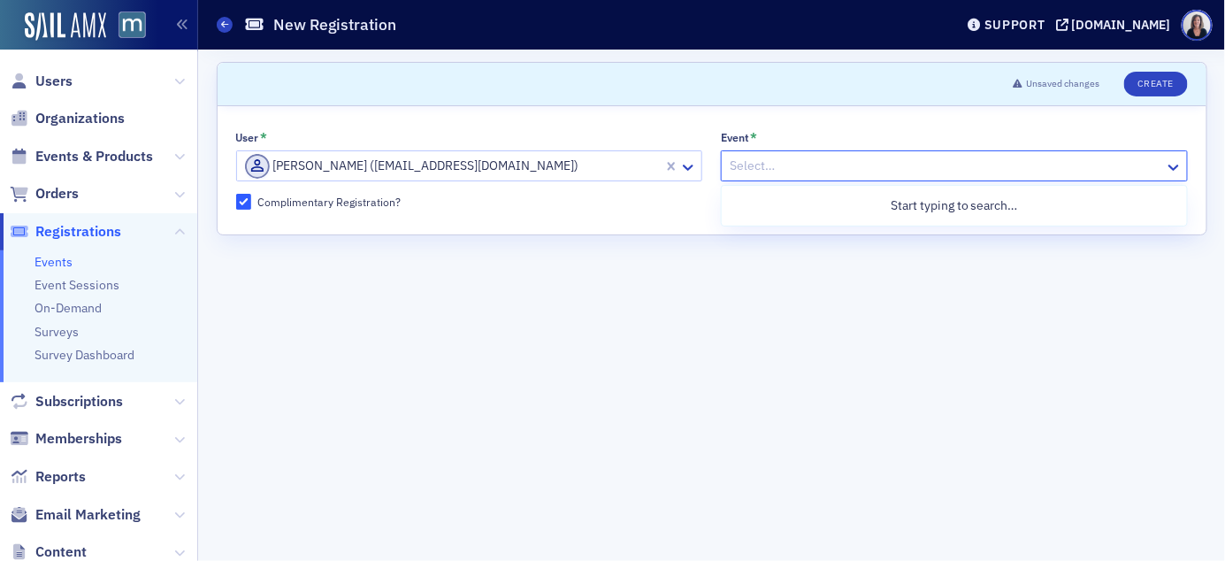
click at [808, 159] on div at bounding box center [945, 166] width 435 height 22
type input "40th"
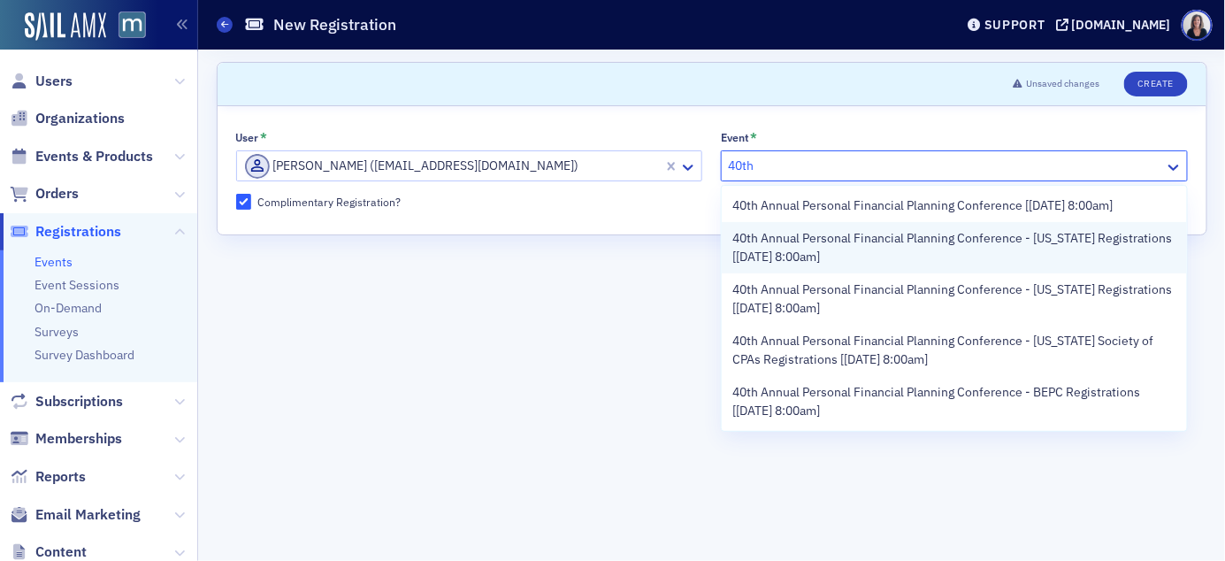
click at [817, 242] on span "40th Annual Personal Financial Planning Conference - Oklahoma Registrations [10…" at bounding box center [954, 247] width 443 height 37
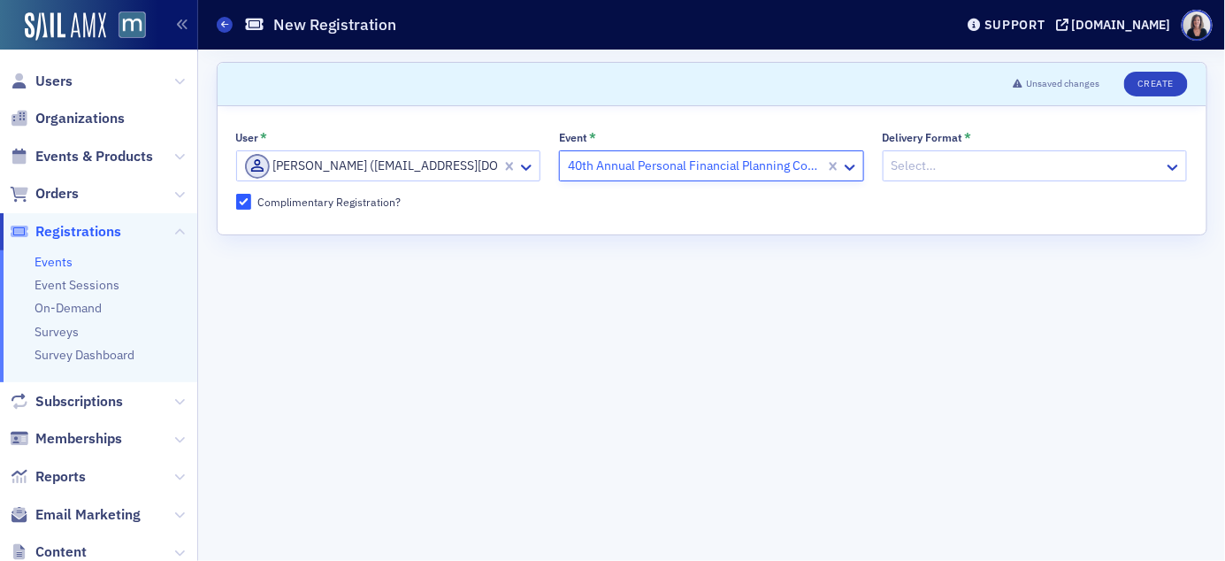
click at [1084, 164] on div at bounding box center [1026, 166] width 273 height 22
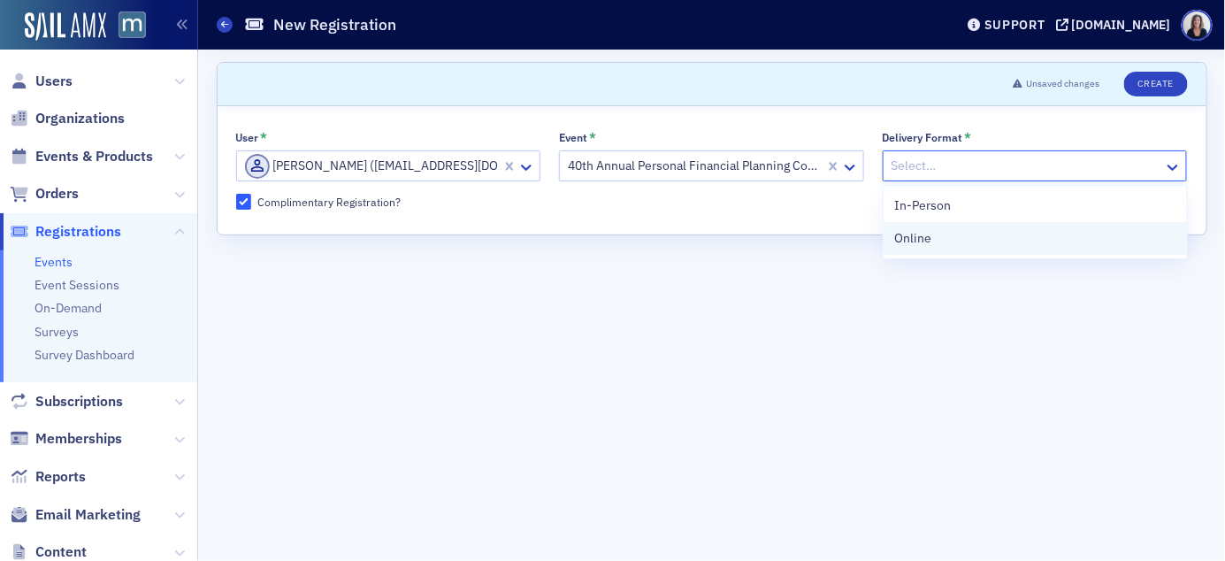
click at [1052, 244] on div "Online" at bounding box center [1035, 238] width 282 height 19
click at [1174, 77] on button "Create" at bounding box center [1155, 84] width 63 height 25
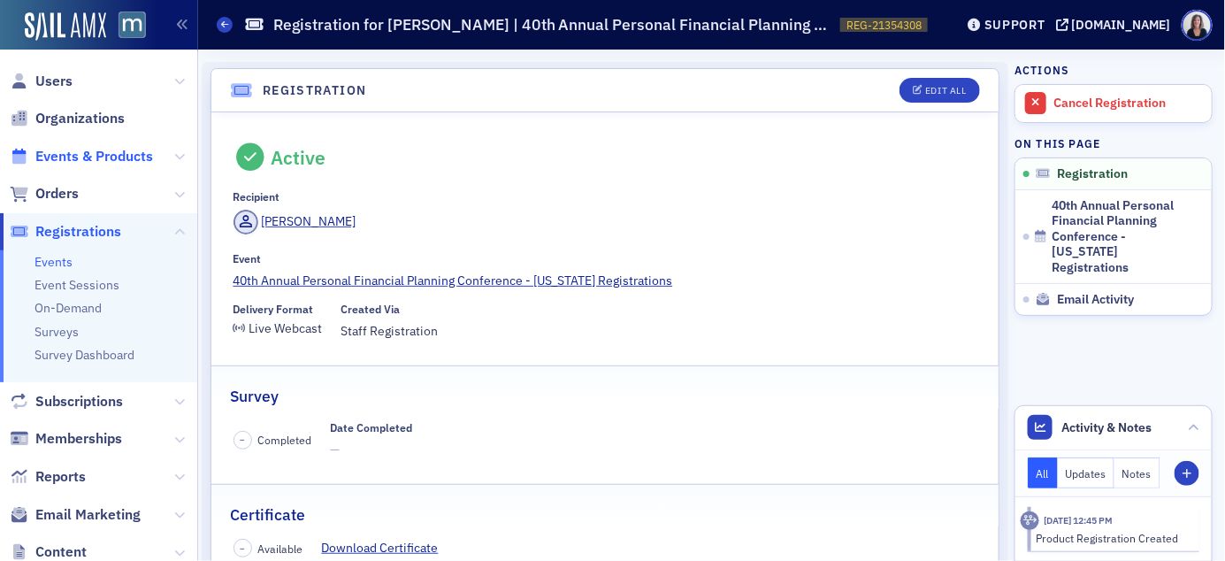
click at [87, 157] on span "Events & Products" at bounding box center [94, 156] width 118 height 19
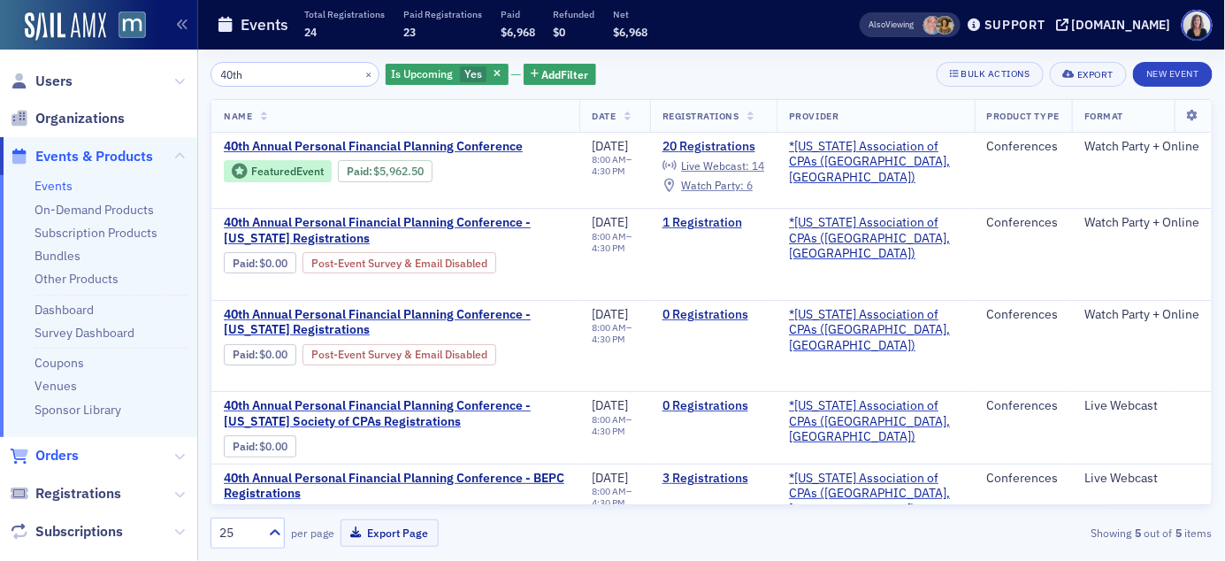
click at [58, 453] on span "Orders" at bounding box center [56, 455] width 43 height 19
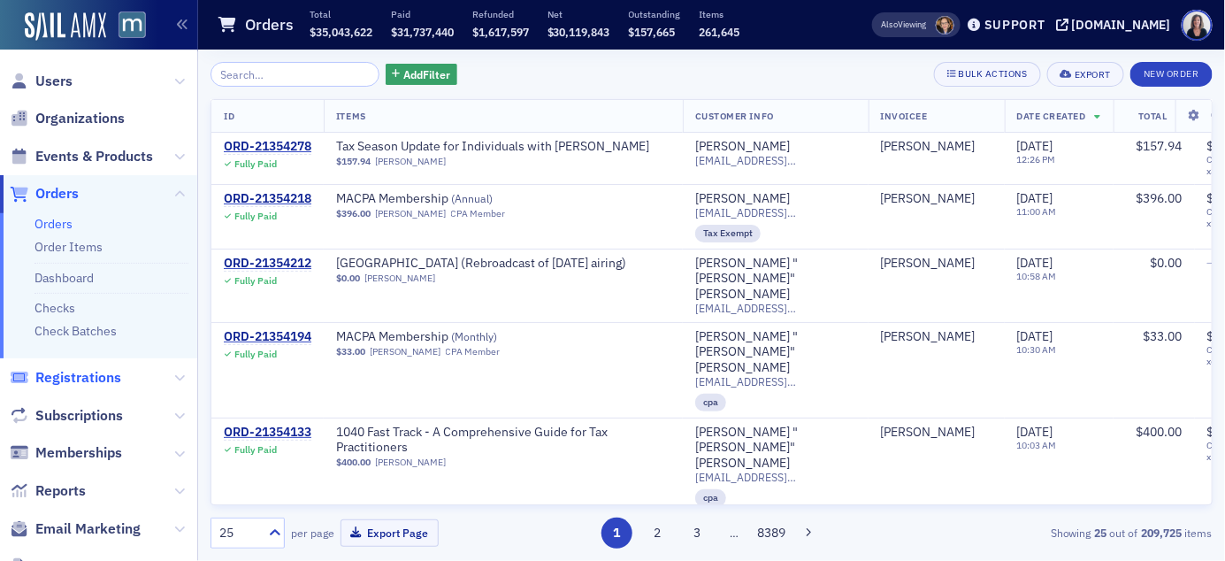
click at [59, 380] on span "Registrations" at bounding box center [78, 377] width 86 height 19
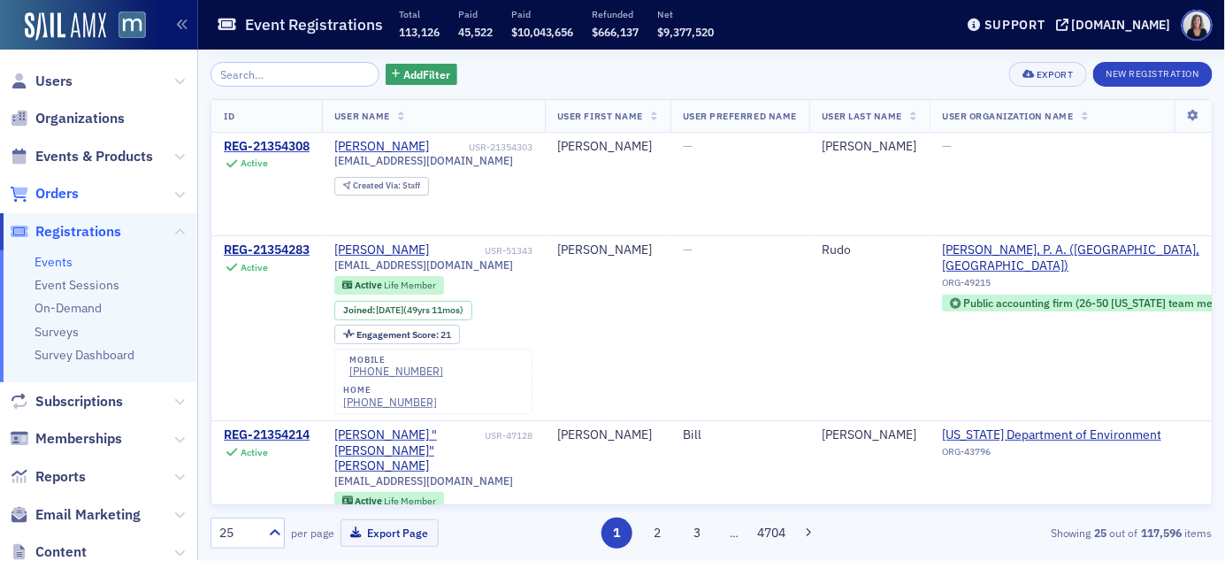
click at [55, 197] on span "Orders" at bounding box center [56, 193] width 43 height 19
